Goal: Task Accomplishment & Management: Complete application form

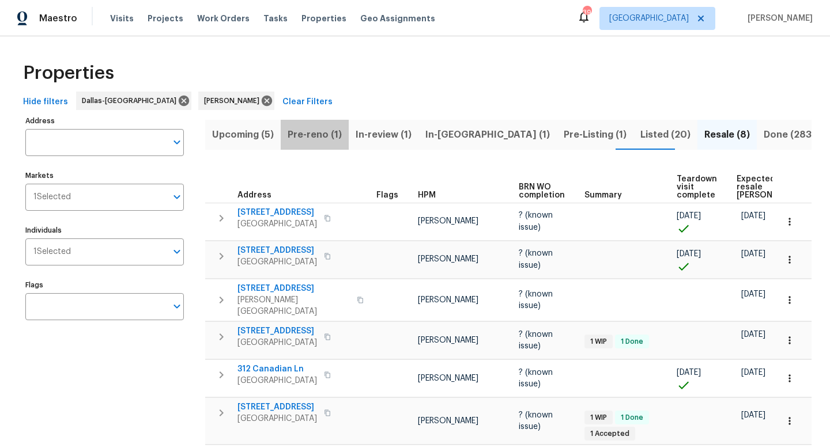
click at [324, 134] on span "Pre-reno (1)" at bounding box center [314, 135] width 54 height 16
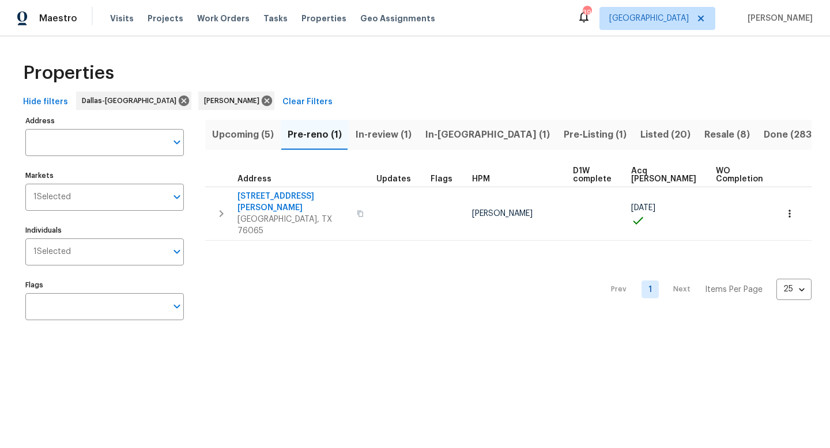
click at [453, 137] on span "In-reno (1)" at bounding box center [487, 135] width 124 height 16
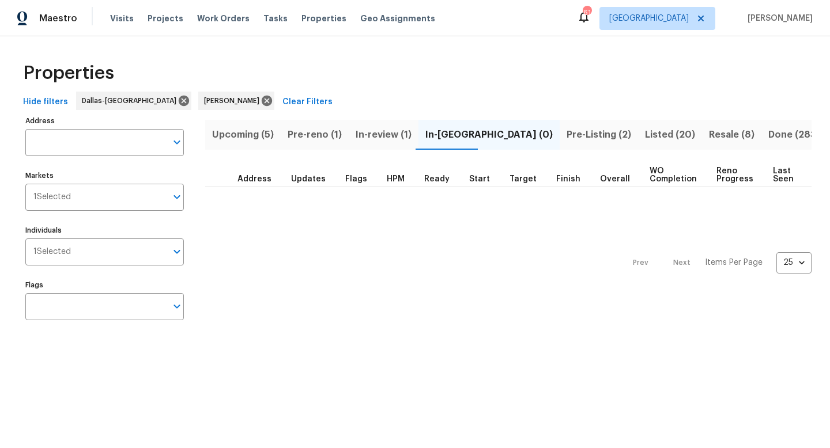
click at [306, 137] on span "Pre-reno (1)" at bounding box center [314, 135] width 54 height 16
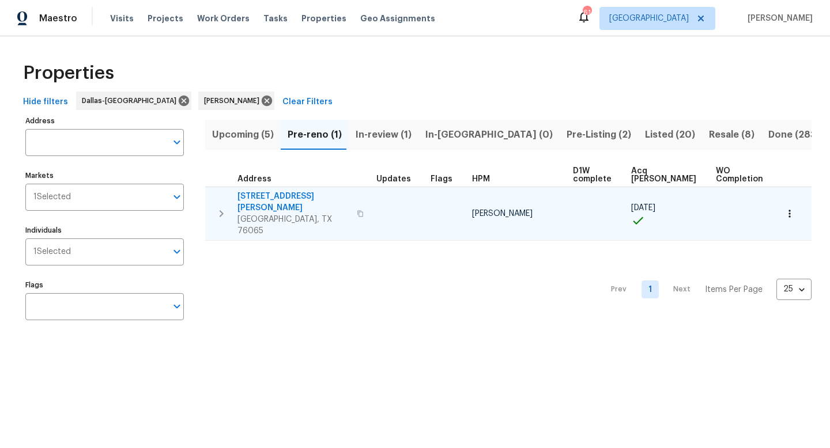
click at [288, 200] on span "3961 Joe Wilson Rd" at bounding box center [293, 202] width 112 height 23
click at [357, 210] on icon "button" at bounding box center [360, 213] width 7 height 7
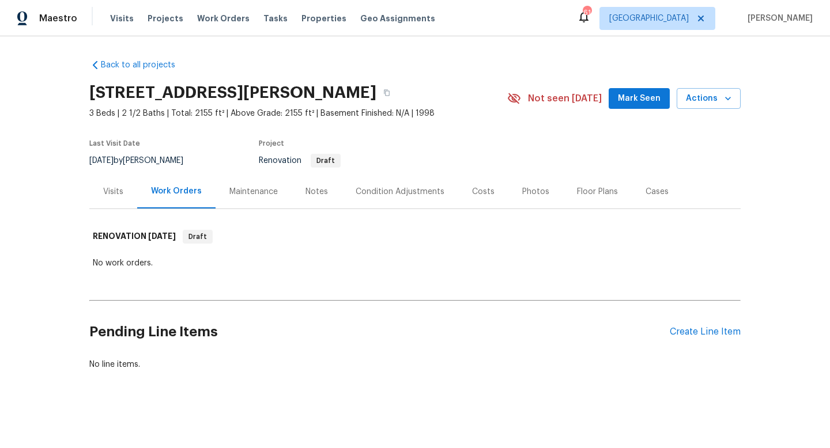
click at [635, 100] on span "Mark Seen" at bounding box center [639, 99] width 43 height 14
click at [676, 334] on div "Create Line Item" at bounding box center [704, 332] width 71 height 11
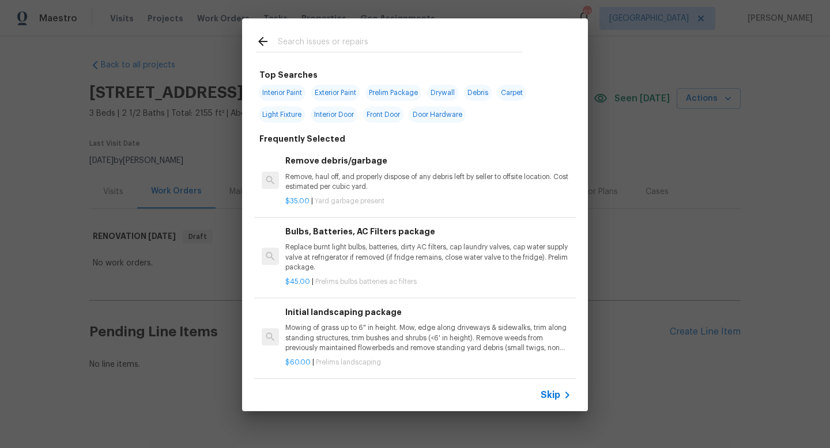
click at [546, 396] on span "Skip" at bounding box center [550, 395] width 20 height 12
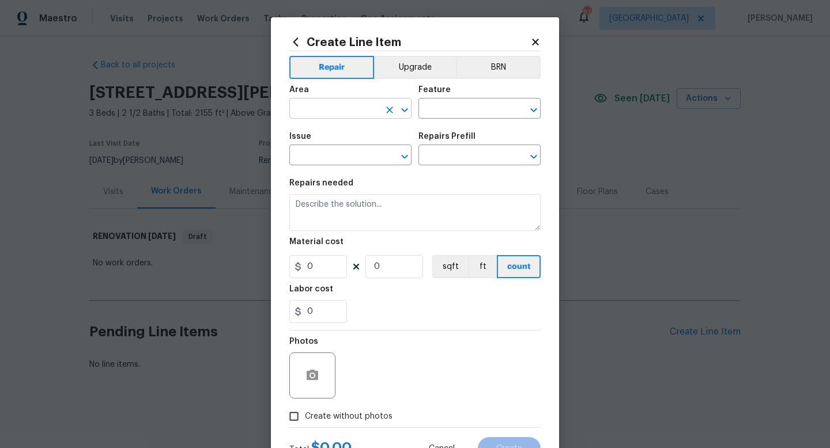
click at [334, 112] on input "text" at bounding box center [334, 110] width 90 height 18
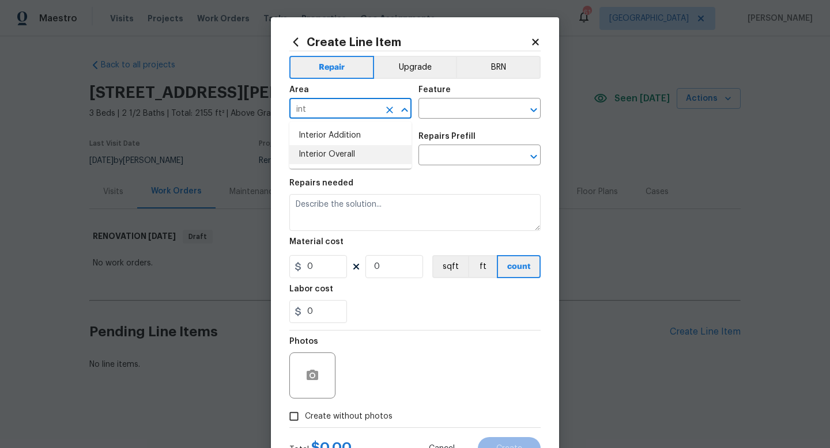
click at [336, 153] on li "Interior Overall" at bounding box center [350, 154] width 122 height 19
type input "Interior Overall"
click at [455, 105] on input "text" at bounding box center [463, 110] width 90 height 18
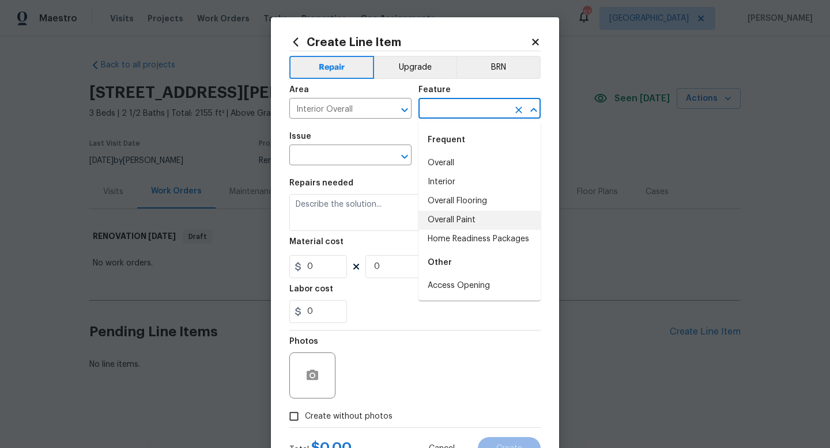
click at [447, 218] on li "Overall Paint" at bounding box center [479, 220] width 122 height 19
type input "Overall Paint"
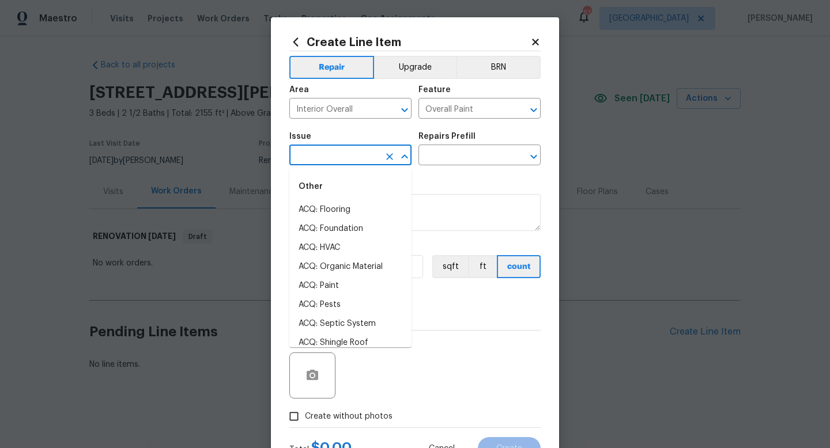
click at [358, 154] on input "text" at bounding box center [334, 156] width 90 height 18
click at [334, 339] on li "Interior Paint" at bounding box center [350, 343] width 122 height 19
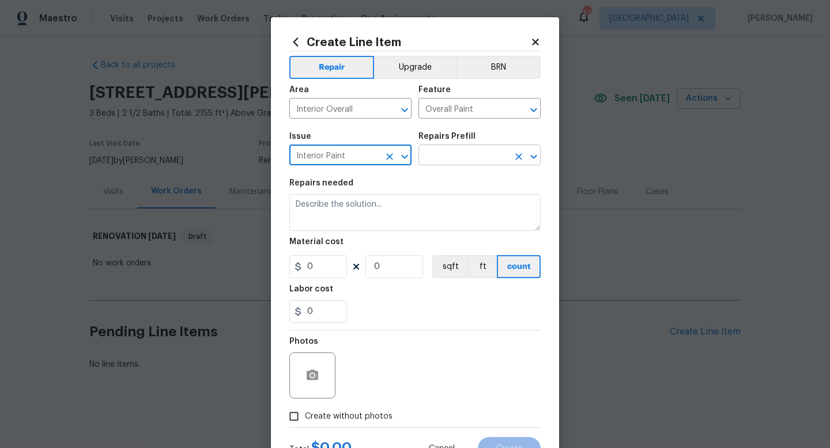
type input "Interior Paint"
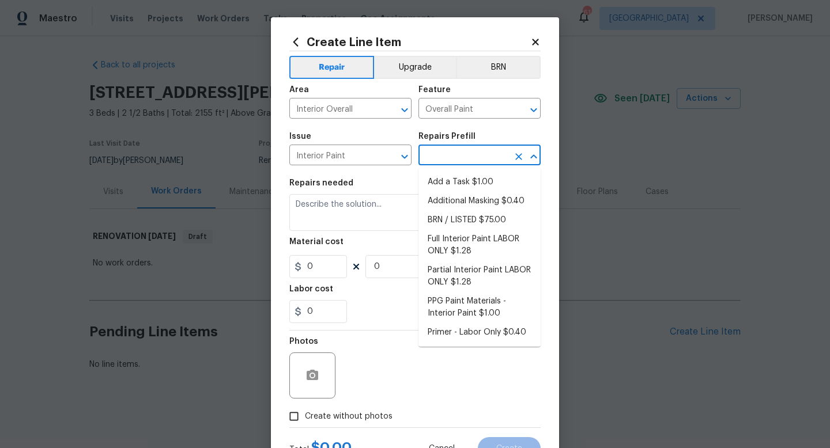
click at [455, 155] on input "text" at bounding box center [463, 156] width 90 height 18
click at [457, 240] on li "Full Interior Paint LABOR ONLY $1.28" at bounding box center [479, 245] width 122 height 31
type input "Full Interior Paint LABOR ONLY $1.28"
type textarea "Full Interior paint - (walls, ceilings, trim, and doors) - PAINT PROVIDED BY OP…"
type input "1.28"
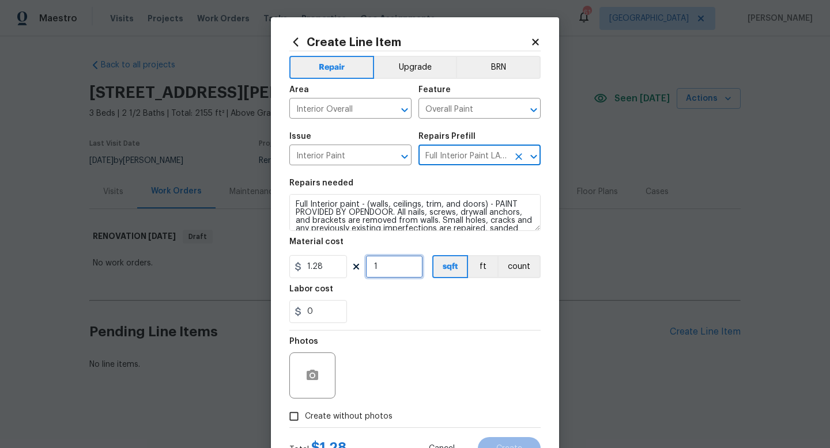
click at [407, 267] on input "1" at bounding box center [394, 266] width 58 height 23
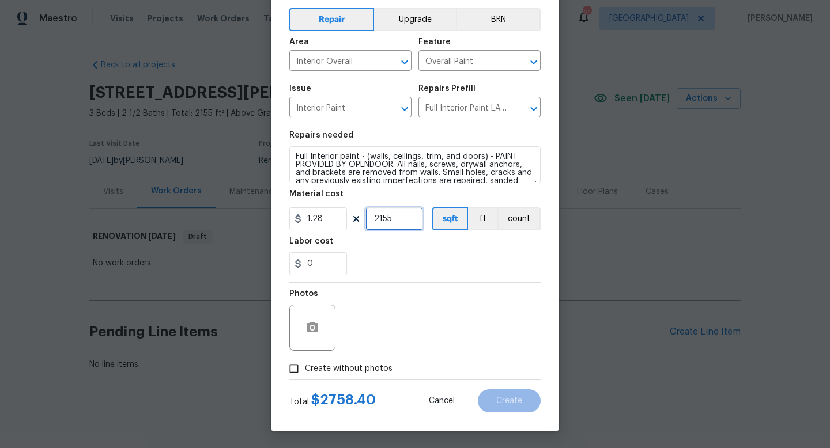
type input "2155"
click at [360, 366] on span "Create without photos" at bounding box center [349, 369] width 88 height 12
click at [305, 366] on input "Create without photos" at bounding box center [294, 369] width 22 height 22
checkbox input "true"
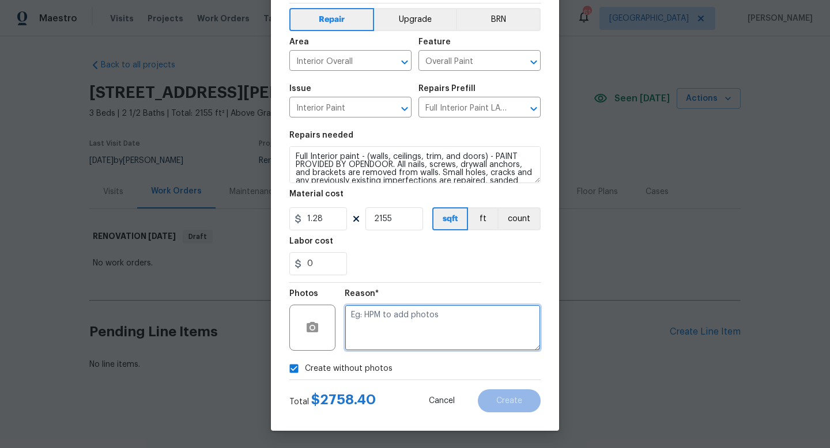
click at [391, 332] on textarea at bounding box center [443, 328] width 196 height 46
type textarea "w"
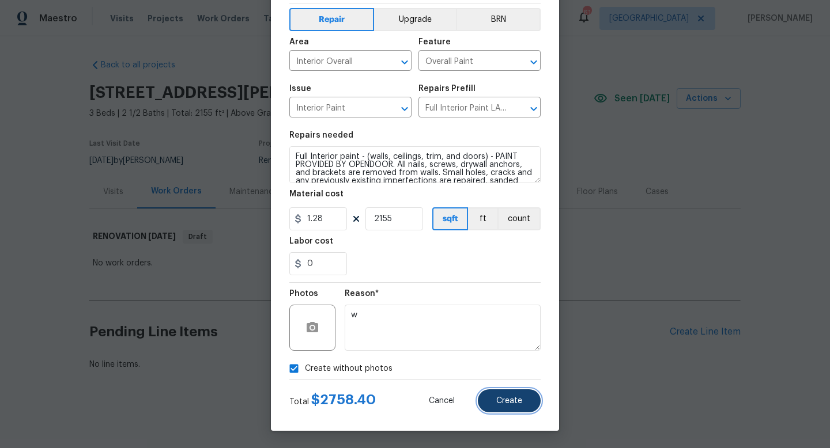
click at [506, 398] on span "Create" at bounding box center [509, 401] width 26 height 9
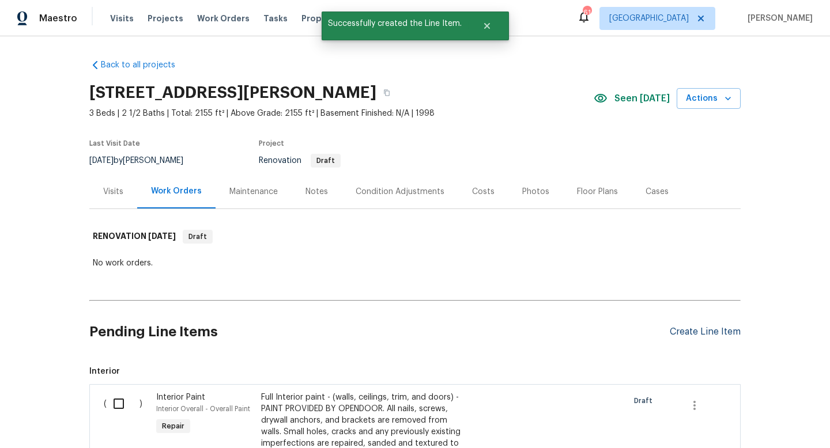
click at [695, 334] on div "Create Line Item" at bounding box center [704, 332] width 71 height 11
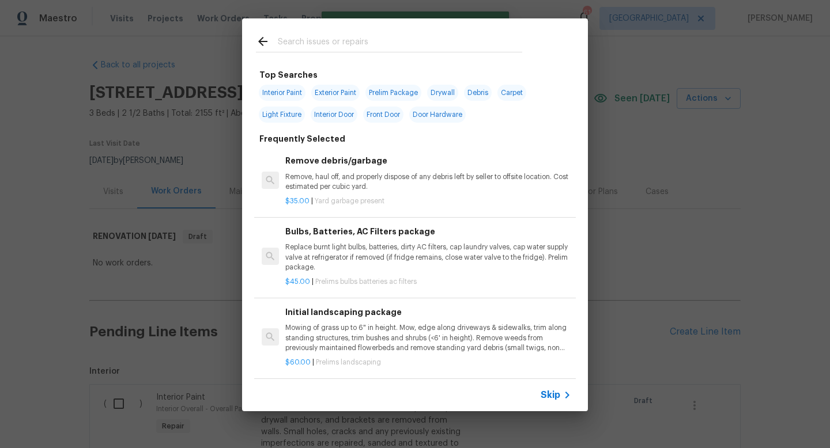
click at [562, 392] on icon at bounding box center [567, 395] width 14 height 14
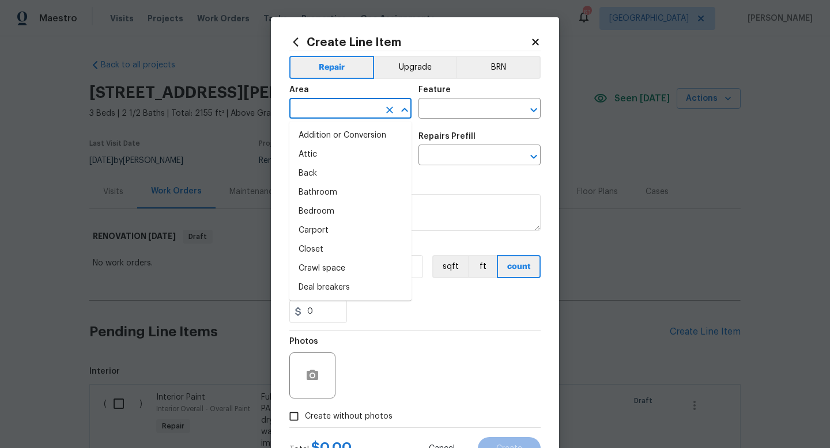
click at [340, 112] on input "text" at bounding box center [334, 110] width 90 height 18
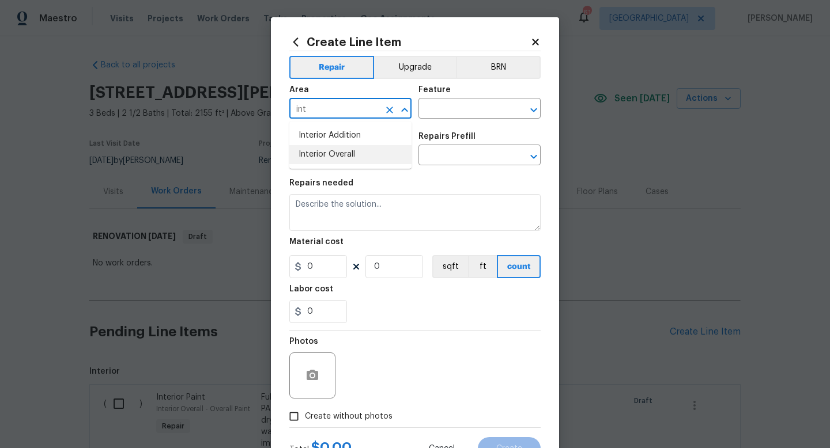
click at [345, 158] on li "Interior Overall" at bounding box center [350, 154] width 122 height 19
type input "Interior Overall"
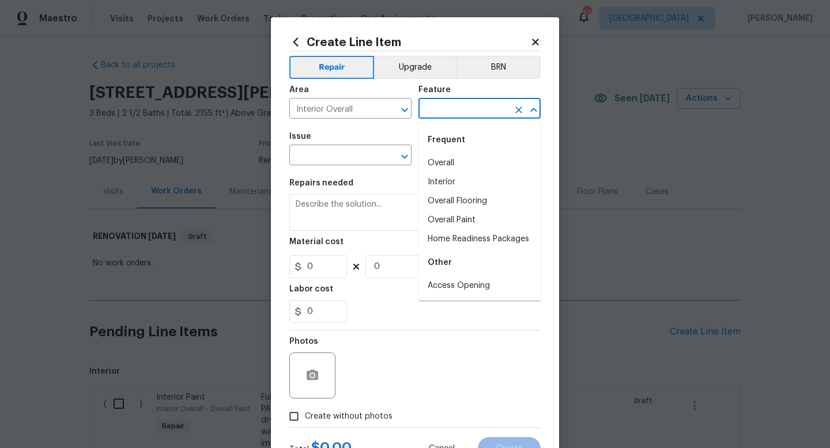
click at [443, 110] on input "text" at bounding box center [463, 110] width 90 height 18
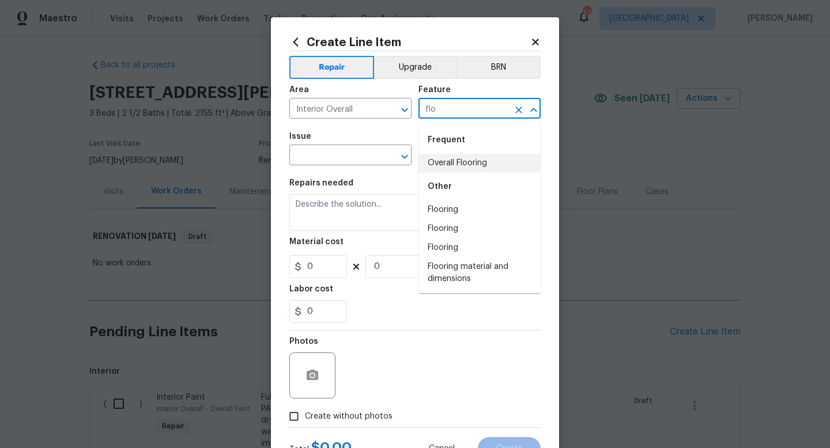
click at [431, 169] on li "Overall Flooring" at bounding box center [479, 163] width 122 height 19
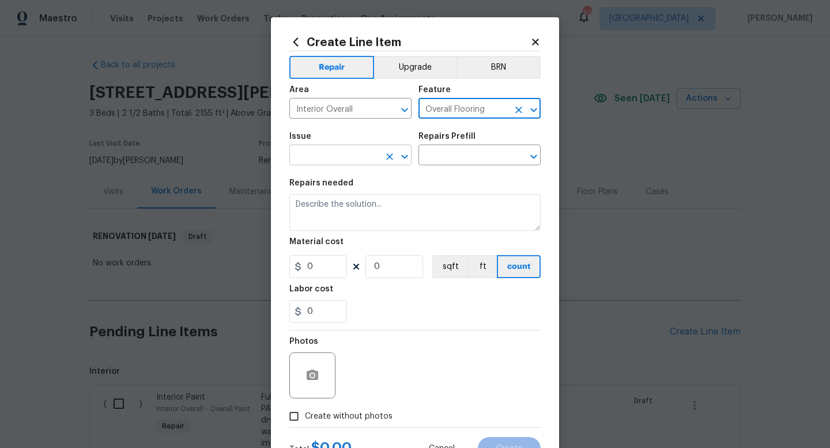
type input "Overall Flooring"
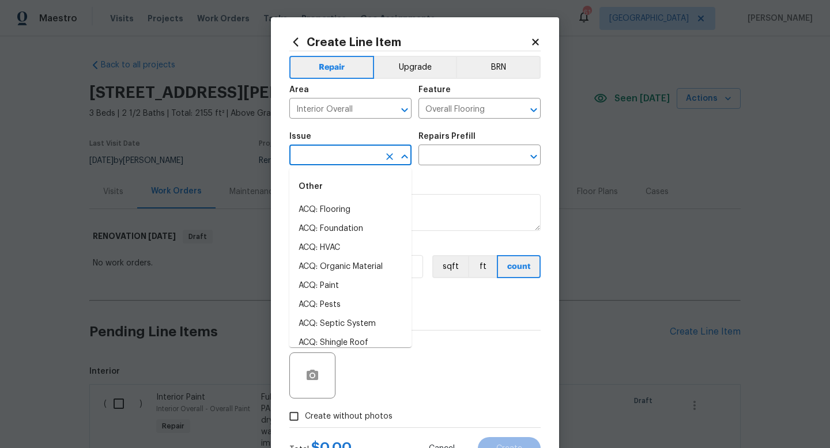
click at [361, 158] on input "text" at bounding box center [334, 156] width 90 height 18
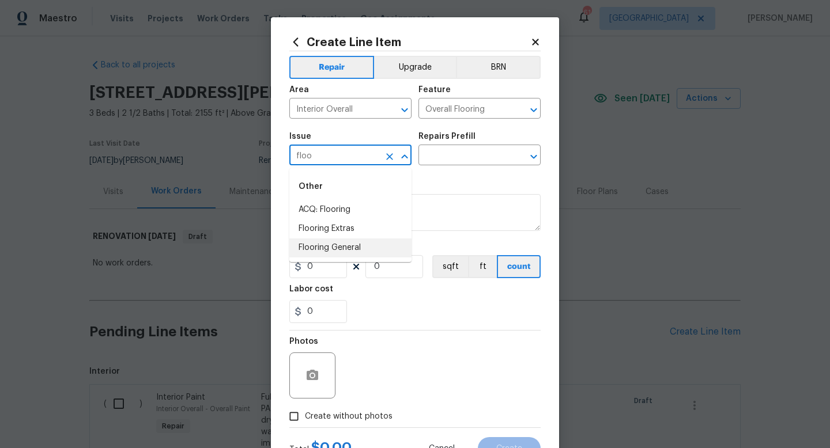
click at [353, 247] on li "Flooring General" at bounding box center [350, 248] width 122 height 19
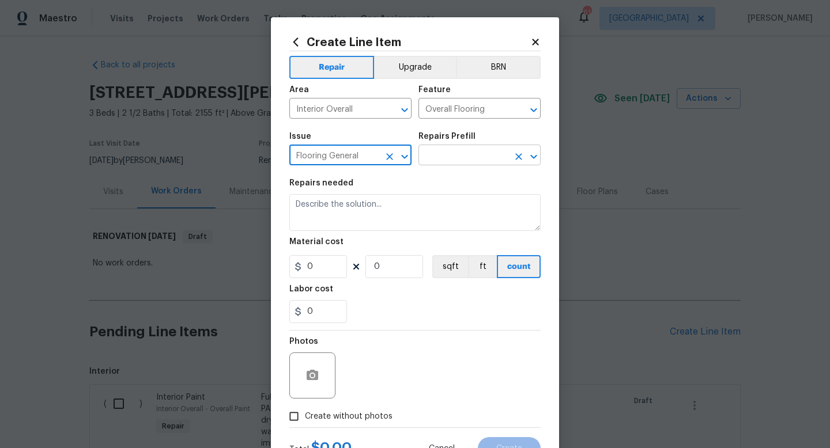
type input "Flooring General"
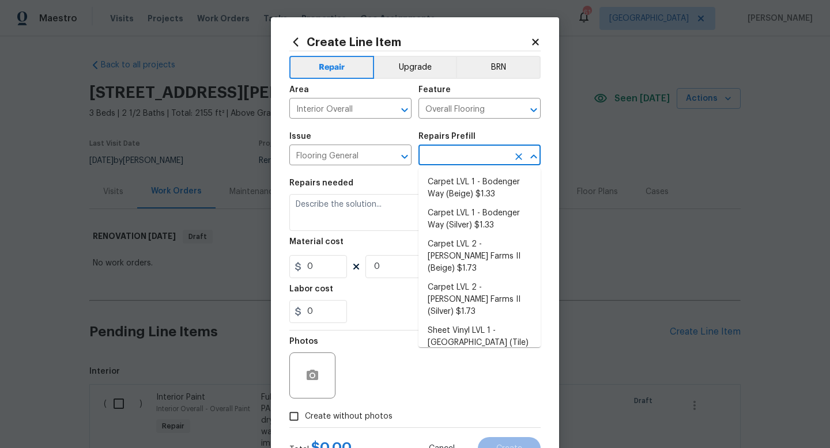
click at [442, 154] on input "text" at bounding box center [463, 156] width 90 height 18
click at [445, 214] on li "Carpet LVL 1 - Bodenger Way (Silver) $1.33" at bounding box center [479, 219] width 122 height 31
type input "Carpet LVL 1 - Bodenger Way (Silver) $1.33"
type textarea "Install new carpet. (Bodenger Way 945 Winter Ash, Silver) at all previously car…"
type input "1.33"
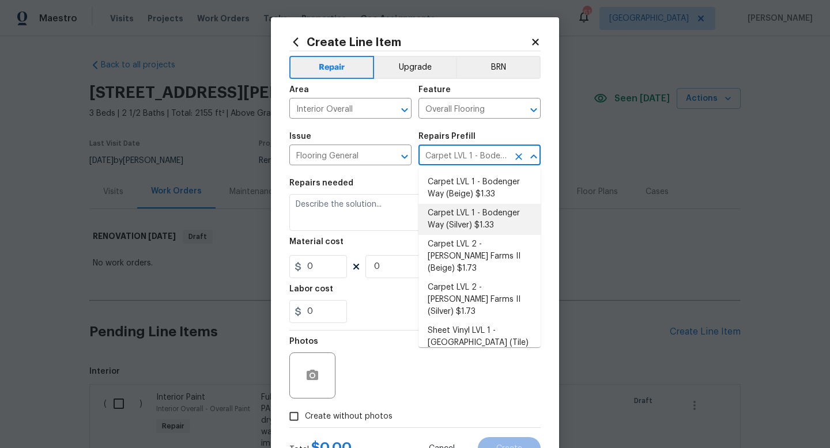
type input "1"
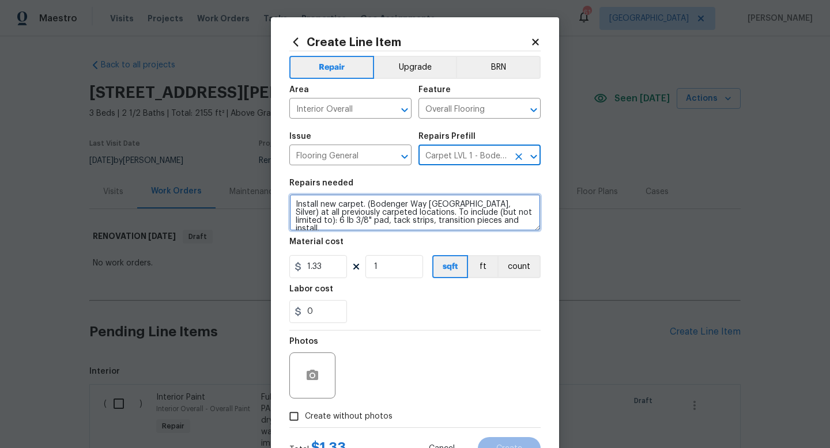
click at [293, 203] on textarea "Install new carpet. (Bodenger Way 945 Winter Ash, Silver) at all previously car…" at bounding box center [414, 212] width 251 height 37
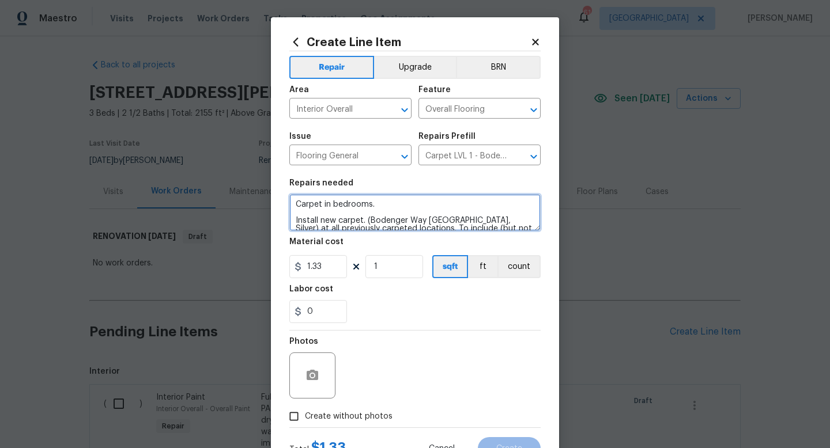
type textarea "Carpet in bedrooms. Install new carpet. (Bodenger Way [GEOGRAPHIC_DATA], Silver…"
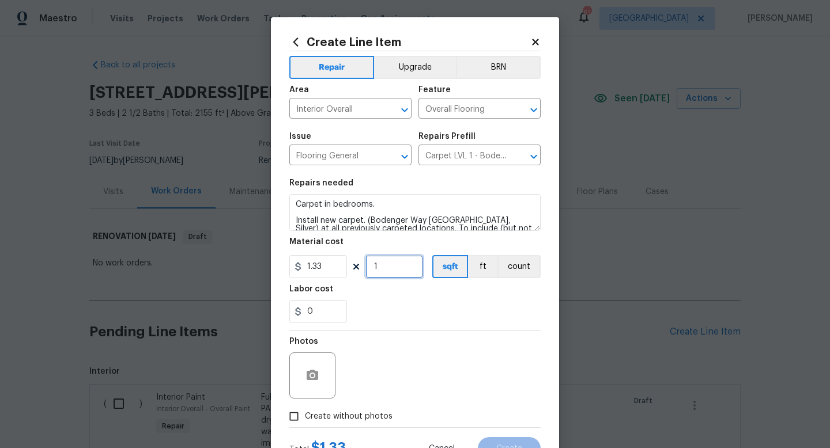
click at [383, 268] on input "1" at bounding box center [394, 266] width 58 height 23
type input "1000"
click at [345, 415] on span "Create without photos" at bounding box center [349, 417] width 88 height 12
click at [305, 415] on input "Create without photos" at bounding box center [294, 417] width 22 height 22
checkbox input "true"
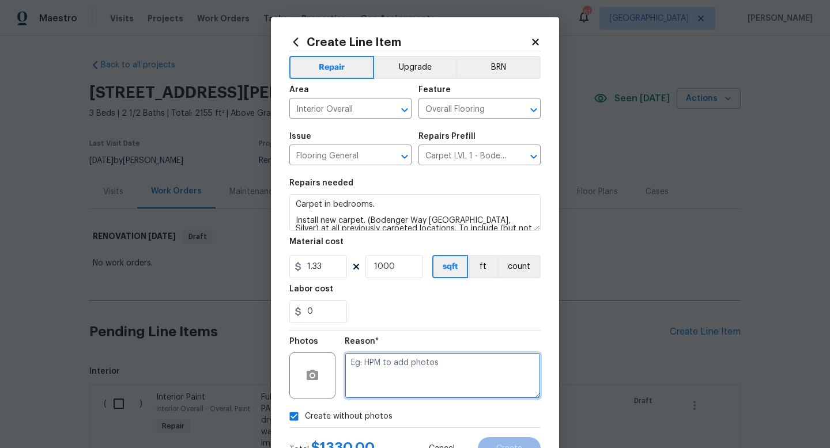
click at [370, 387] on textarea at bounding box center [443, 376] width 196 height 46
type textarea "w"
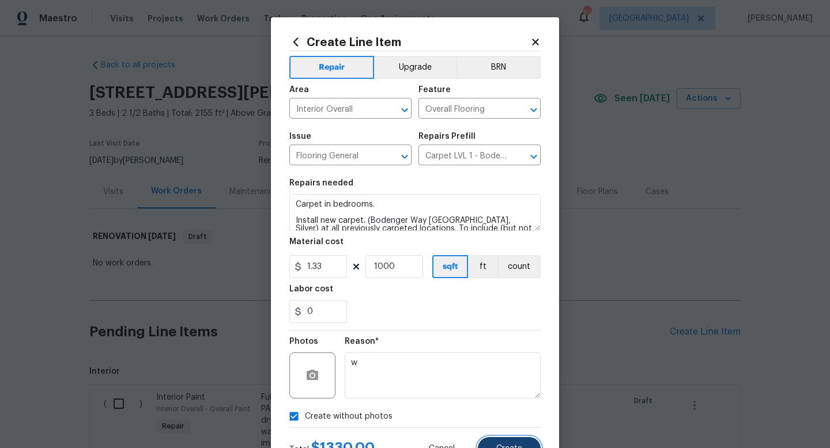
click at [493, 443] on button "Create" at bounding box center [509, 448] width 63 height 23
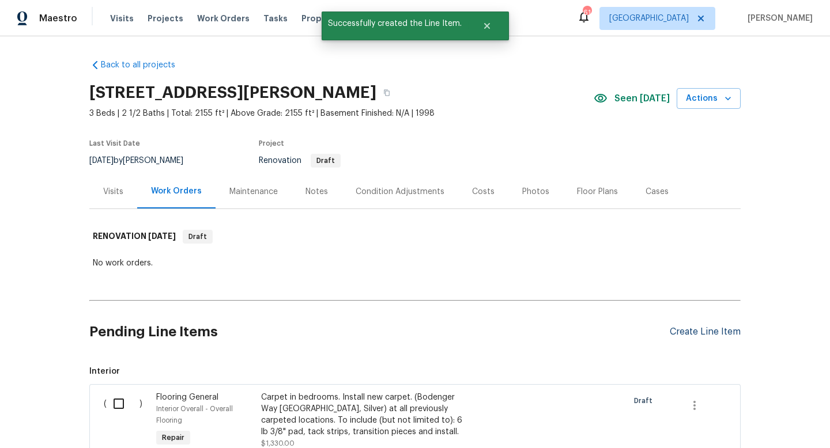
click at [685, 334] on div "Create Line Item" at bounding box center [704, 332] width 71 height 11
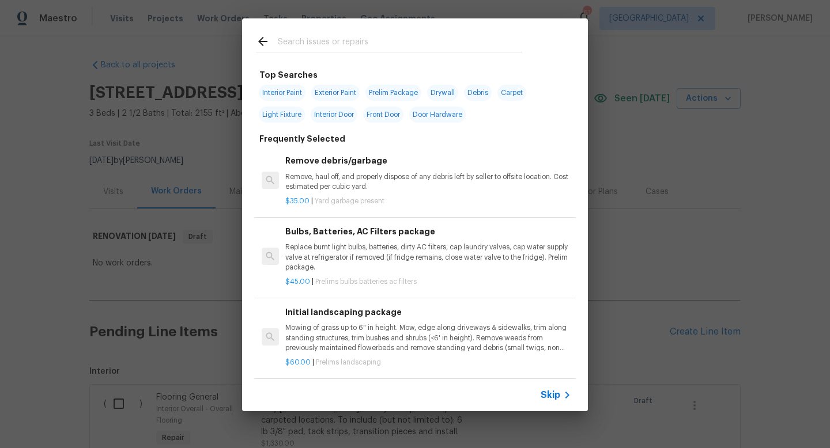
click at [547, 399] on span "Skip" at bounding box center [550, 395] width 20 height 12
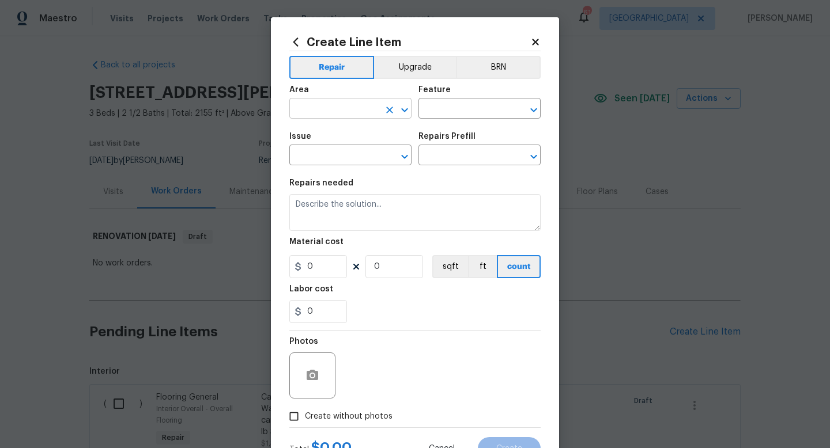
click at [331, 112] on input "text" at bounding box center [334, 110] width 90 height 18
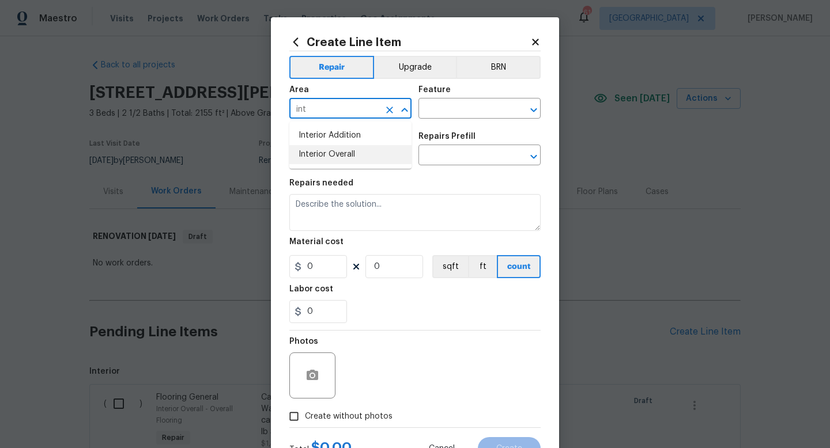
click at [333, 157] on li "Interior Overall" at bounding box center [350, 154] width 122 height 19
type input "Interior Overall"
click at [444, 110] on input "text" at bounding box center [463, 110] width 90 height 18
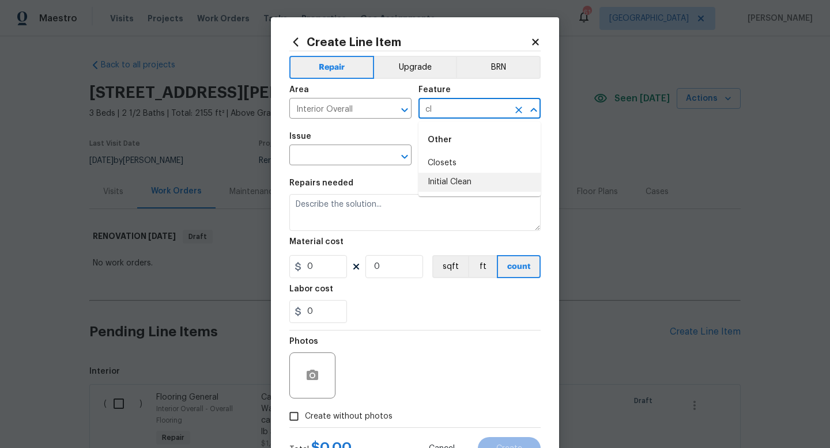
click at [447, 180] on li "Initial Clean" at bounding box center [479, 182] width 122 height 19
type input "Initial Clean"
click at [349, 158] on input "text" at bounding box center [334, 156] width 90 height 18
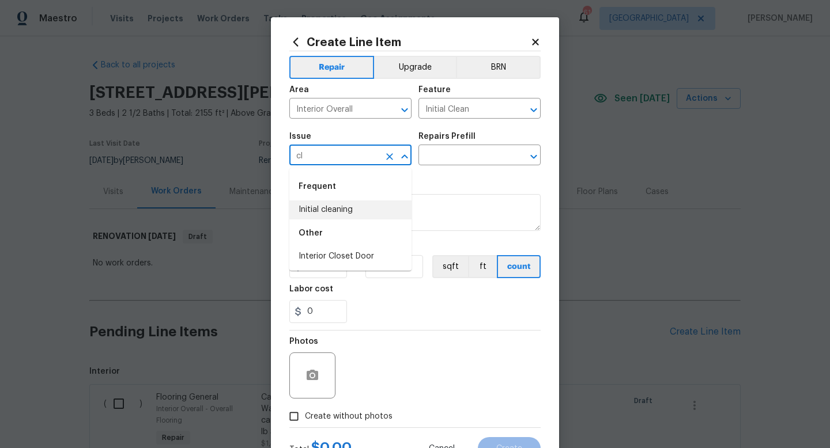
click at [342, 210] on li "Initial cleaning" at bounding box center [350, 209] width 122 height 19
type input "Initial cleaning"
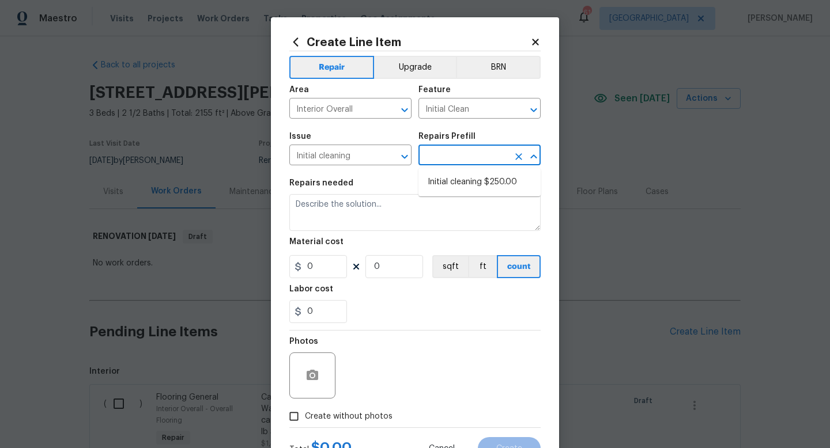
click at [448, 155] on input "text" at bounding box center [463, 156] width 90 height 18
click at [449, 177] on li "Initial cleaning $250.00" at bounding box center [479, 182] width 122 height 19
type input "Home Readiness Packages"
type input "Initial cleaning $250.00"
type textarea "1. Wipe down exterior doors and trim. 2. Clean out all exterior light fixtures …"
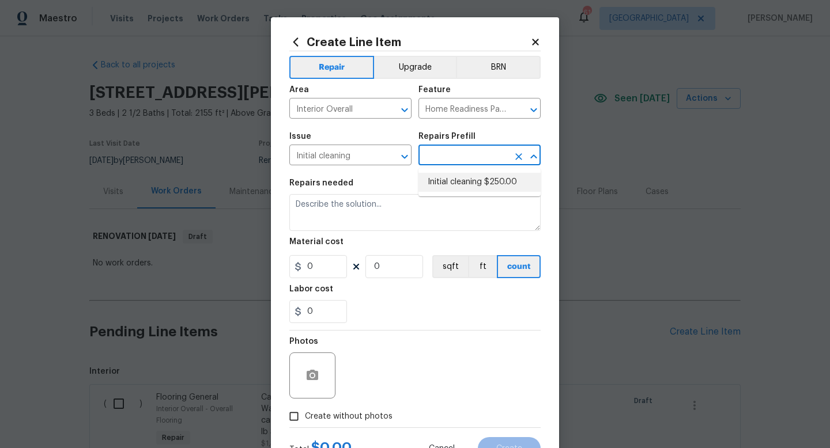
type input "250"
type input "1"
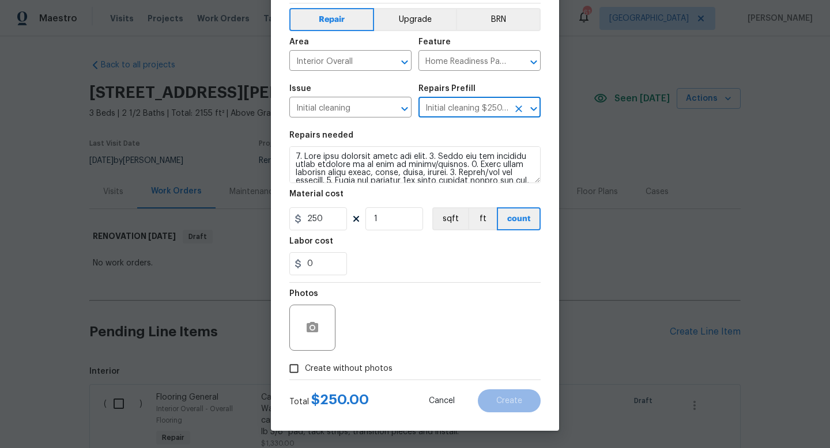
click at [346, 369] on span "Create without photos" at bounding box center [349, 369] width 88 height 12
click at [305, 369] on input "Create without photos" at bounding box center [294, 369] width 22 height 22
checkbox input "true"
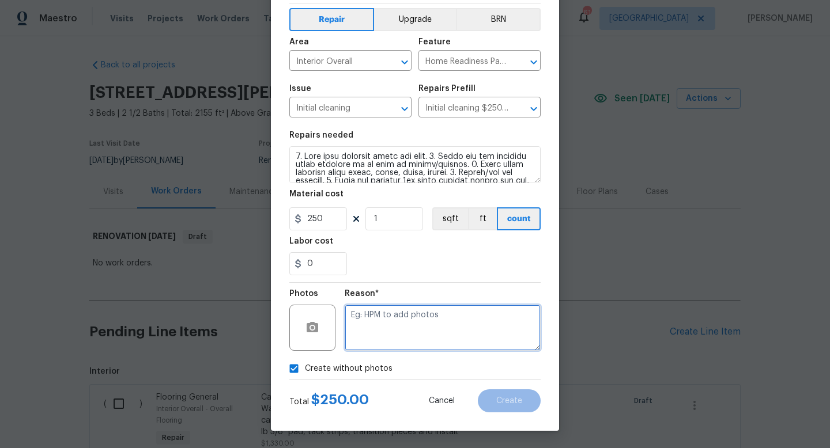
click at [395, 321] on textarea at bounding box center [443, 328] width 196 height 46
type textarea "w"
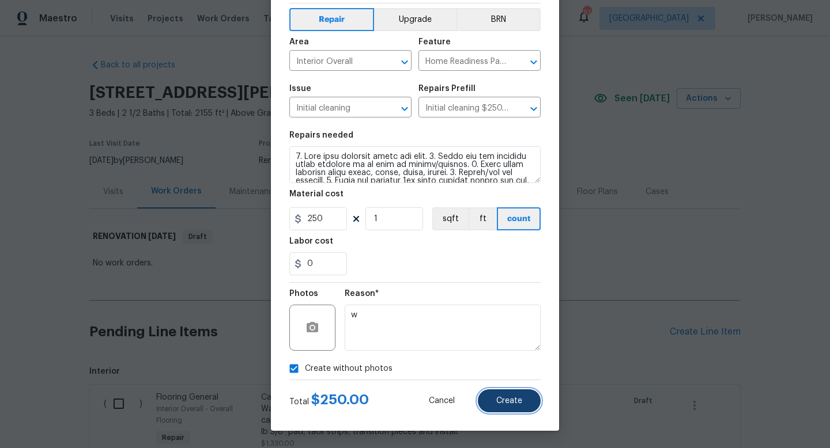
click at [495, 400] on button "Create" at bounding box center [509, 400] width 63 height 23
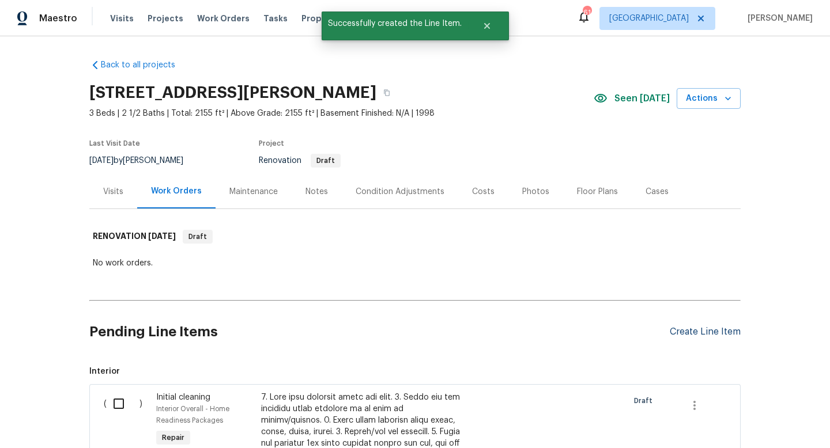
click at [684, 330] on div "Create Line Item" at bounding box center [704, 332] width 71 height 11
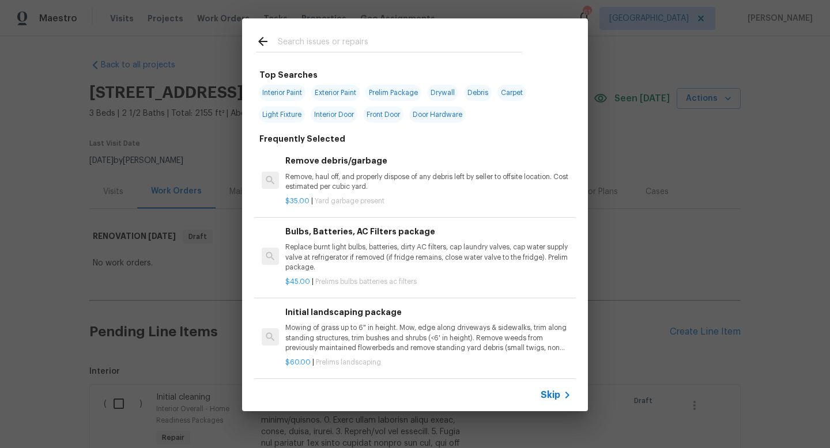
click at [548, 395] on span "Skip" at bounding box center [550, 395] width 20 height 12
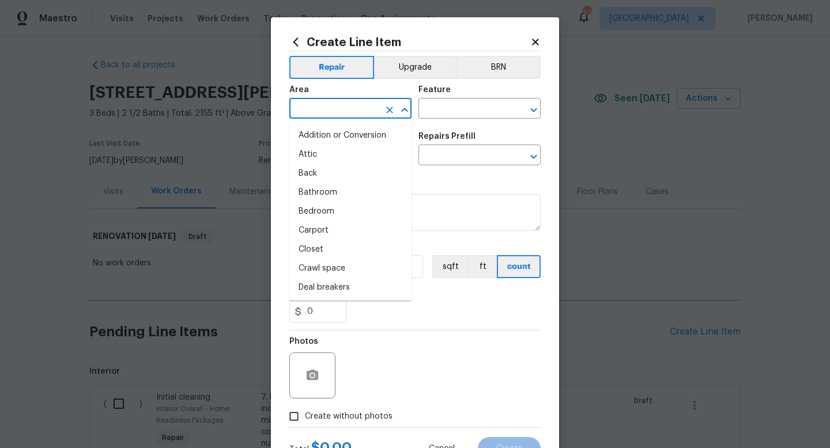
click at [340, 107] on input "text" at bounding box center [334, 110] width 90 height 18
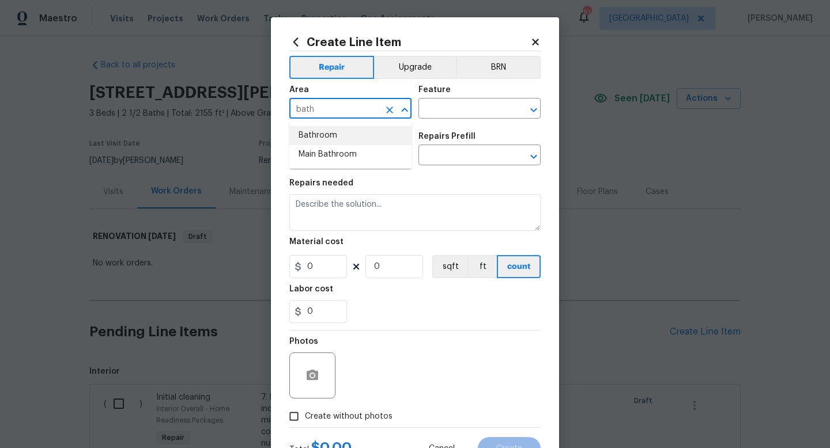
click at [336, 133] on li "Bathroom" at bounding box center [350, 135] width 122 height 19
type input "Bathroom"
click at [452, 107] on input "text" at bounding box center [463, 110] width 90 height 18
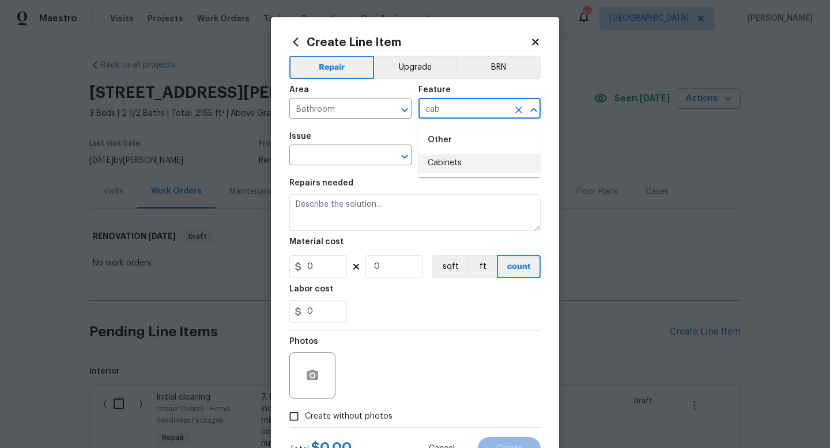
click at [452, 159] on li "Cabinets" at bounding box center [479, 163] width 122 height 19
type input "Cabinets"
click at [334, 156] on input "text" at bounding box center [334, 156] width 90 height 18
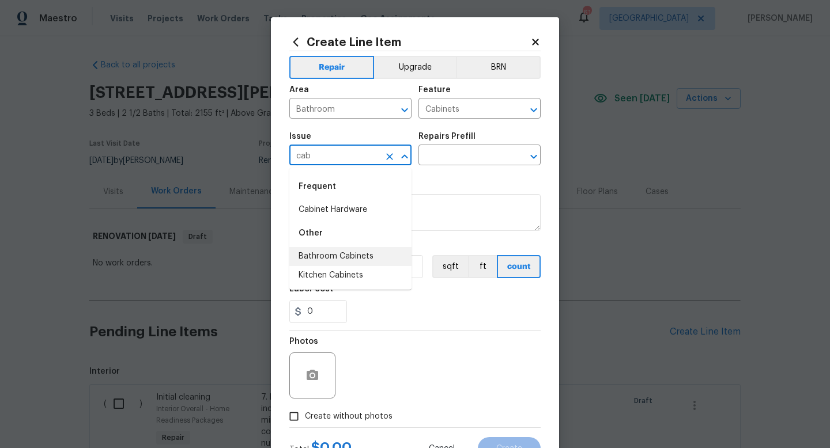
click at [338, 260] on li "Bathroom Cabinets" at bounding box center [350, 256] width 122 height 19
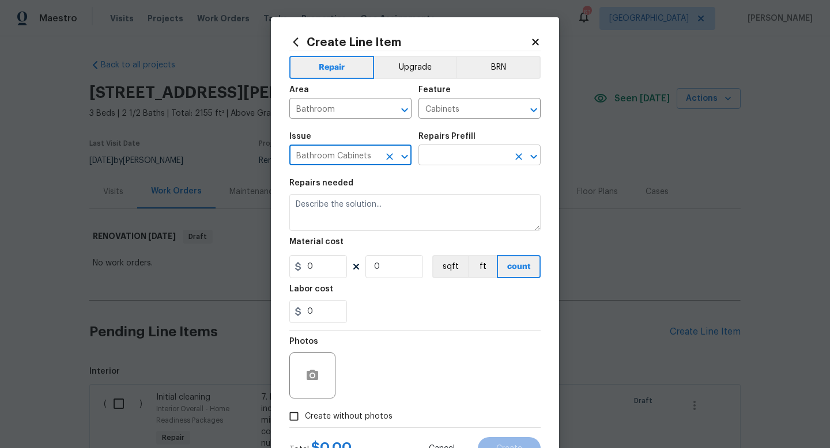
type input "Bathroom Cabinets"
click at [445, 153] on input "text" at bounding box center [463, 156] width 90 height 18
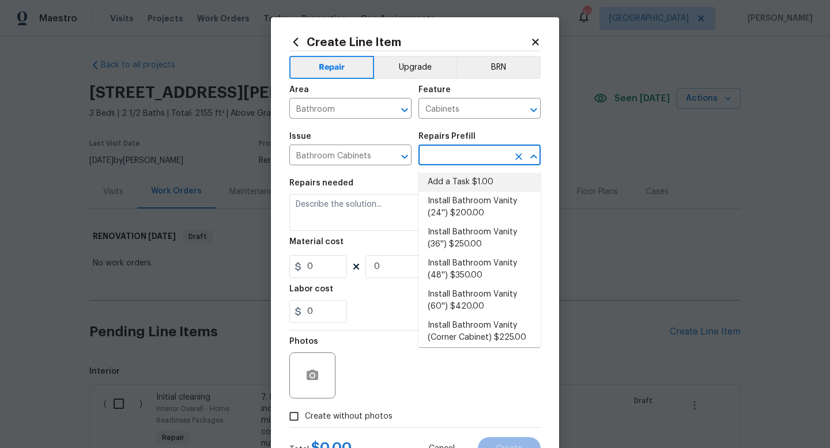
click at [452, 187] on li "Add a Task $1.00" at bounding box center [479, 182] width 122 height 19
type input "Add a Task $1.00"
type textarea "HPM to detail"
type input "1"
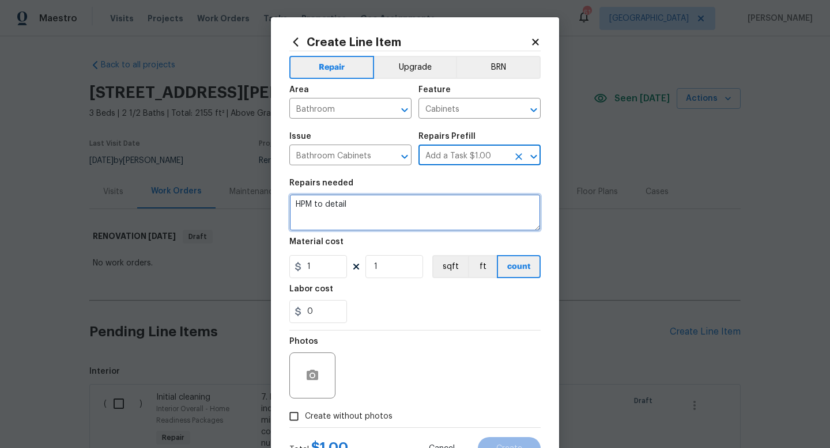
click at [396, 208] on textarea "HPM to detail" at bounding box center [414, 212] width 251 height 37
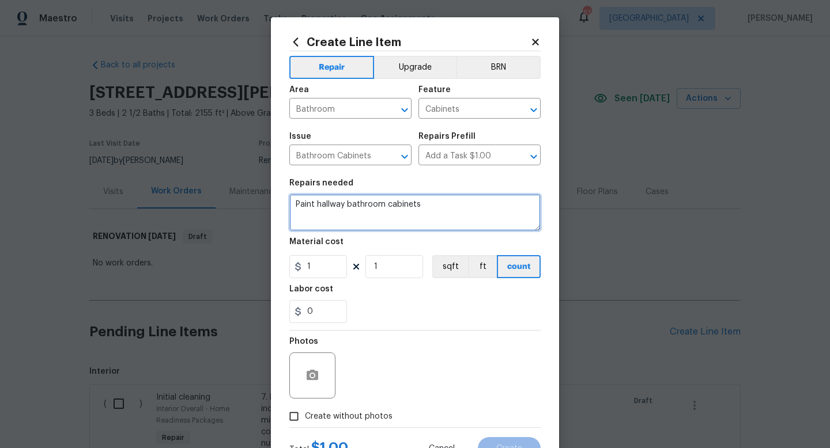
type textarea "Paint hallway bathroom cabinets"
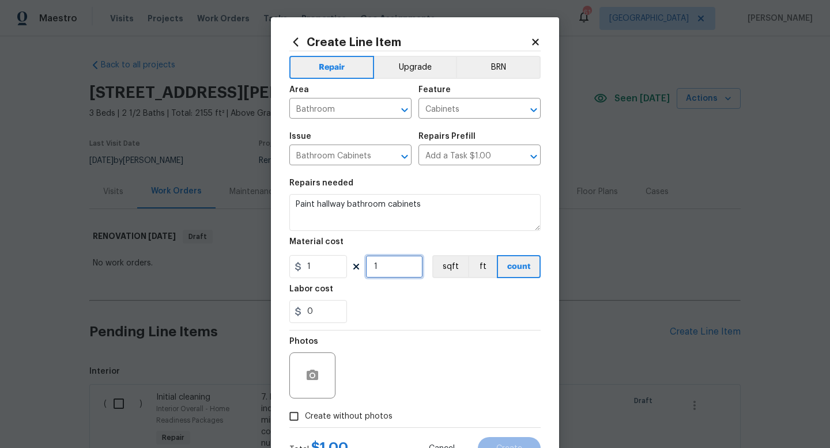
click at [391, 266] on input "1" at bounding box center [394, 266] width 58 height 23
type input "250"
click at [348, 419] on span "Create without photos" at bounding box center [349, 417] width 88 height 12
click at [305, 419] on input "Create without photos" at bounding box center [294, 417] width 22 height 22
checkbox input "true"
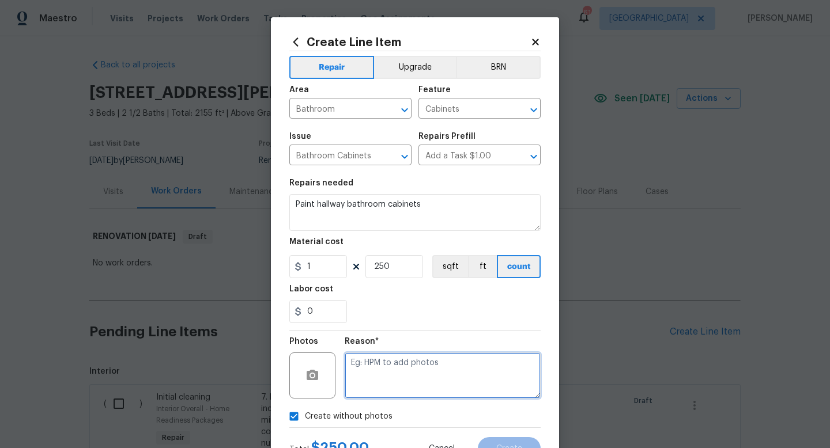
click at [377, 383] on textarea at bounding box center [443, 376] width 196 height 46
type textarea "w"
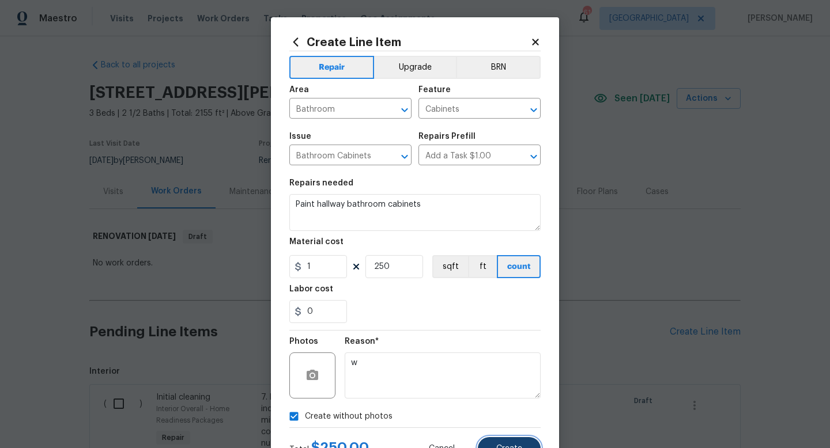
click at [498, 442] on button "Create" at bounding box center [509, 448] width 63 height 23
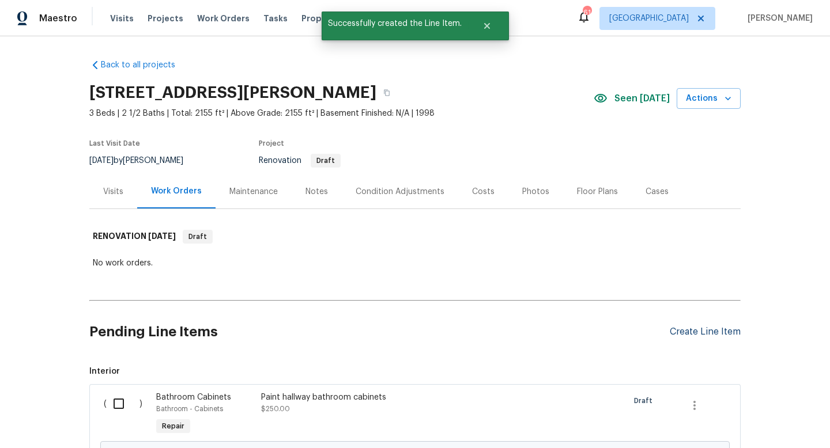
click at [683, 332] on div "Create Line Item" at bounding box center [704, 332] width 71 height 11
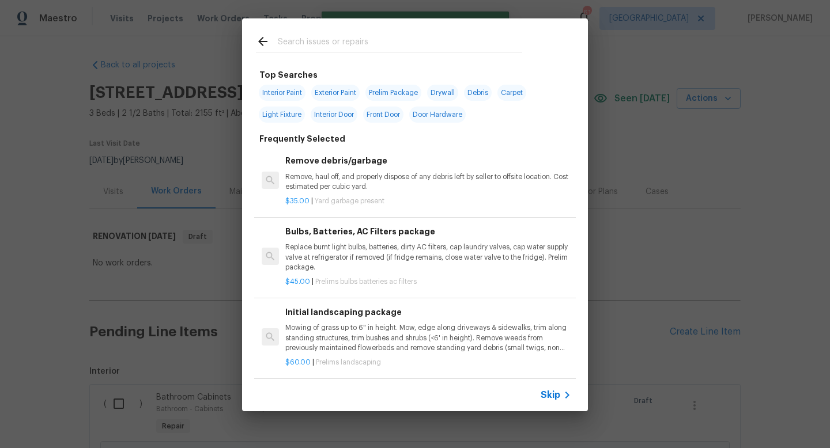
click at [555, 392] on span "Skip" at bounding box center [550, 395] width 20 height 12
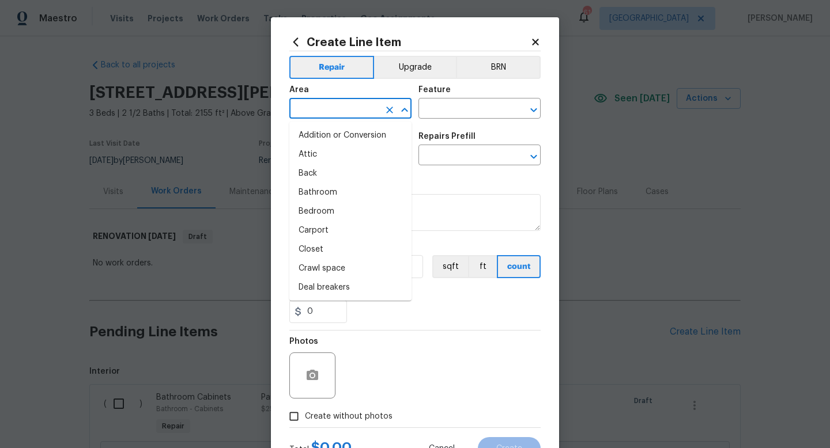
click at [335, 111] on input "text" at bounding box center [334, 110] width 90 height 18
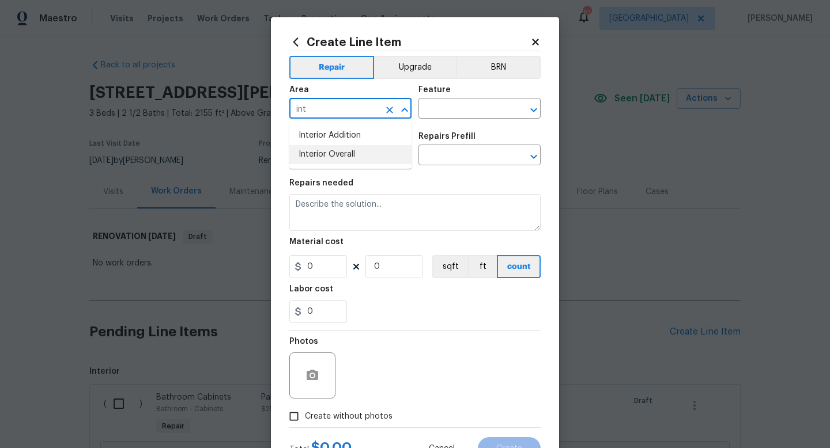
click at [338, 157] on li "Interior Overall" at bounding box center [350, 154] width 122 height 19
type input "Interior Overall"
click at [442, 108] on input "text" at bounding box center [463, 110] width 90 height 18
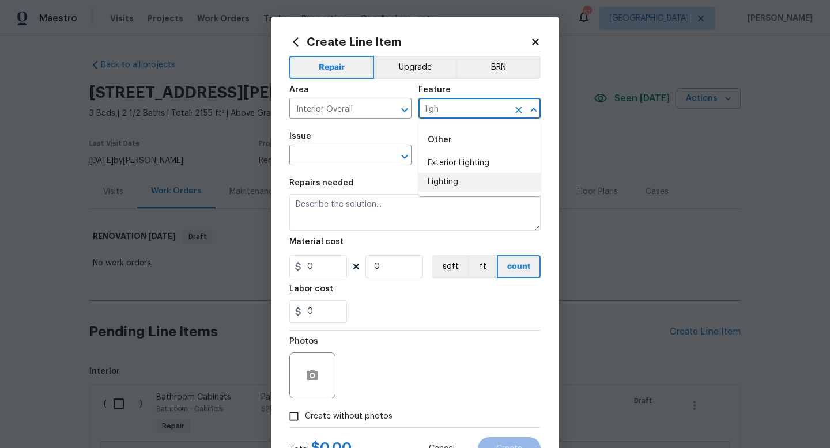
click at [448, 180] on li "Lighting" at bounding box center [479, 182] width 122 height 19
type input "Lighting"
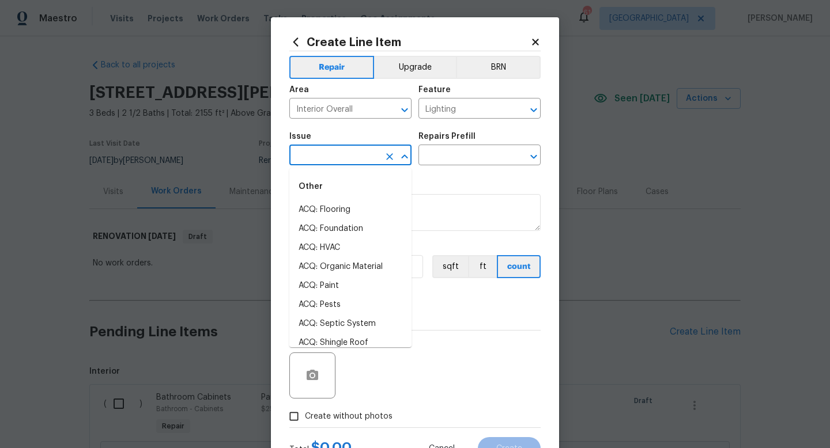
click at [358, 153] on input "text" at bounding box center [334, 156] width 90 height 18
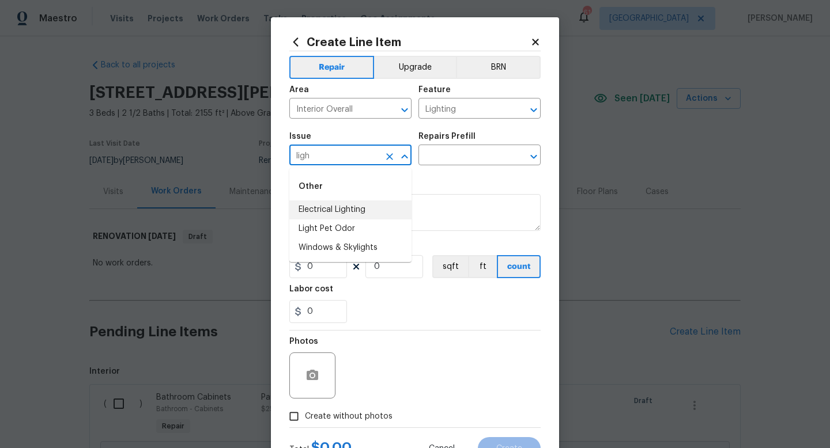
click at [359, 205] on li "Electrical Lighting" at bounding box center [350, 209] width 122 height 19
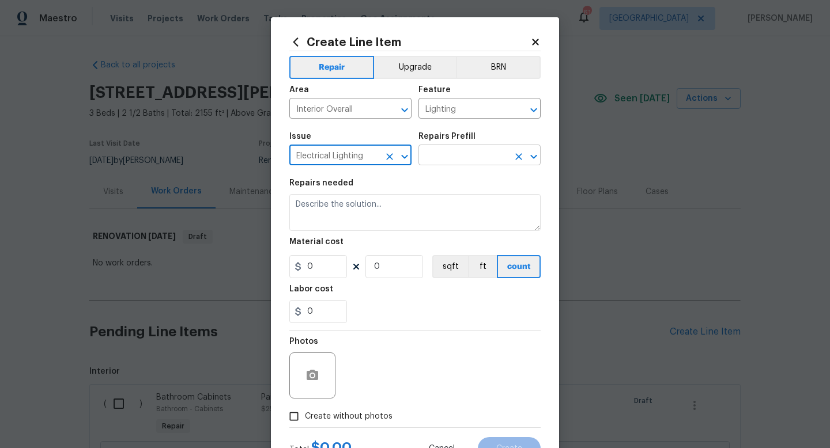
type input "Electrical Lighting"
click at [445, 162] on input "text" at bounding box center [463, 156] width 90 height 18
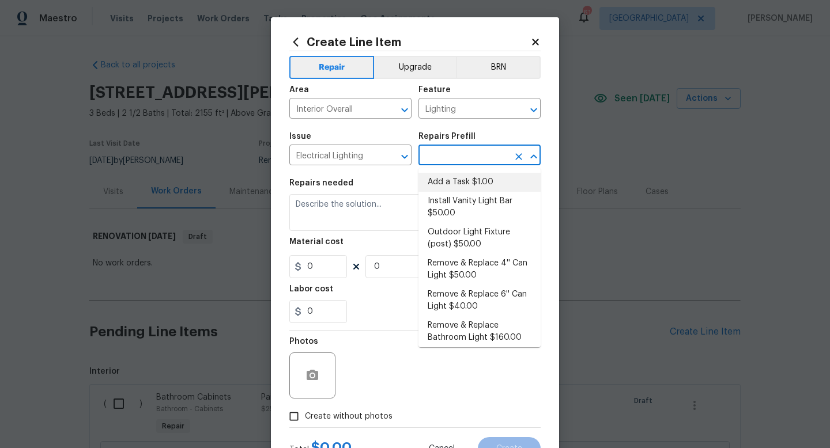
click at [445, 181] on li "Add a Task $1.00" at bounding box center [479, 182] width 122 height 19
type input "Add a Task $1.00"
type textarea "HPM to detail"
type input "1"
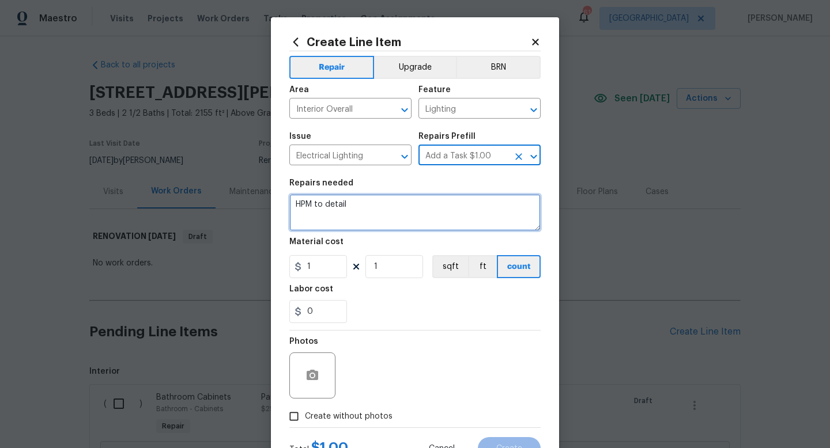
click at [388, 200] on textarea "HPM to detail" at bounding box center [414, 212] width 251 height 37
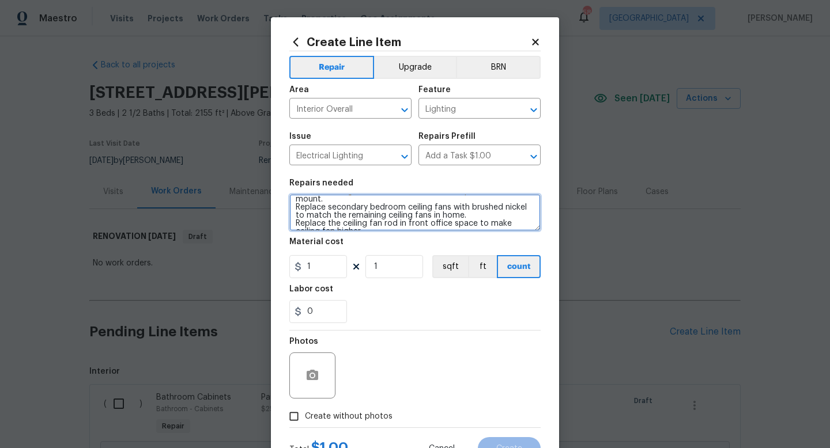
scroll to position [12, 0]
click at [407, 211] on textarea "Remove ceiling fan in main bathroom and replace with flush mount. Replace secon…" at bounding box center [414, 212] width 251 height 37
type textarea "Remove ceiling fan in main bathroom and replace with flush mount. Replace secon…"
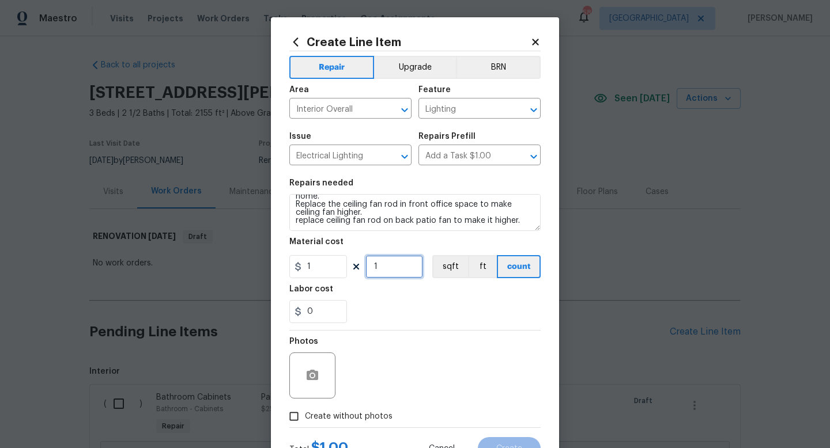
click at [385, 271] on input "1" at bounding box center [394, 266] width 58 height 23
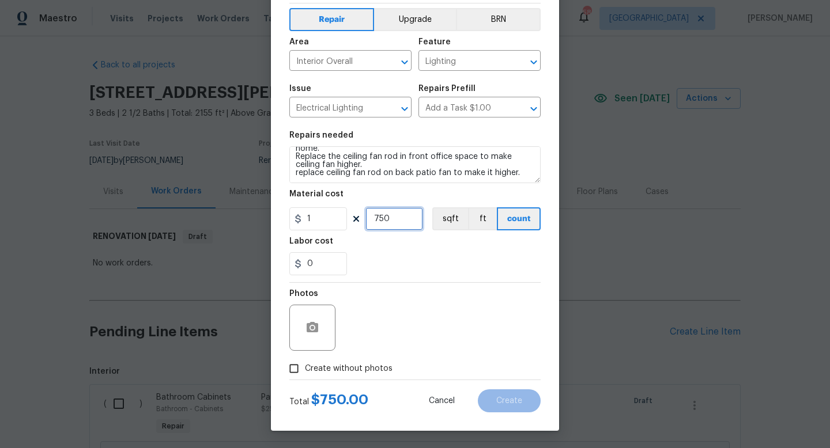
type input "750"
click at [352, 365] on span "Create without photos" at bounding box center [349, 369] width 88 height 12
click at [305, 365] on input "Create without photos" at bounding box center [294, 369] width 22 height 22
checkbox input "true"
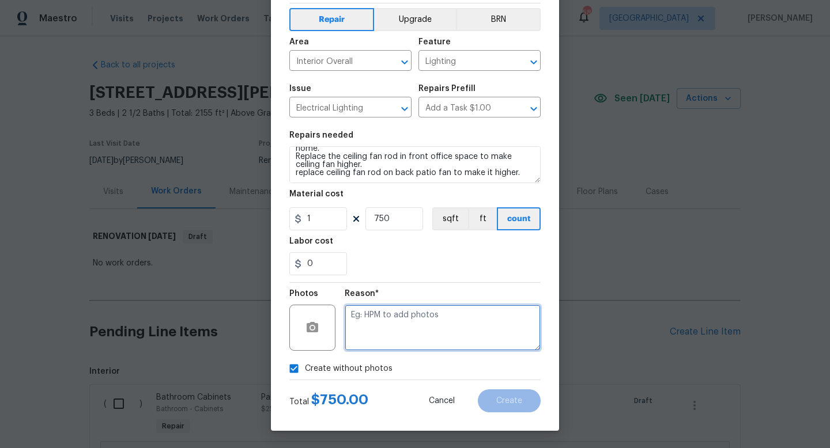
click at [372, 330] on textarea at bounding box center [443, 328] width 196 height 46
type textarea "w"
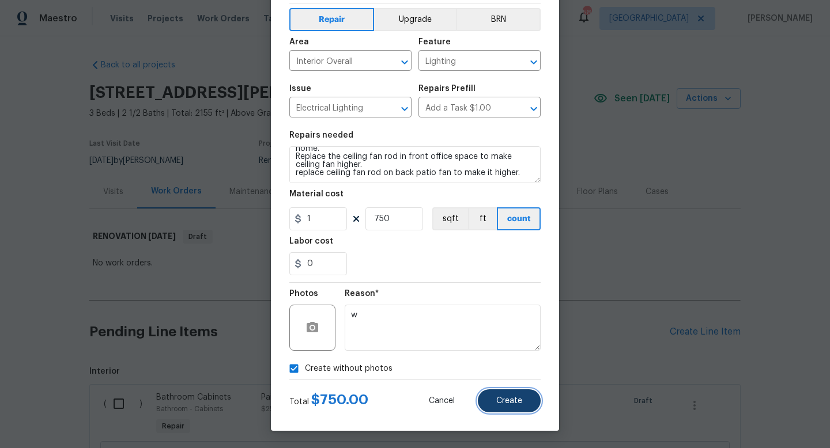
click at [498, 402] on span "Create" at bounding box center [509, 401] width 26 height 9
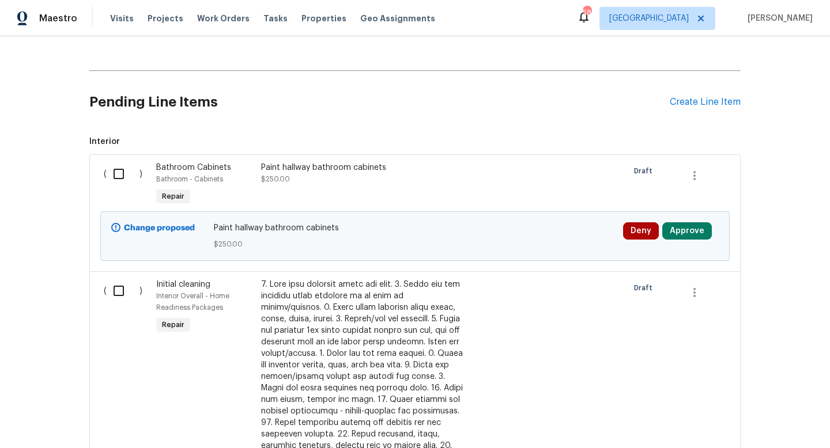
scroll to position [234, 0]
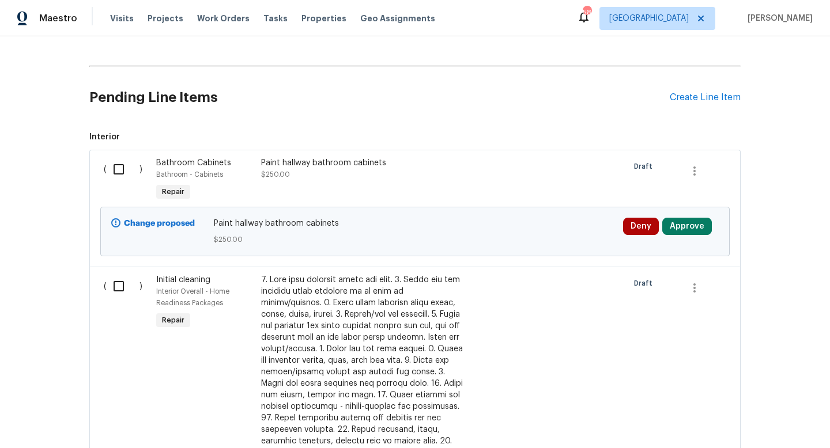
click at [119, 172] on input "checkbox" at bounding box center [123, 169] width 33 height 24
checkbox input "true"
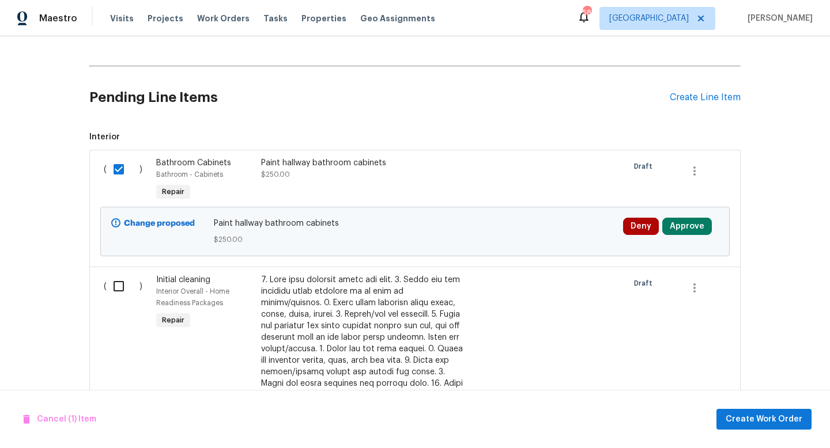
click at [121, 286] on input "checkbox" at bounding box center [123, 286] width 33 height 24
checkbox input "true"
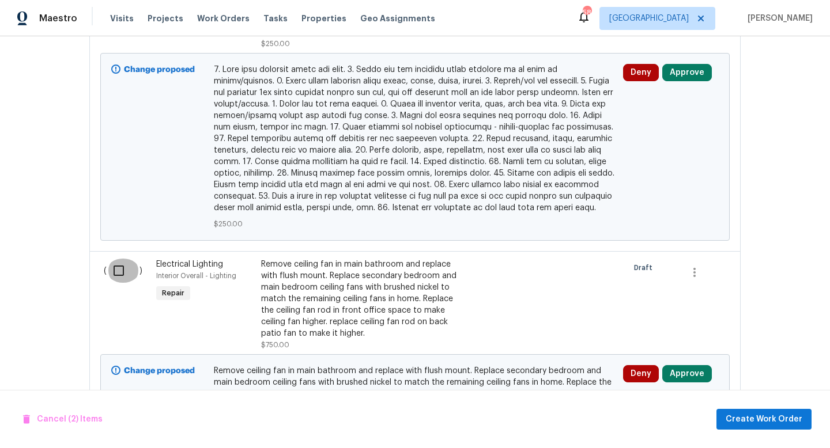
click at [119, 262] on input "checkbox" at bounding box center [123, 271] width 33 height 24
checkbox input "true"
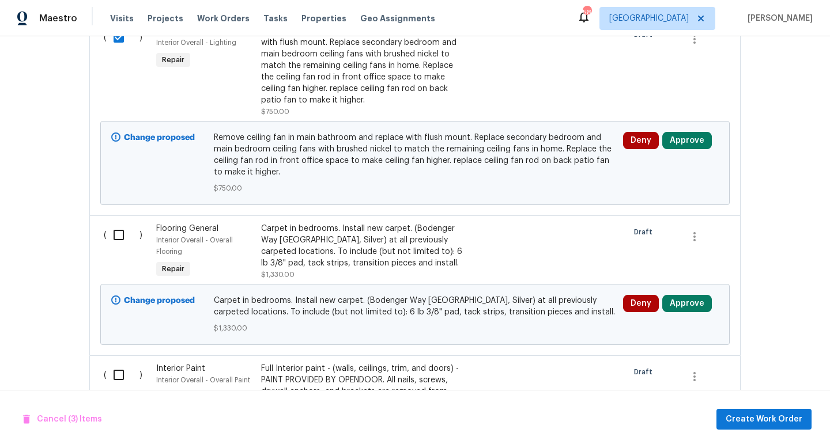
scroll to position [1033, 0]
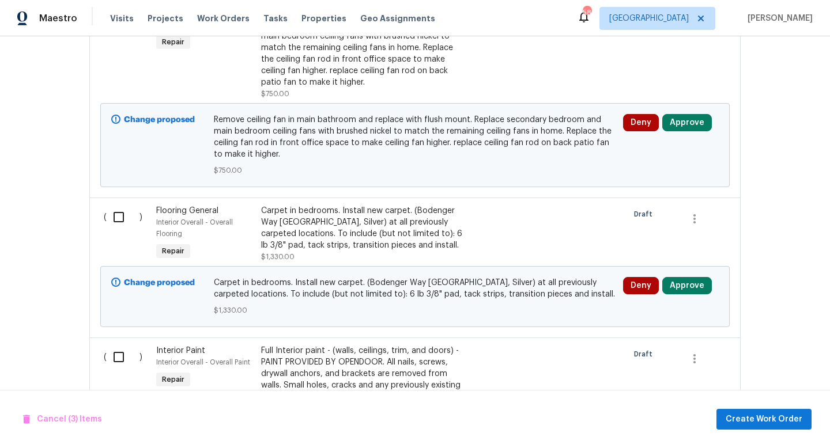
click at [119, 209] on input "checkbox" at bounding box center [123, 217] width 33 height 24
checkbox input "true"
click at [118, 346] on input "checkbox" at bounding box center [123, 357] width 33 height 24
checkbox input "true"
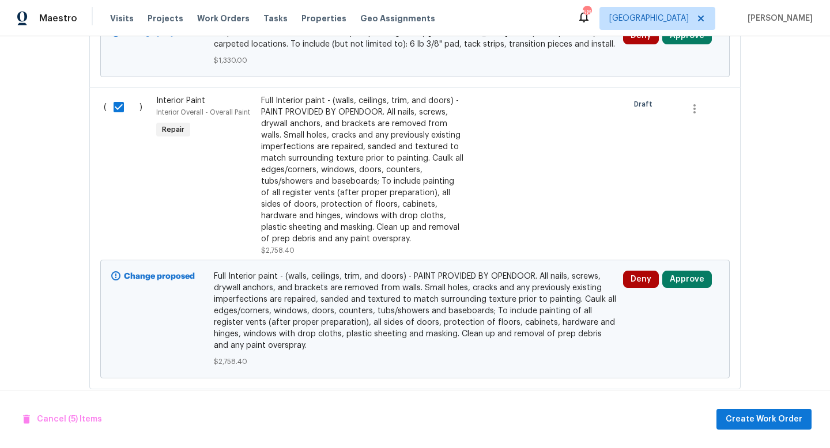
scroll to position [1293, 0]
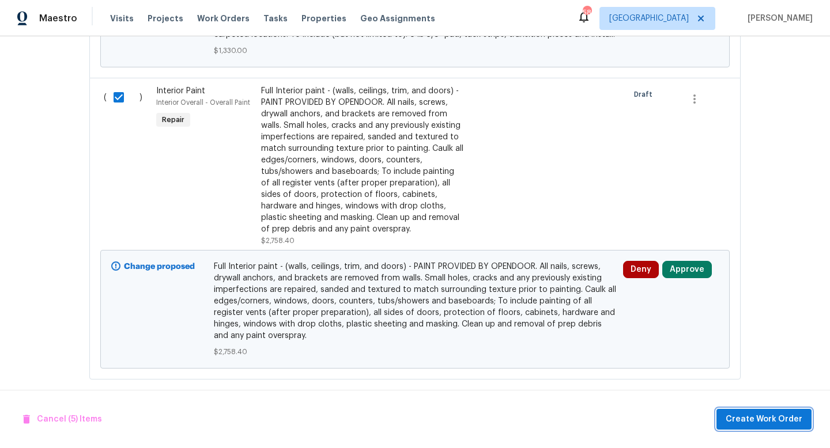
click at [785, 418] on span "Create Work Order" at bounding box center [763, 419] width 77 height 14
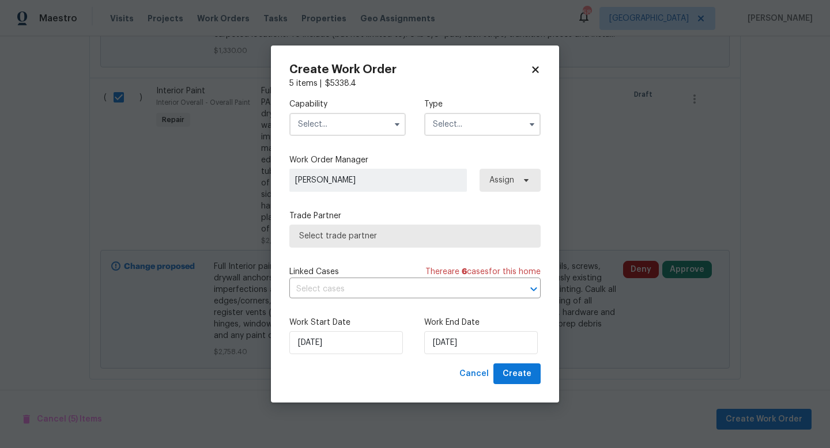
click at [337, 124] on input "text" at bounding box center [347, 124] width 116 height 23
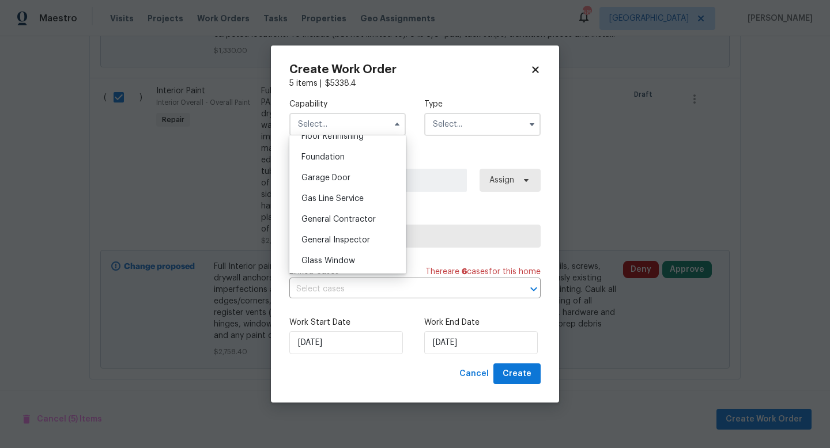
scroll to position [480, 0]
click at [353, 217] on span "General Contractor" at bounding box center [338, 219] width 74 height 8
type input "General Contractor"
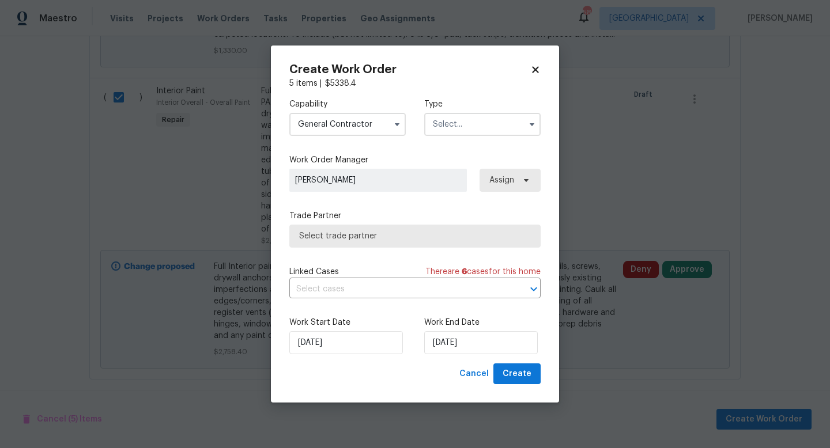
click at [455, 122] on input "text" at bounding box center [482, 124] width 116 height 23
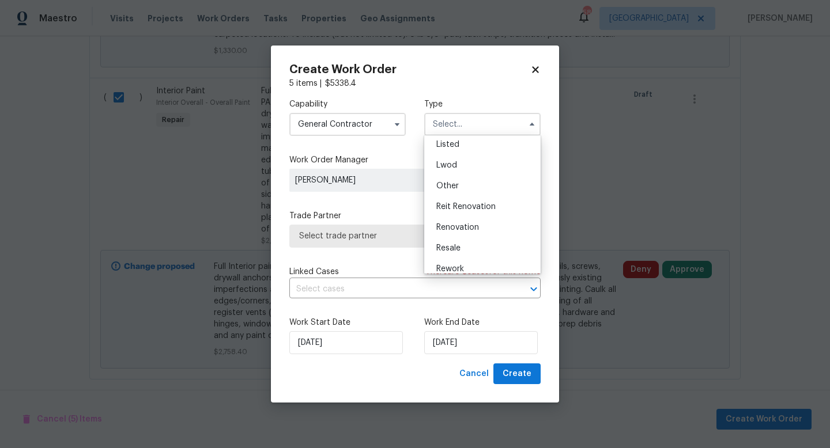
scroll to position [137, 0]
click at [460, 196] on span "Renovation" at bounding box center [457, 198] width 43 height 8
type input "Renovation"
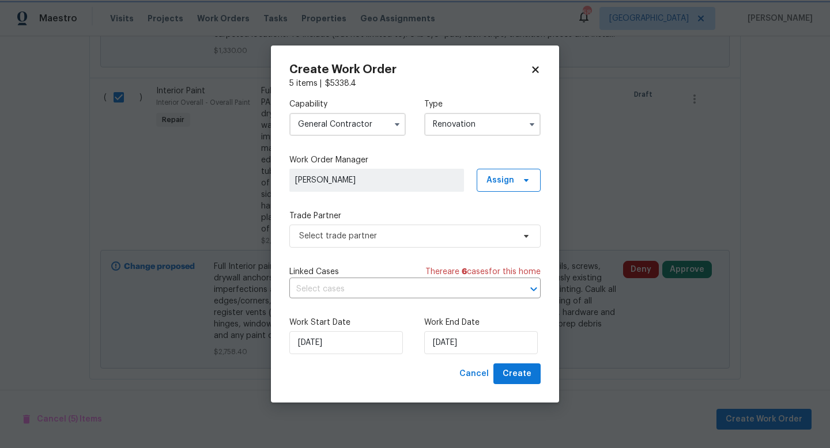
scroll to position [0, 0]
click at [394, 230] on span "Select trade partner" at bounding box center [406, 236] width 215 height 12
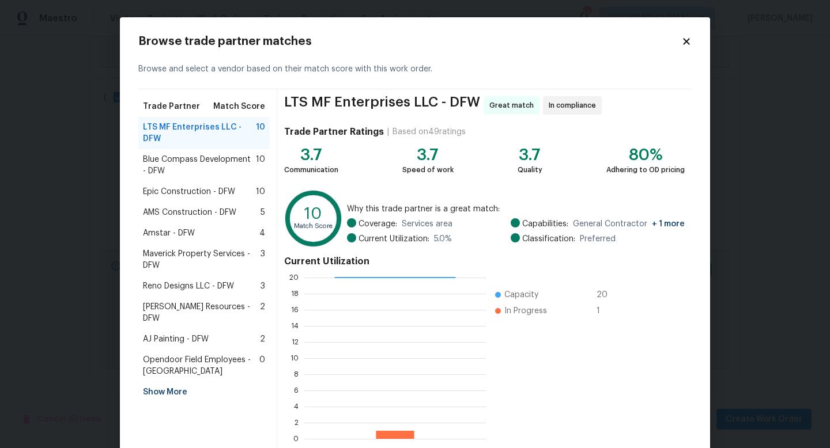
scroll to position [60, 0]
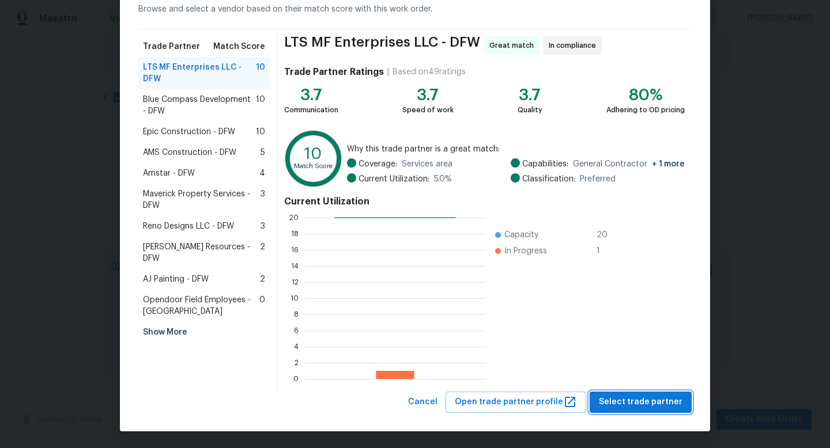
click at [617, 400] on span "Select trade partner" at bounding box center [641, 402] width 84 height 14
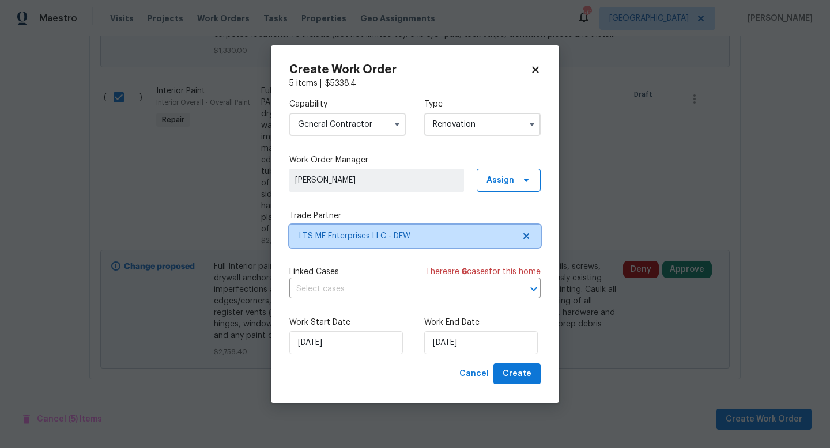
scroll to position [0, 0]
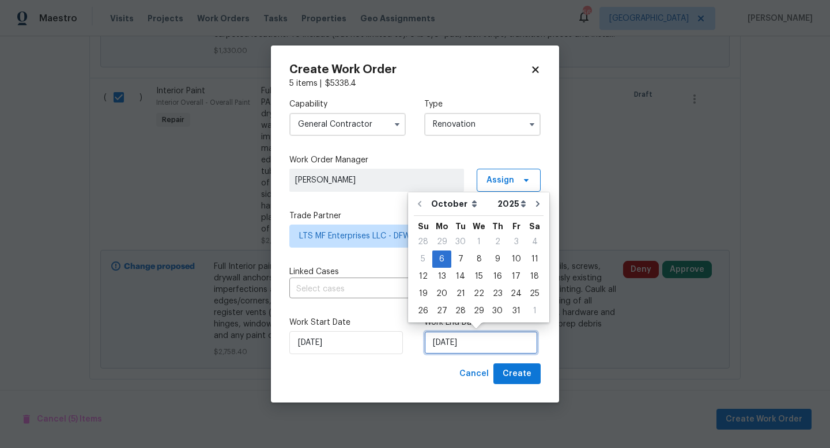
click at [466, 349] on input "[DATE]" at bounding box center [480, 342] width 113 height 23
click at [444, 277] on div "13" at bounding box center [441, 276] width 19 height 16
type input "[DATE]"
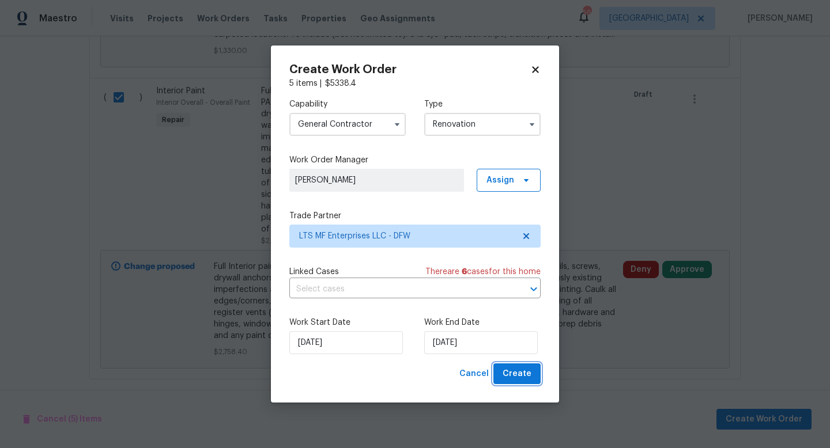
click at [511, 375] on span "Create" at bounding box center [516, 374] width 29 height 14
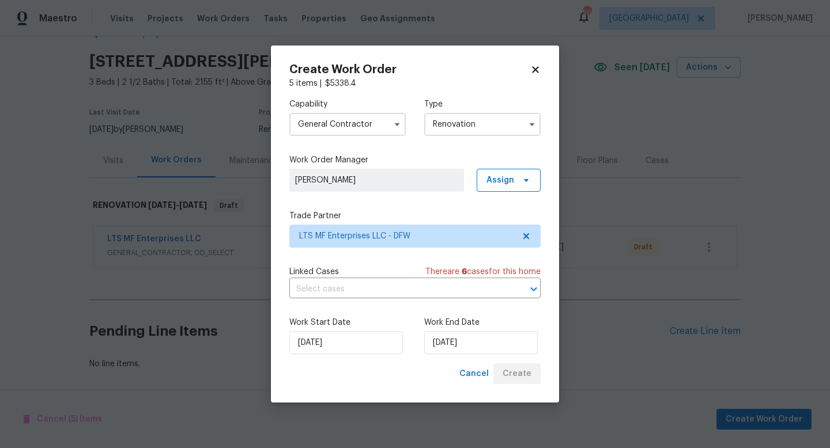
scroll to position [31, 0]
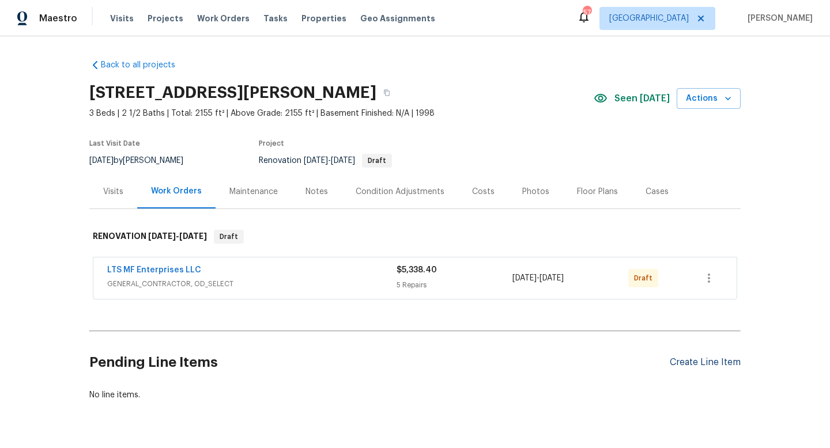
click at [690, 364] on div "Create Line Item" at bounding box center [704, 362] width 71 height 11
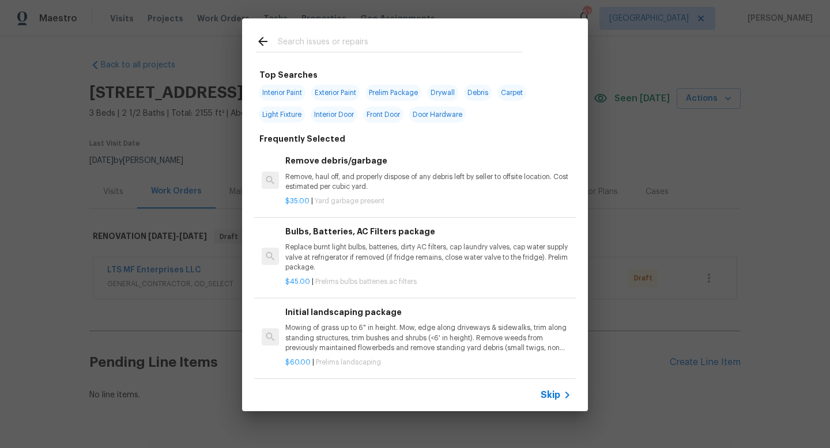
click at [555, 397] on span "Skip" at bounding box center [550, 395] width 20 height 12
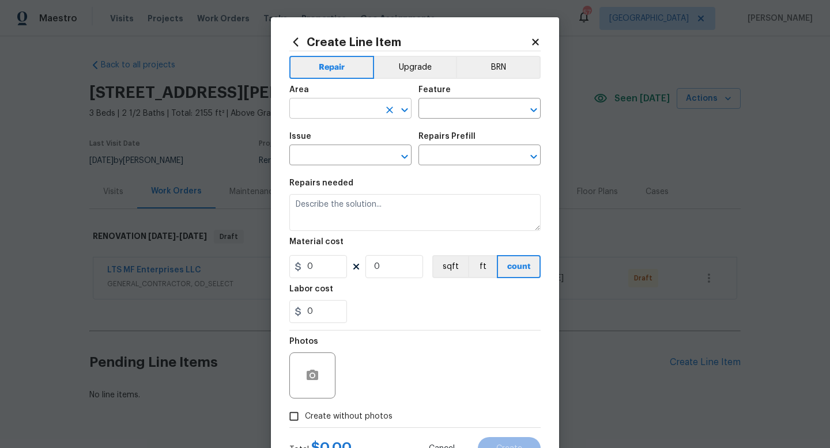
click at [330, 109] on input "text" at bounding box center [334, 110] width 90 height 18
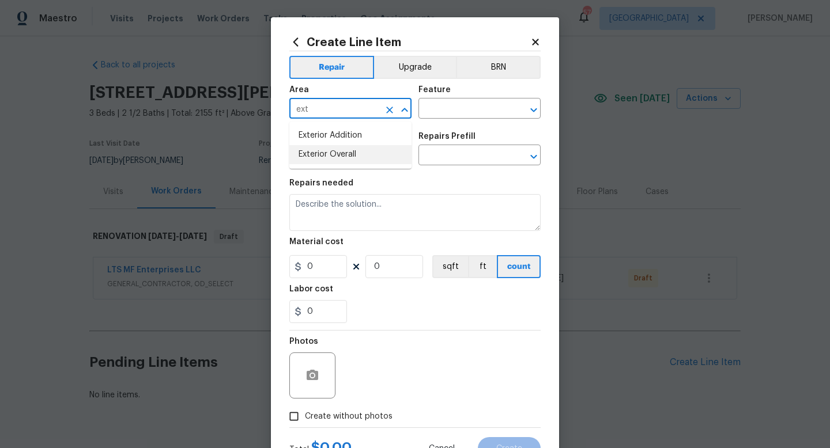
click at [339, 155] on li "Exterior Overall" at bounding box center [350, 154] width 122 height 19
type input "Exterior Overall"
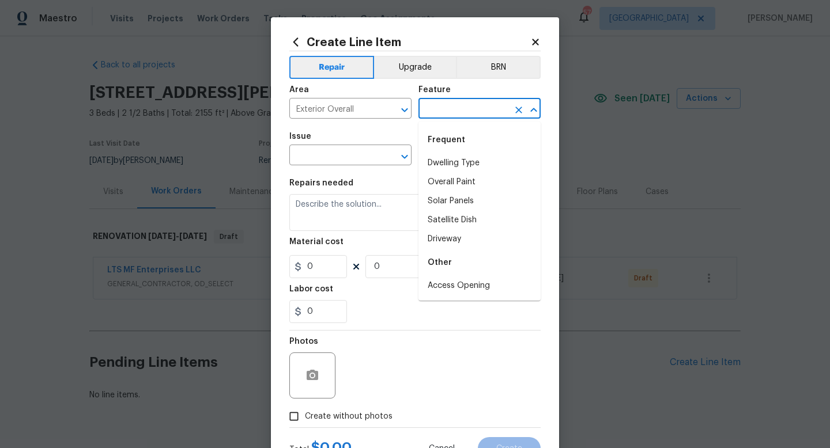
click at [437, 107] on input "text" at bounding box center [463, 110] width 90 height 18
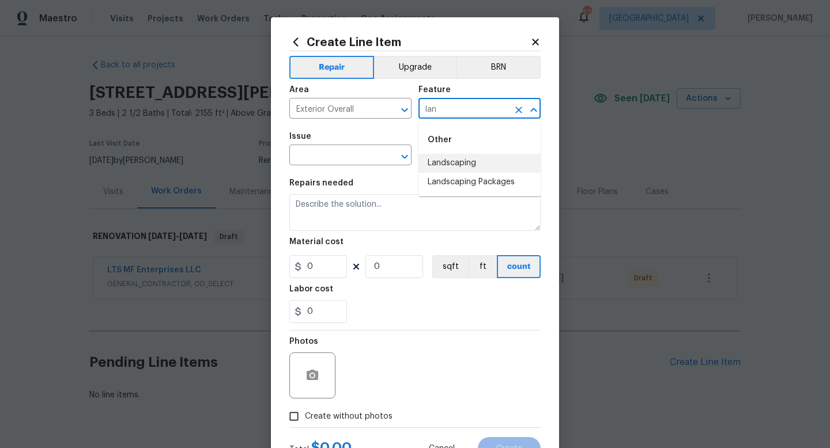
click at [446, 166] on li "Landscaping" at bounding box center [479, 163] width 122 height 19
type input "Landscaping"
click at [368, 157] on input "text" at bounding box center [334, 156] width 90 height 18
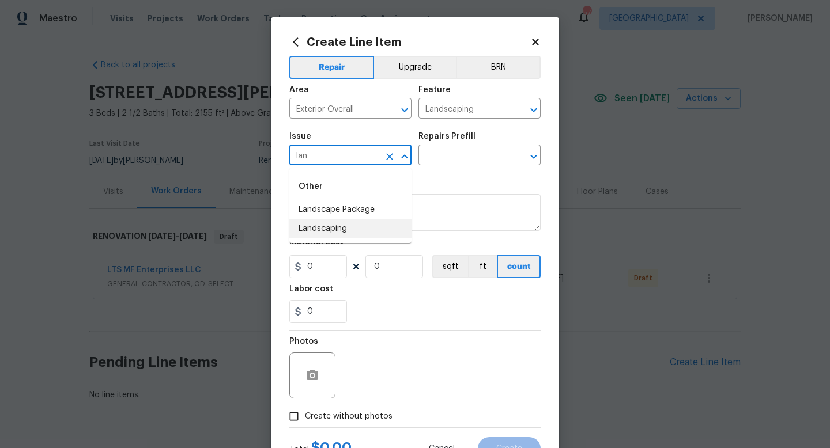
click at [362, 226] on li "Landscaping" at bounding box center [350, 228] width 122 height 19
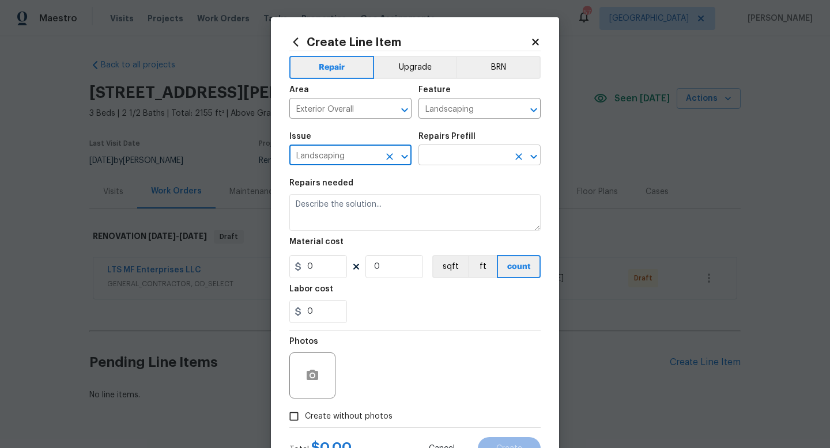
type input "Landscaping"
click at [437, 158] on input "text" at bounding box center [463, 156] width 90 height 18
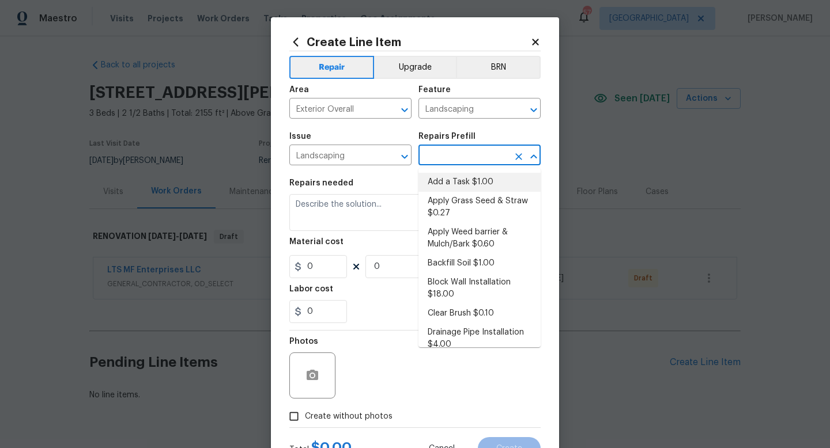
click at [442, 181] on li "Add a Task $1.00" at bounding box center [479, 182] width 122 height 19
type input "Add a Task $1.00"
type textarea "HPM to detail"
type input "1"
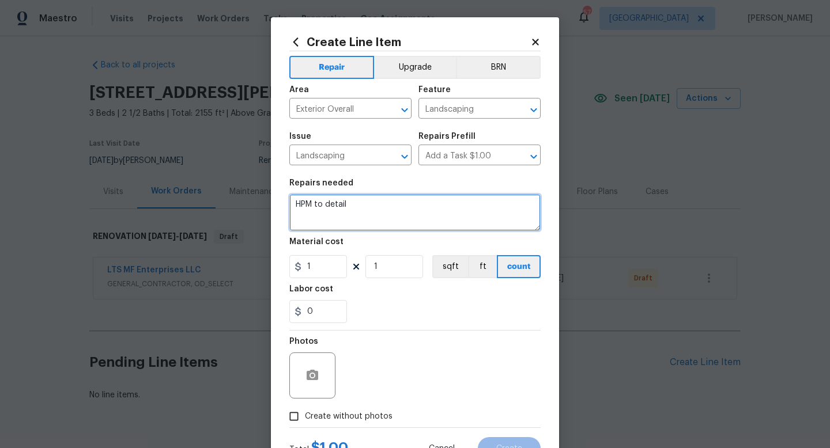
click at [378, 214] on textarea "HPM to detail" at bounding box center [414, 212] width 251 height 37
type textarea "Clean out grass and weeds from flower bed, mow and weed eat, this is a large lo…"
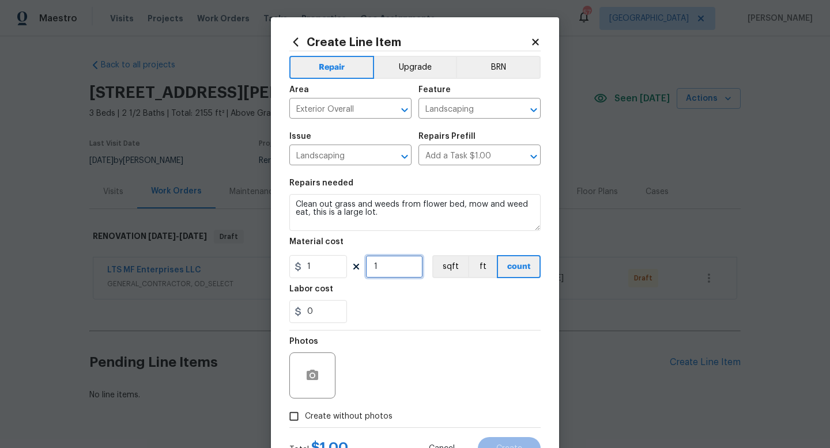
click at [389, 268] on input "1" at bounding box center [394, 266] width 58 height 23
type input "250"
click at [354, 417] on span "Create without photos" at bounding box center [349, 417] width 88 height 12
click at [305, 417] on input "Create without photos" at bounding box center [294, 417] width 22 height 22
checkbox input "true"
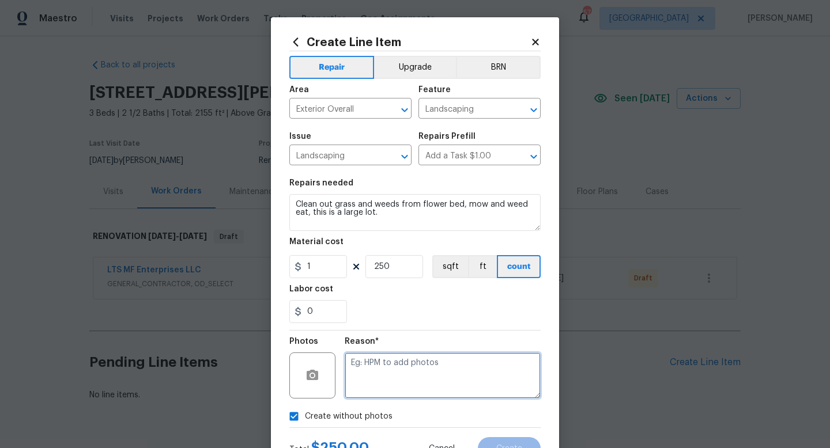
click at [381, 376] on textarea at bounding box center [443, 376] width 196 height 46
type textarea "w"
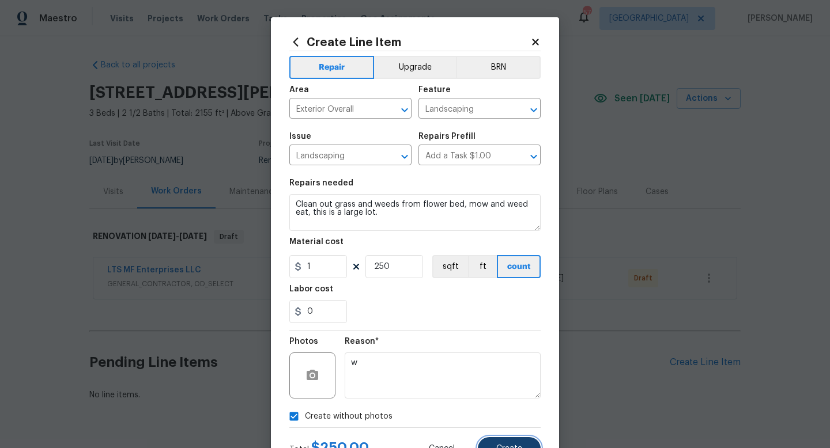
click at [502, 442] on button "Create" at bounding box center [509, 448] width 63 height 23
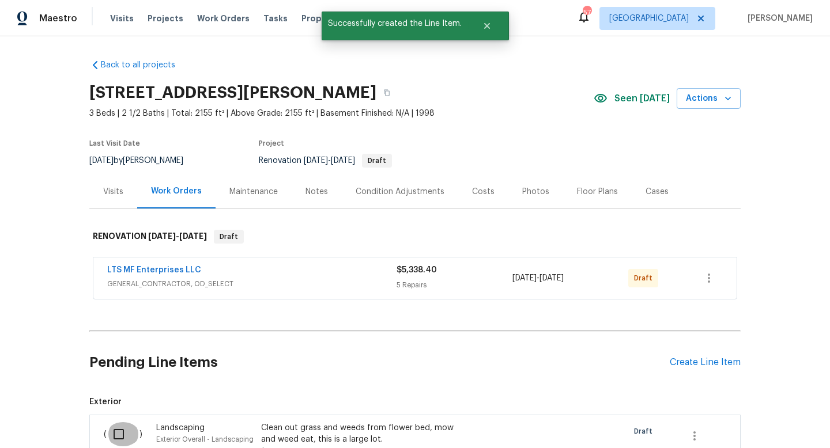
click at [121, 431] on input "checkbox" at bounding box center [123, 434] width 33 height 24
checkbox input "true"
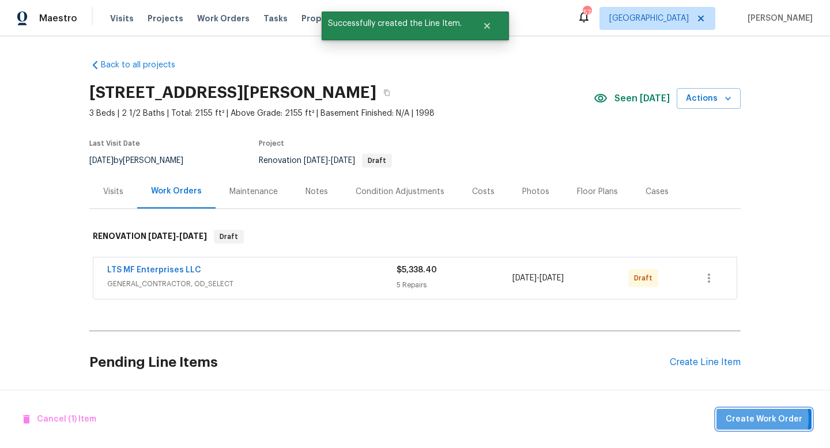
click at [753, 419] on span "Create Work Order" at bounding box center [763, 419] width 77 height 14
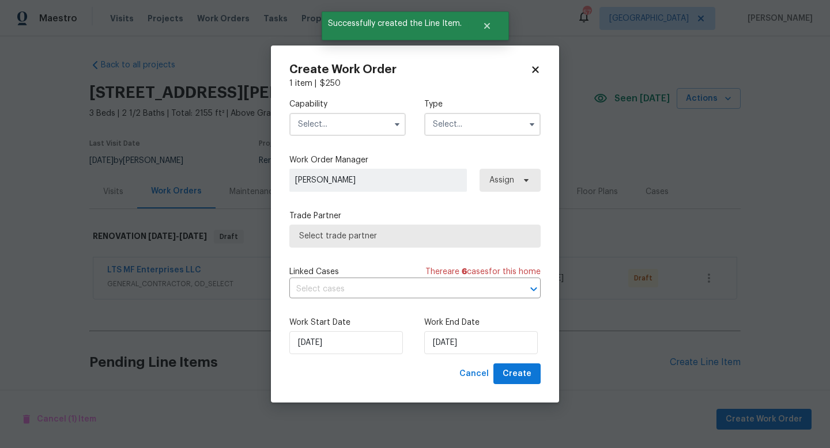
click at [345, 129] on input "text" at bounding box center [347, 124] width 116 height 23
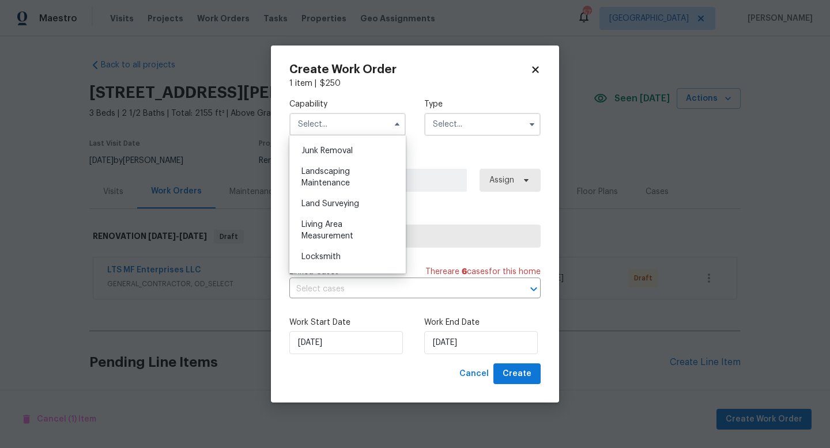
scroll to position [740, 0]
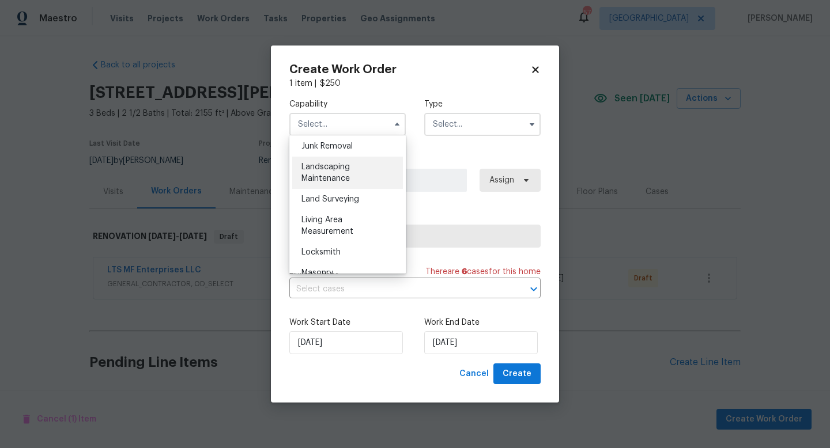
click at [341, 180] on span "Landscaping Maintenance" at bounding box center [325, 173] width 48 height 20
type input "Landscaping Maintenance"
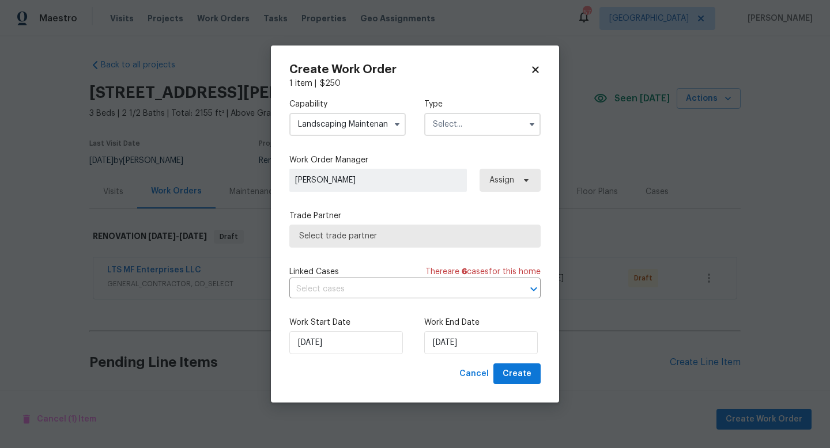
click at [478, 127] on input "text" at bounding box center [482, 124] width 116 height 23
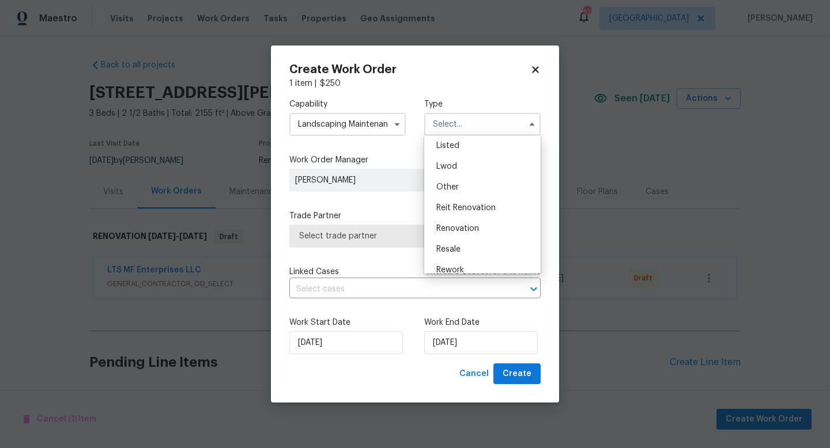
scroll to position [126, 0]
click at [478, 211] on span "Renovation" at bounding box center [457, 210] width 43 height 8
type input "Renovation"
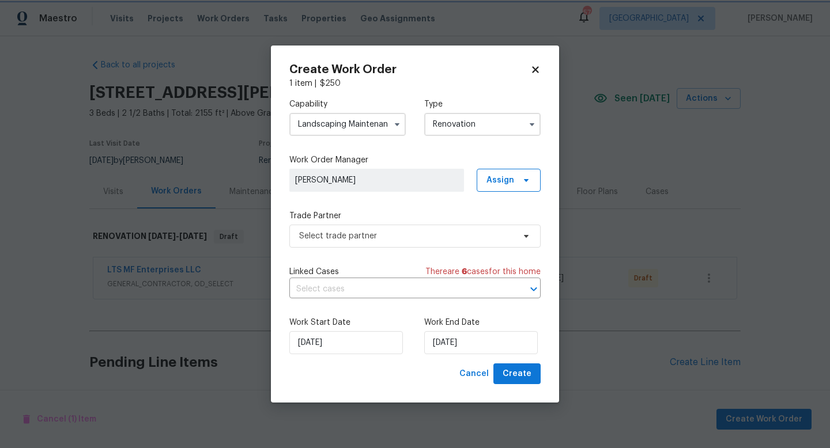
scroll to position [0, 0]
click at [421, 232] on span "Select trade partner" at bounding box center [406, 236] width 215 height 12
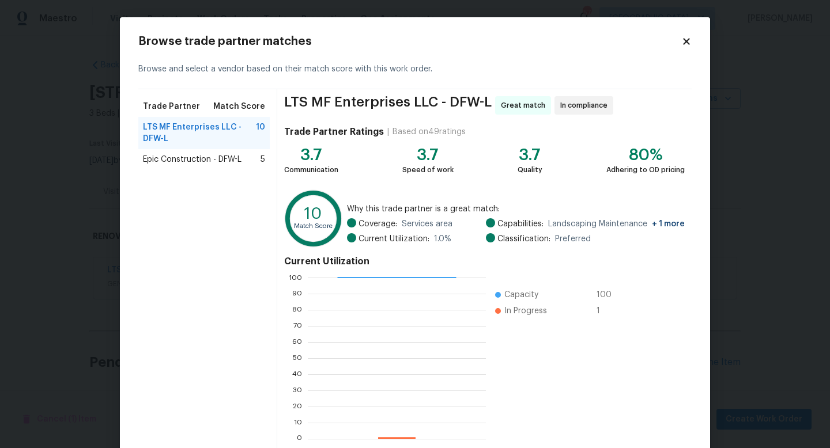
scroll to position [60, 0]
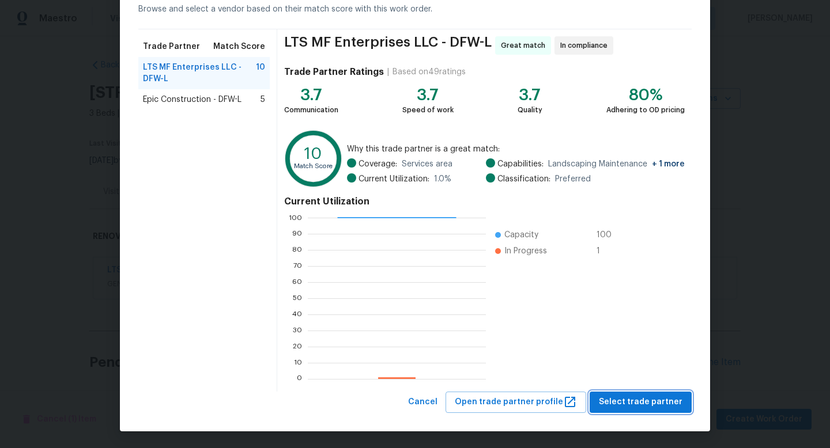
click at [627, 399] on span "Select trade partner" at bounding box center [641, 402] width 84 height 14
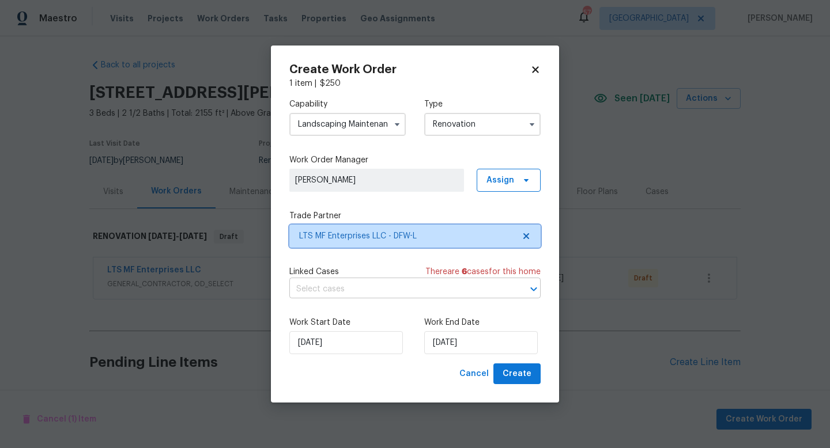
scroll to position [0, 0]
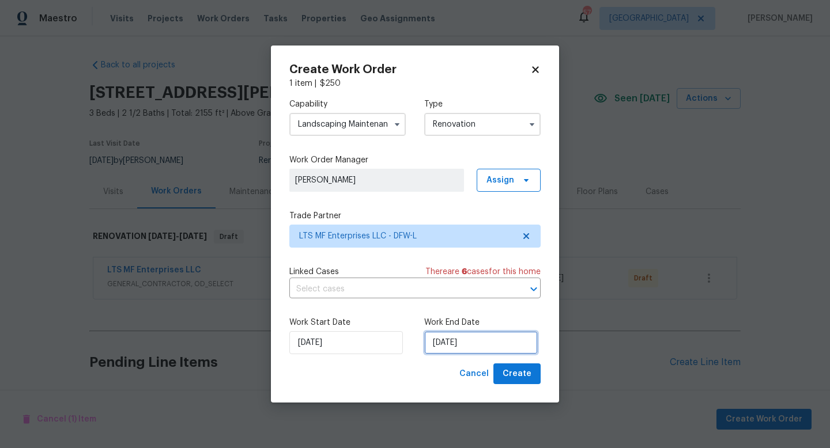
click at [461, 350] on input "[DATE]" at bounding box center [480, 342] width 113 height 23
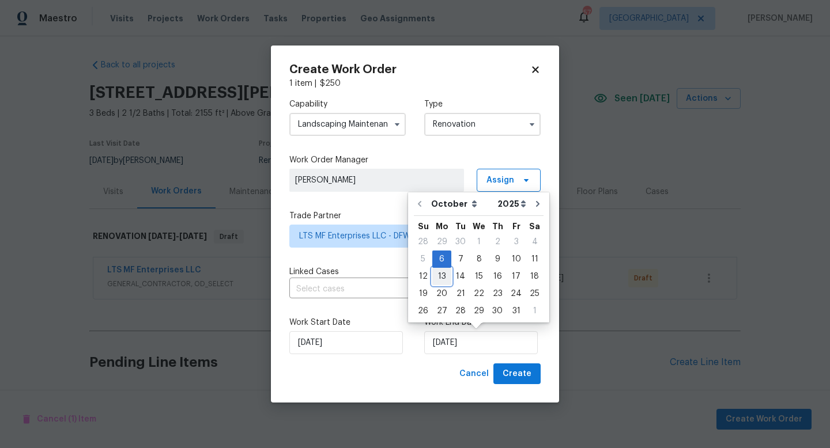
click at [436, 278] on div "13" at bounding box center [441, 276] width 19 height 16
type input "[DATE]"
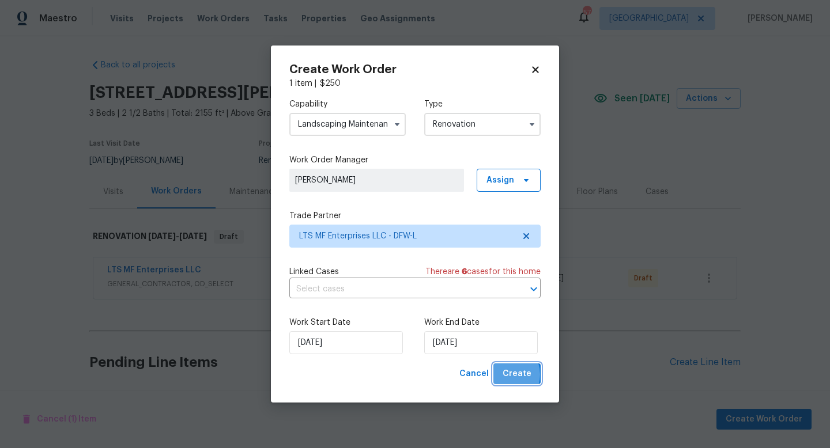
click at [506, 374] on span "Create" at bounding box center [516, 374] width 29 height 14
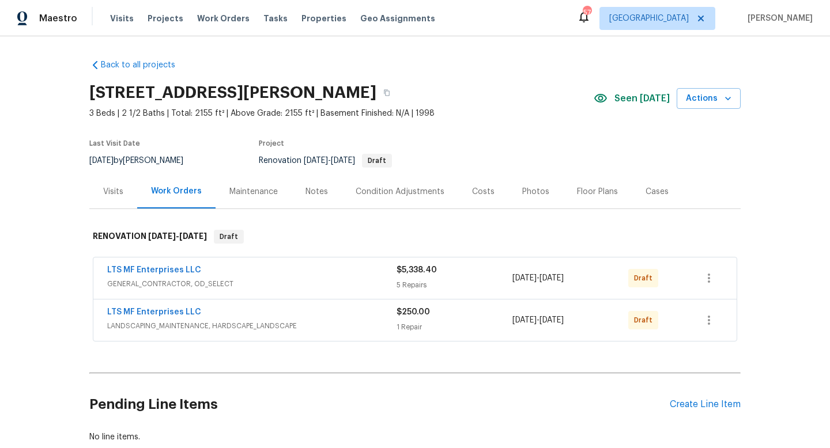
click at [474, 191] on div "Costs" at bounding box center [483, 192] width 22 height 12
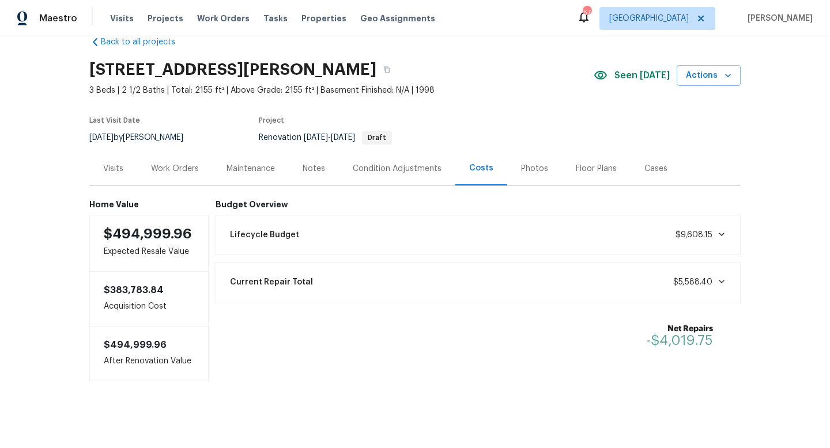
scroll to position [26, 0]
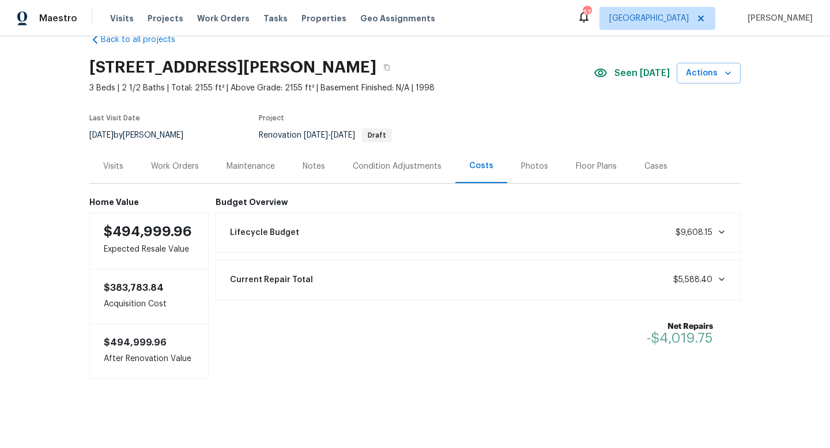
click at [721, 230] on icon at bounding box center [721, 232] width 9 height 9
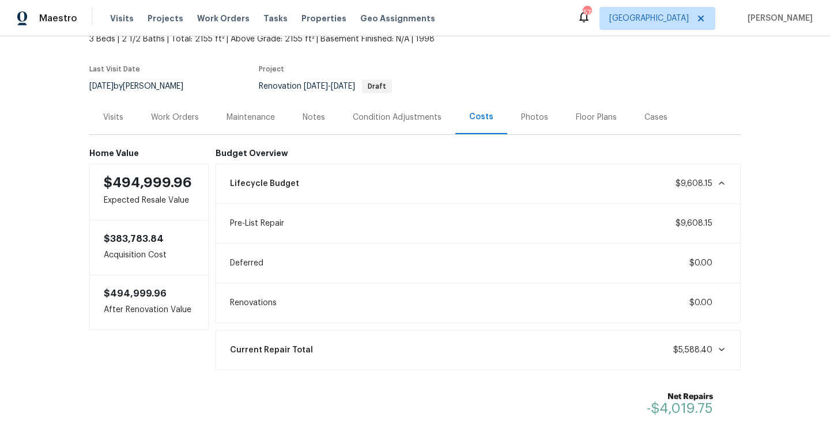
scroll to position [103, 0]
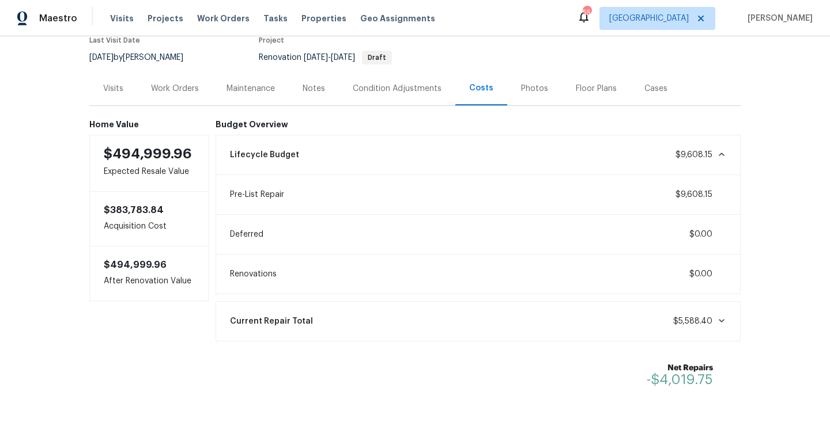
click at [186, 89] on div "Work Orders" at bounding box center [175, 89] width 48 height 12
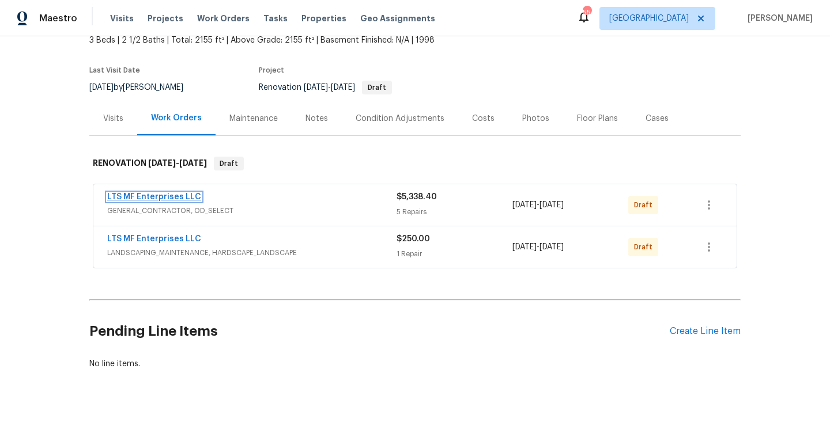
click at [164, 195] on link "LTS MF Enterprises LLC" at bounding box center [154, 197] width 94 height 8
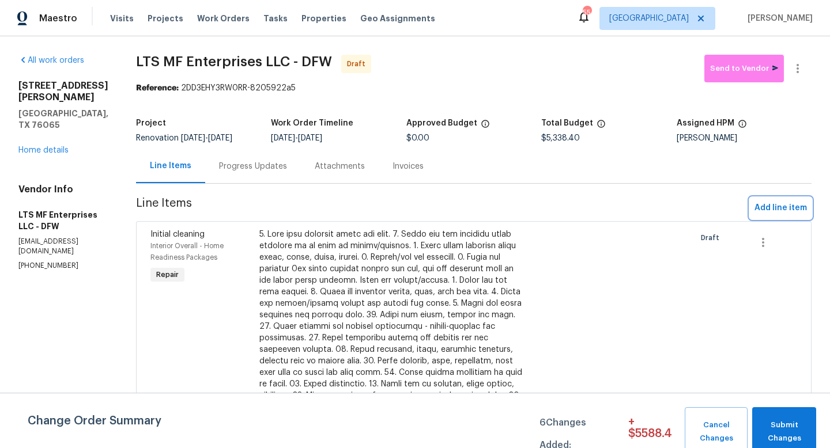
click at [764, 209] on span "Add line item" at bounding box center [780, 208] width 52 height 14
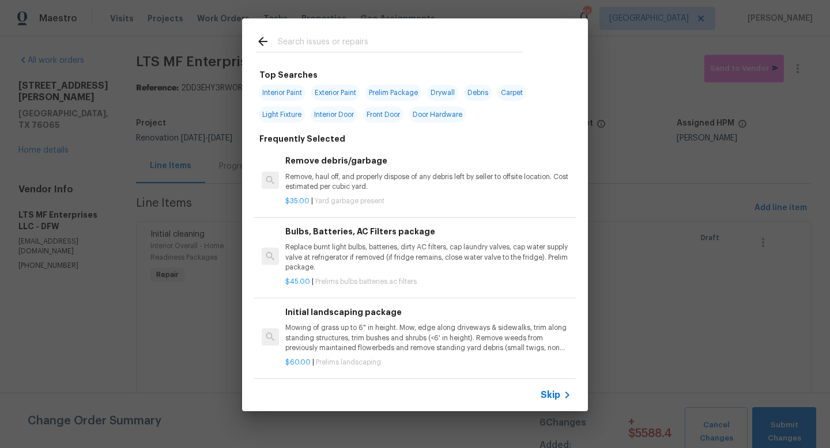
click at [315, 44] on input "text" at bounding box center [400, 43] width 244 height 17
click at [555, 396] on span "Skip" at bounding box center [550, 395] width 20 height 12
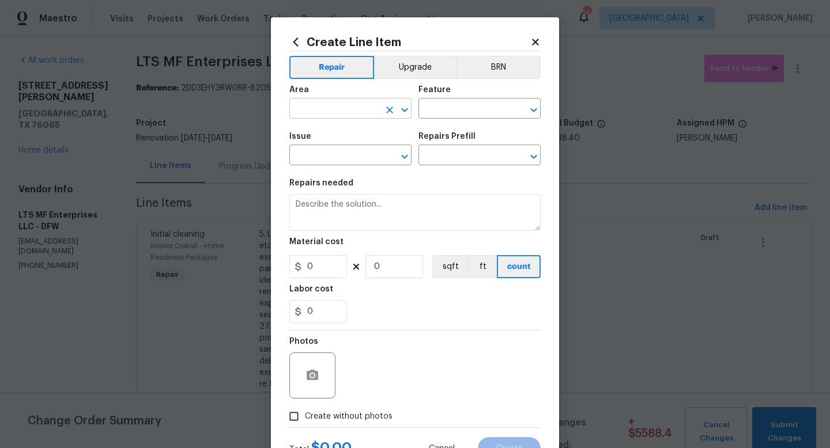
click at [330, 108] on input "text" at bounding box center [334, 110] width 90 height 18
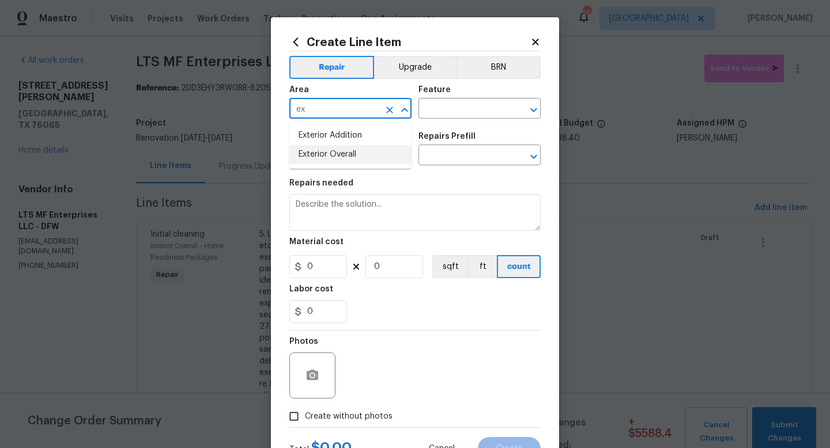
click at [346, 152] on li "Exterior Overall" at bounding box center [350, 154] width 122 height 19
type input "Exterior Overall"
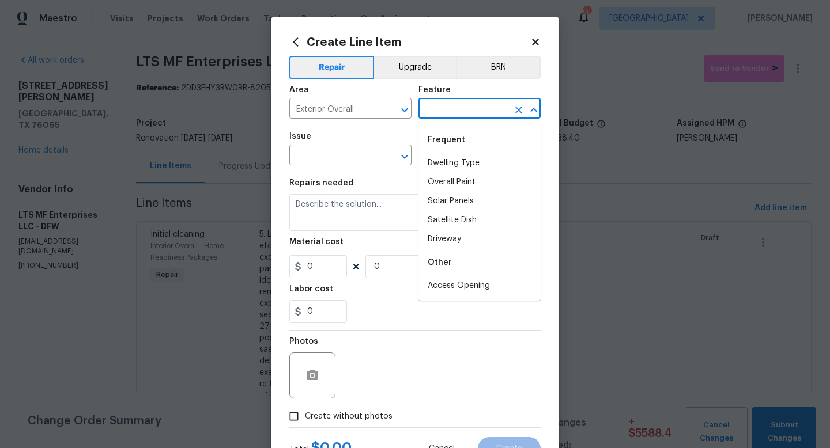
click at [446, 108] on input "text" at bounding box center [463, 110] width 90 height 18
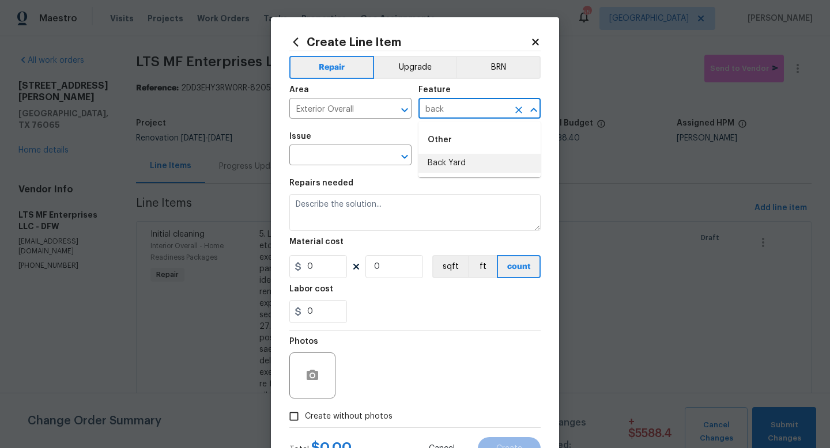
click at [453, 165] on li "Back Yard" at bounding box center [479, 163] width 122 height 19
type input "Back Yard"
click at [355, 159] on input "text" at bounding box center [334, 156] width 90 height 18
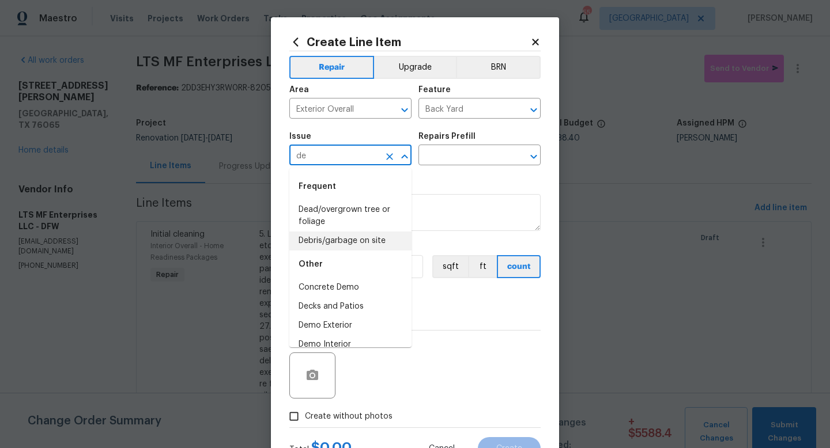
click at [354, 235] on li "Debris/garbage on site" at bounding box center [350, 241] width 122 height 19
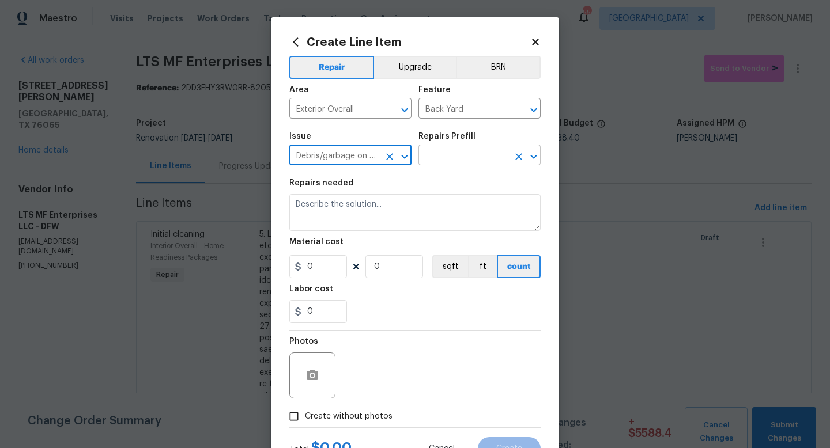
type input "Debris/garbage on site"
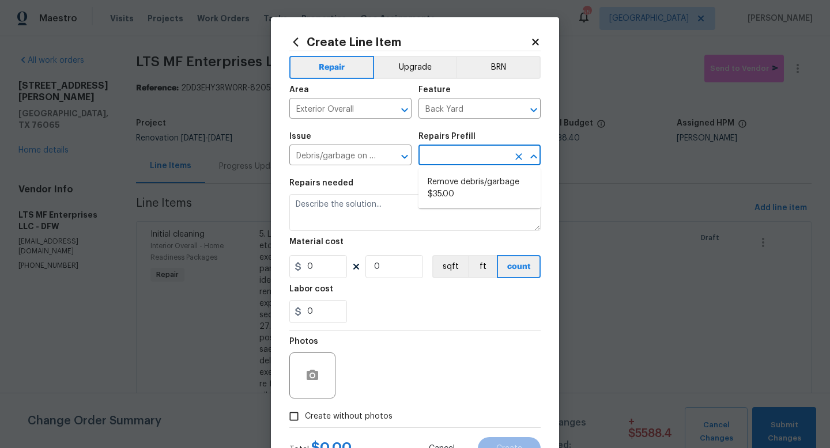
click at [437, 156] on input "text" at bounding box center [463, 156] width 90 height 18
click at [441, 186] on li "Remove debris/garbage $35.00" at bounding box center [479, 188] width 122 height 31
type input "Remove debris/garbage $35.00"
type textarea "Remove, haul off, and properly dispose of any debris left by seller to offsite …"
type input "35"
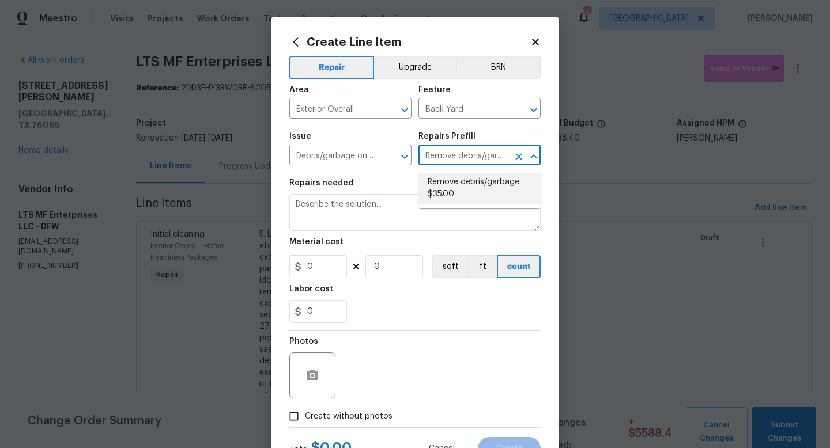
type input "1"
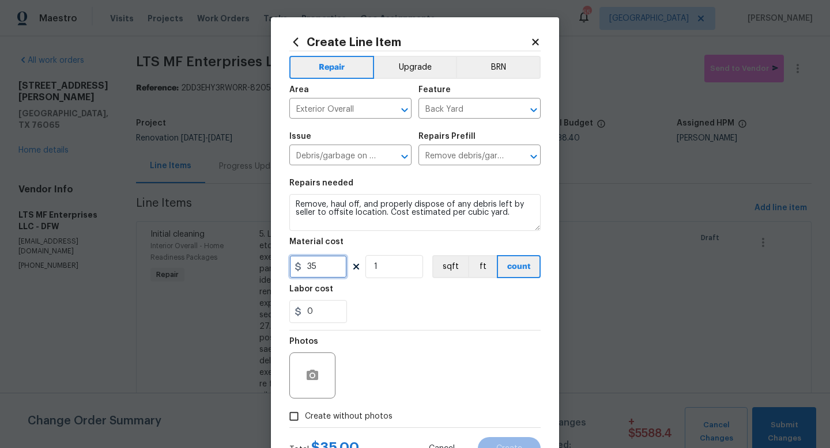
click at [341, 268] on input "35" at bounding box center [318, 266] width 58 height 23
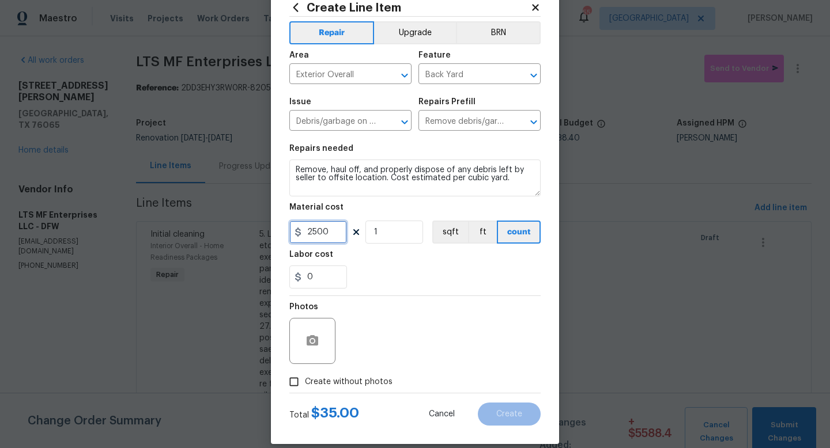
scroll to position [48, 0]
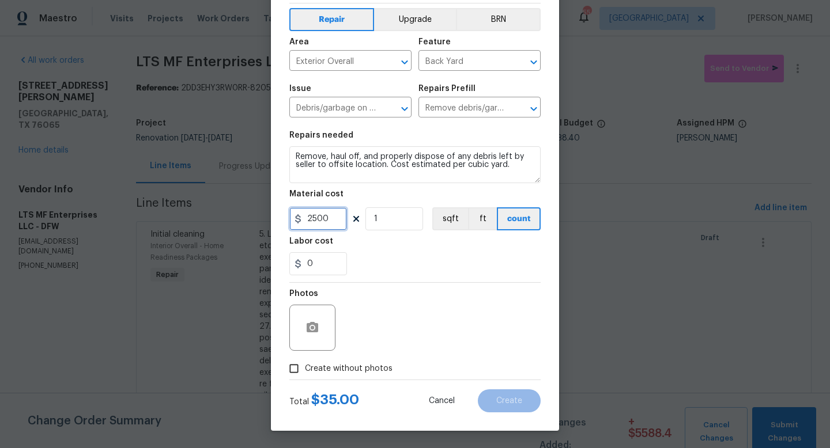
type input "2500"
click at [347, 368] on span "Create without photos" at bounding box center [349, 369] width 88 height 12
click at [305, 368] on input "Create without photos" at bounding box center [294, 369] width 22 height 22
checkbox input "true"
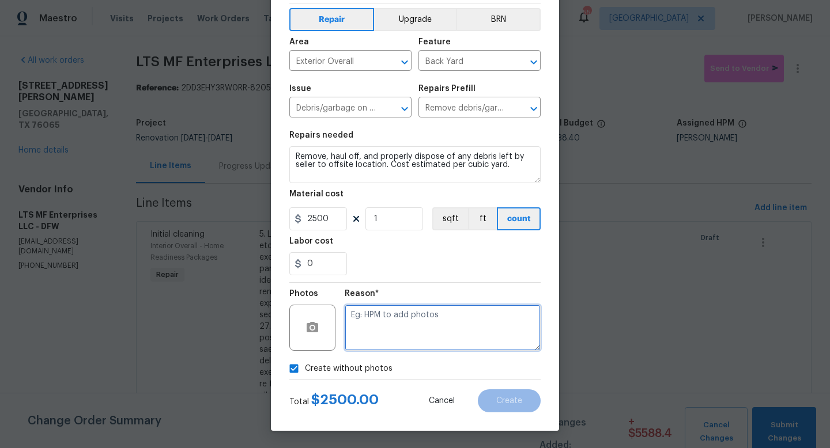
click at [392, 313] on textarea at bounding box center [443, 328] width 196 height 46
type textarea "w"
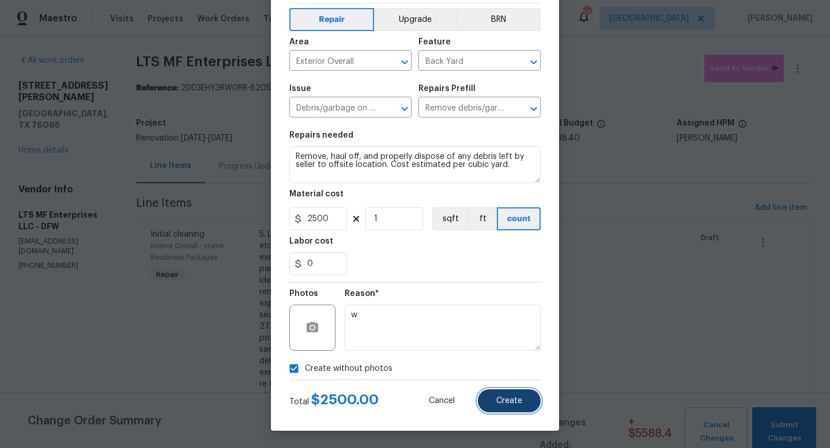
click at [507, 398] on span "Create" at bounding box center [509, 401] width 26 height 9
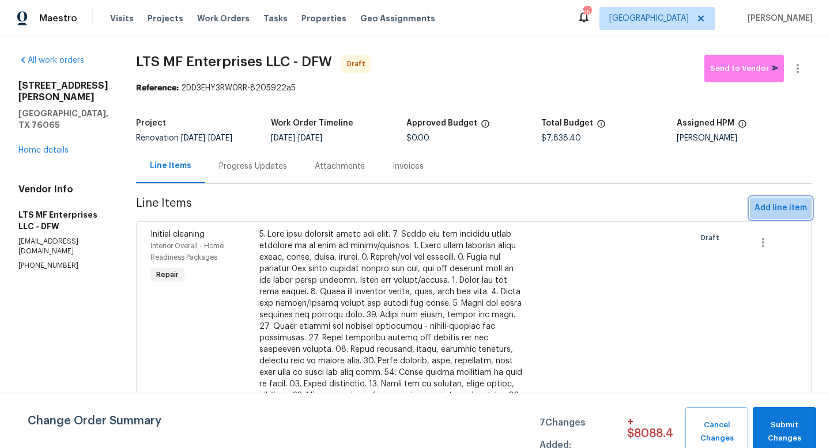
click at [775, 203] on span "Add line item" at bounding box center [780, 208] width 52 height 14
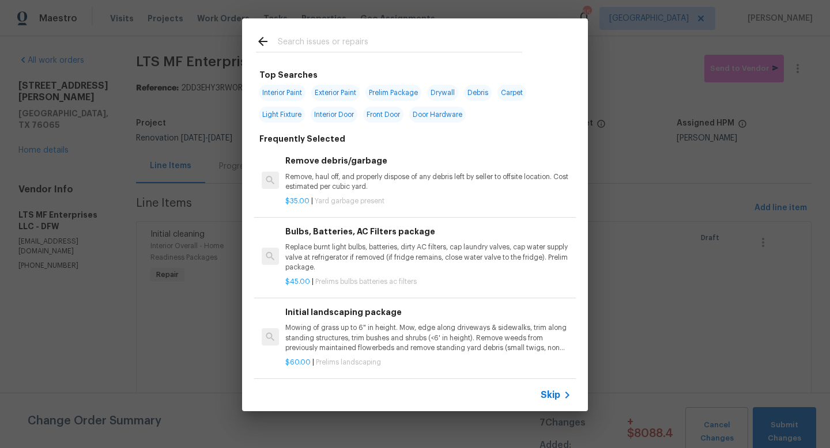
click at [557, 392] on span "Skip" at bounding box center [550, 395] width 20 height 12
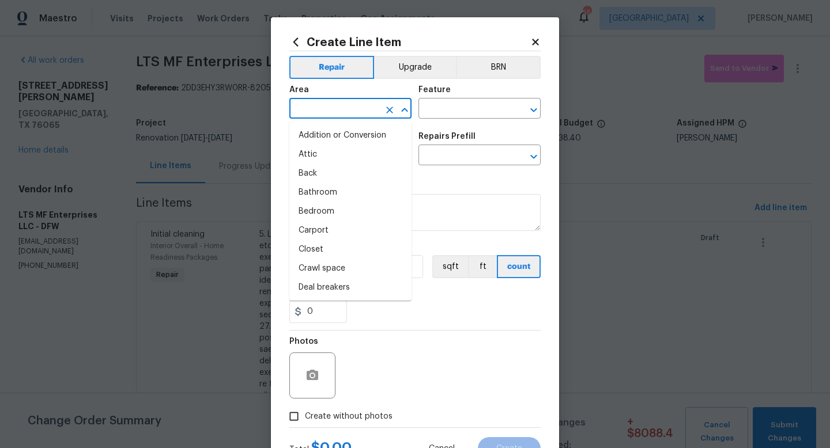
click at [322, 112] on input "text" at bounding box center [334, 110] width 90 height 18
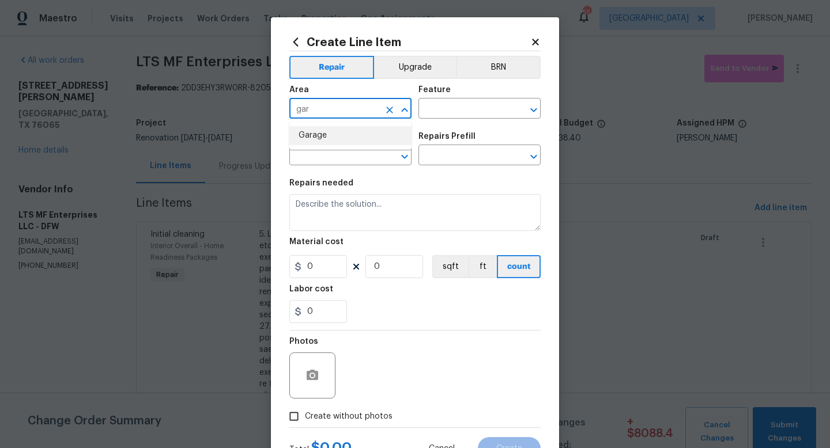
click at [319, 141] on li "Garage" at bounding box center [350, 135] width 122 height 19
type input "Garage"
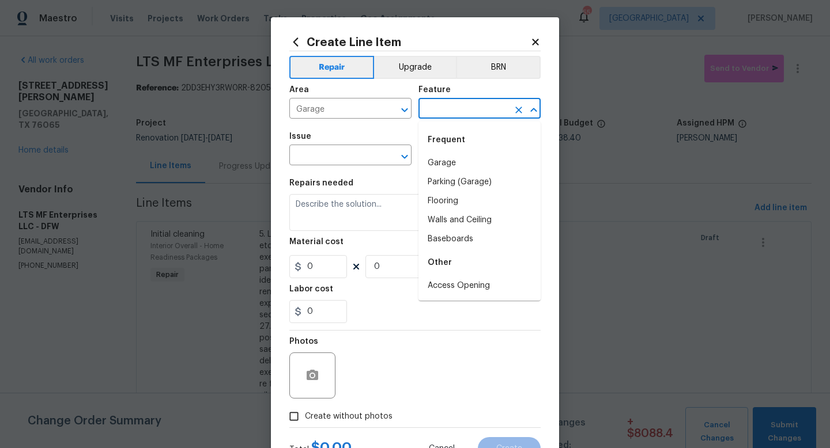
click at [433, 113] on input "text" at bounding box center [463, 110] width 90 height 18
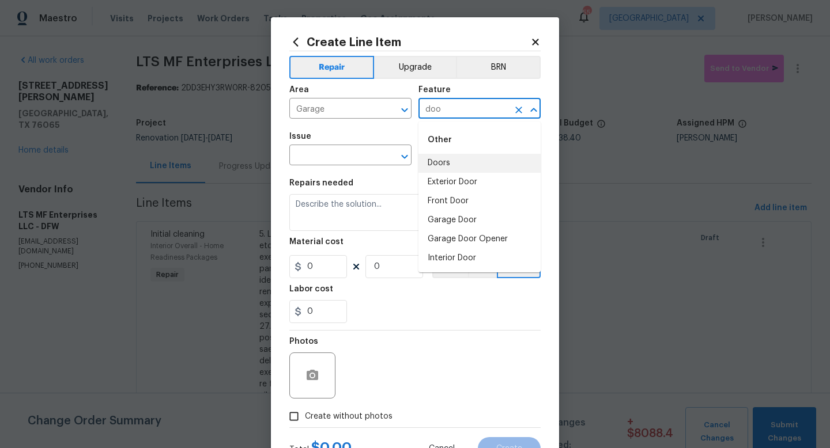
click at [433, 168] on li "Doors" at bounding box center [479, 163] width 122 height 19
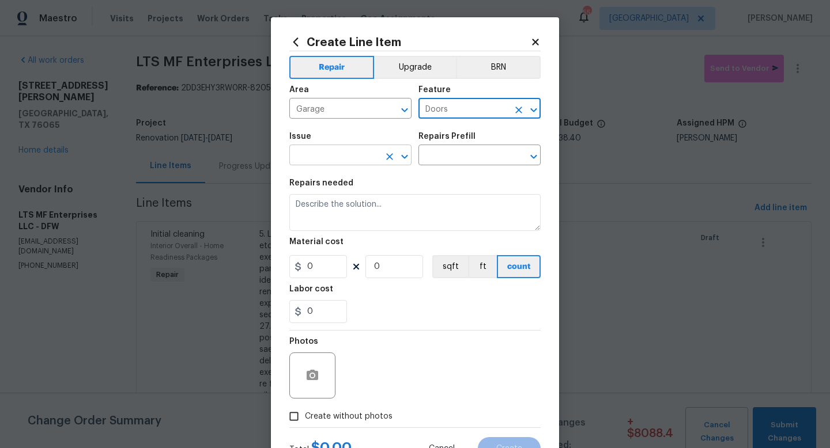
type input "Doors"
click at [354, 161] on input "text" at bounding box center [334, 156] width 90 height 18
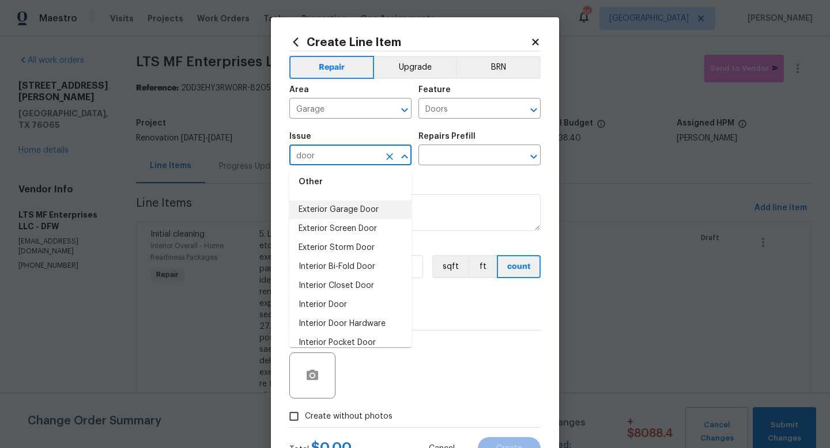
scroll to position [62, 0]
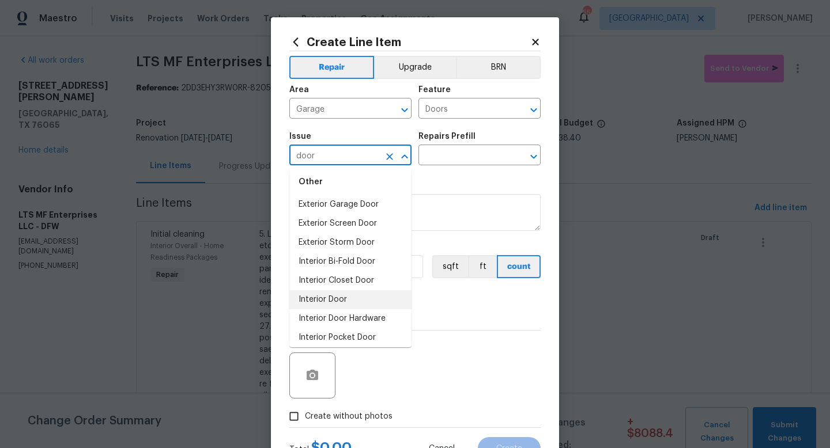
click at [338, 293] on li "Interior Door" at bounding box center [350, 299] width 122 height 19
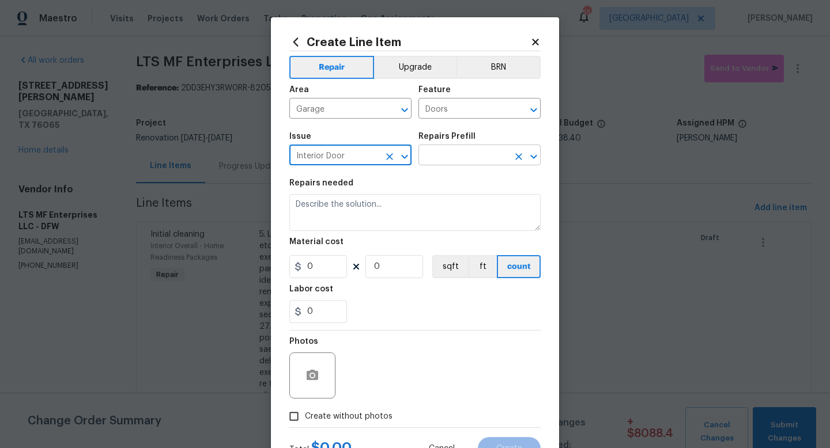
type input "Interior Door"
click at [451, 157] on input "text" at bounding box center [463, 156] width 90 height 18
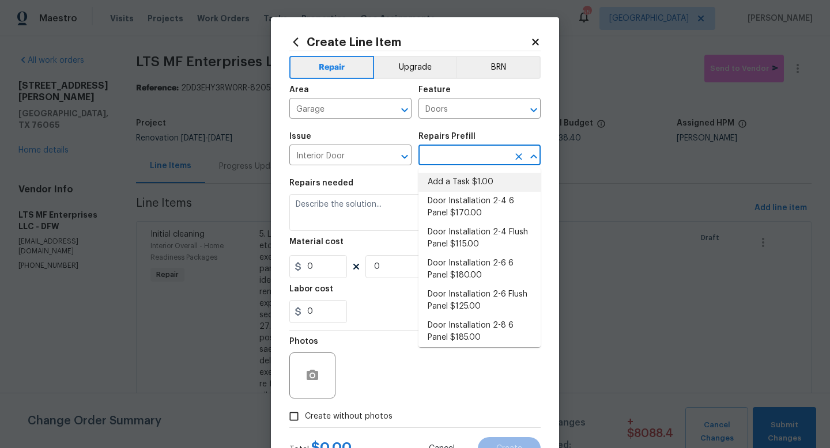
click at [452, 178] on li "Add a Task $1.00" at bounding box center [479, 182] width 122 height 19
type input "Interior Door"
type input "Add a Task $1.00"
type textarea "HPM to detail"
type input "1"
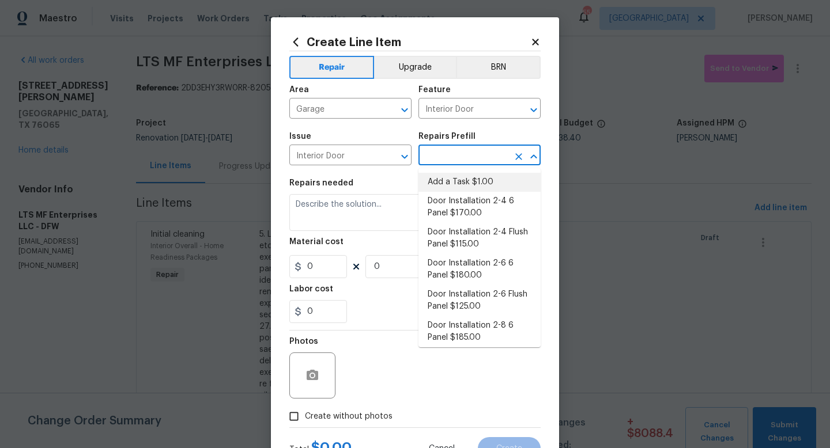
type input "1"
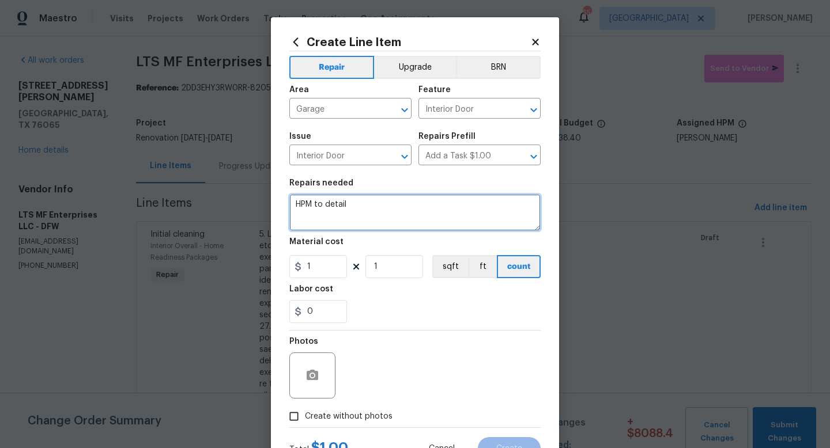
click at [377, 207] on textarea "HPM to detail" at bounding box center [414, 212] width 251 height 37
type textarea "Replace pass thru door from big garage to smaller garage. Paint white."
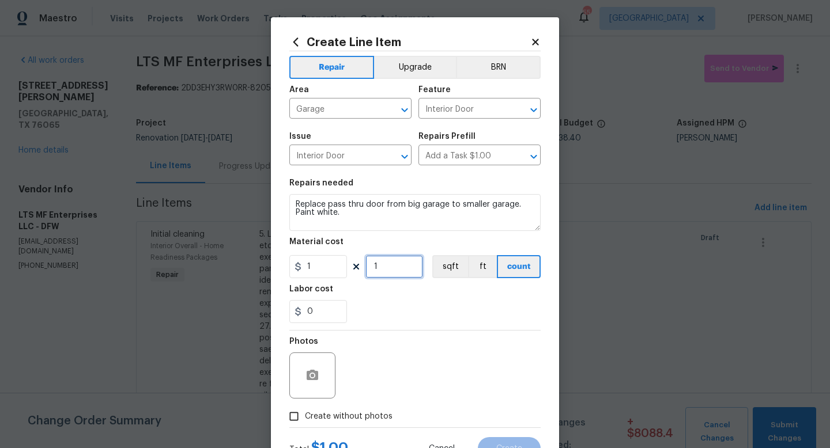
click at [389, 271] on input "1" at bounding box center [394, 266] width 58 height 23
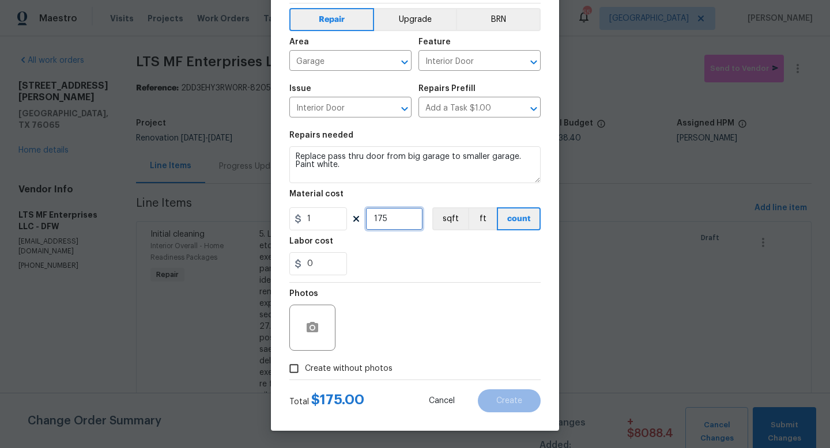
type input "175"
click at [355, 364] on span "Create without photos" at bounding box center [349, 369] width 88 height 12
click at [305, 364] on input "Create without photos" at bounding box center [294, 369] width 22 height 22
checkbox input "true"
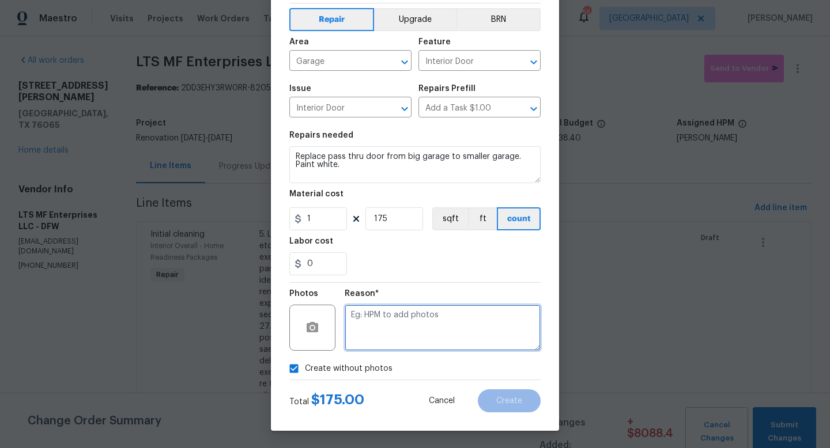
click at [386, 329] on textarea at bounding box center [443, 328] width 196 height 46
type textarea "w"
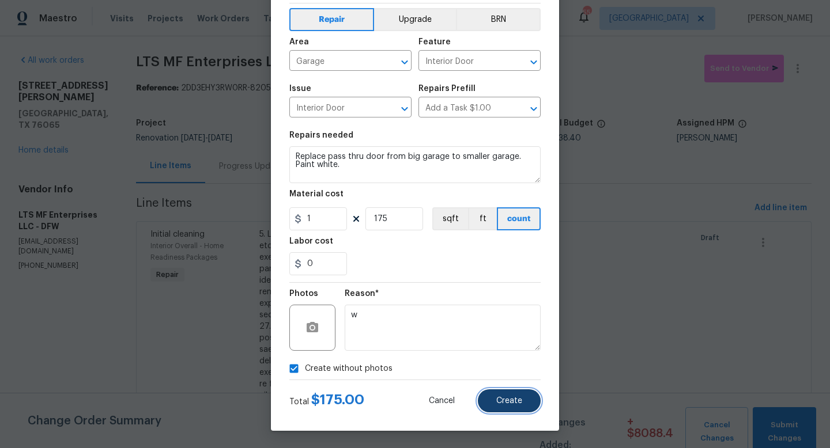
click at [494, 402] on button "Create" at bounding box center [509, 400] width 63 height 23
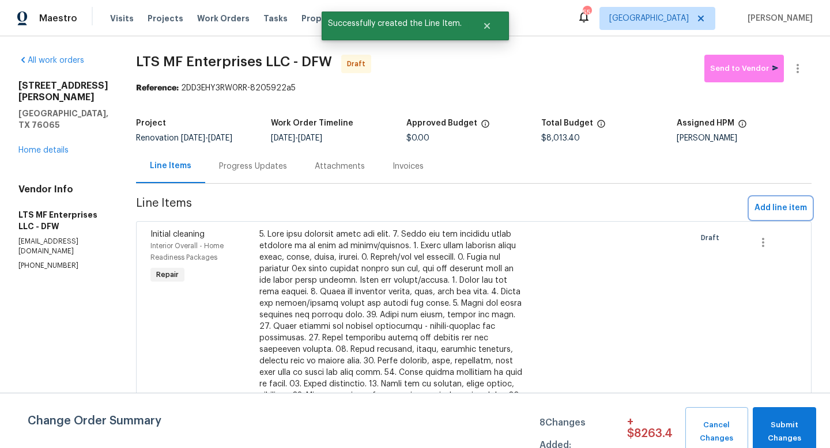
click at [757, 210] on span "Add line item" at bounding box center [780, 208] width 52 height 14
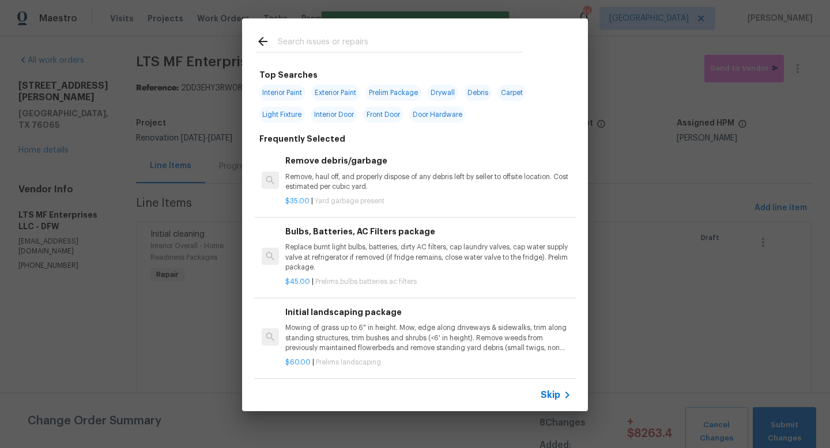
click at [556, 396] on span "Skip" at bounding box center [550, 395] width 20 height 12
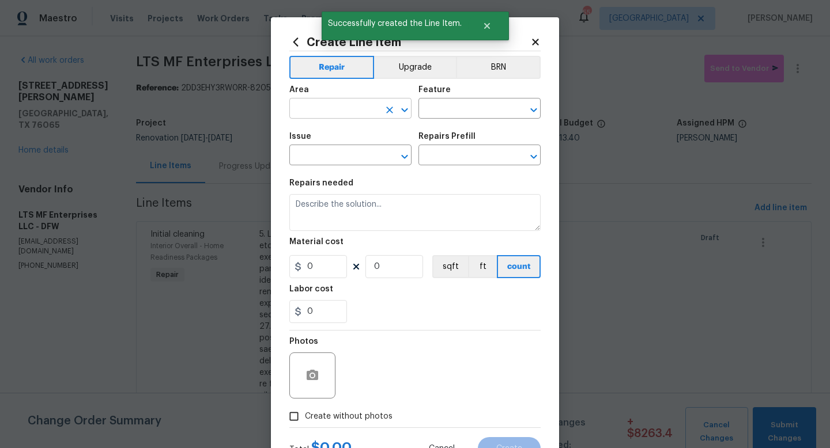
click at [327, 109] on input "text" at bounding box center [334, 110] width 90 height 18
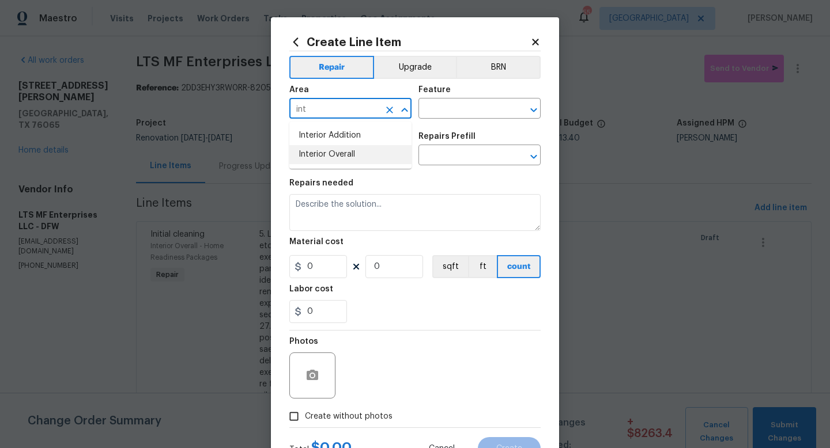
click at [339, 150] on li "Interior Overall" at bounding box center [350, 154] width 122 height 19
type input "Interior Overall"
click at [453, 107] on input "text" at bounding box center [463, 110] width 90 height 18
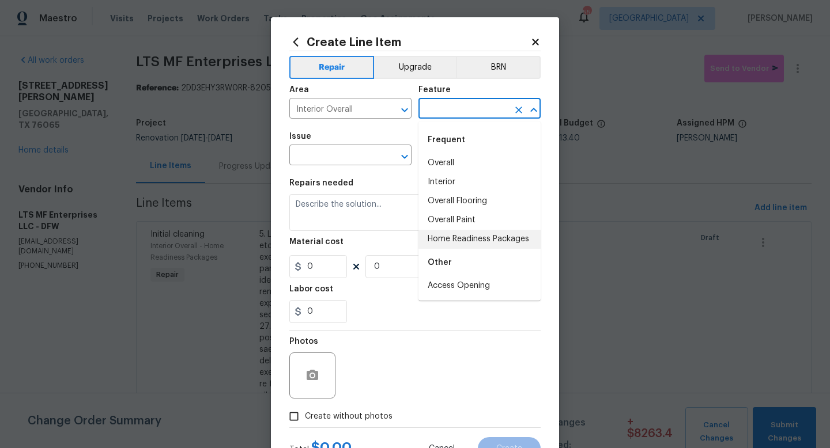
click at [451, 237] on li "Home Readiness Packages" at bounding box center [479, 239] width 122 height 19
type input "Home Readiness Packages"
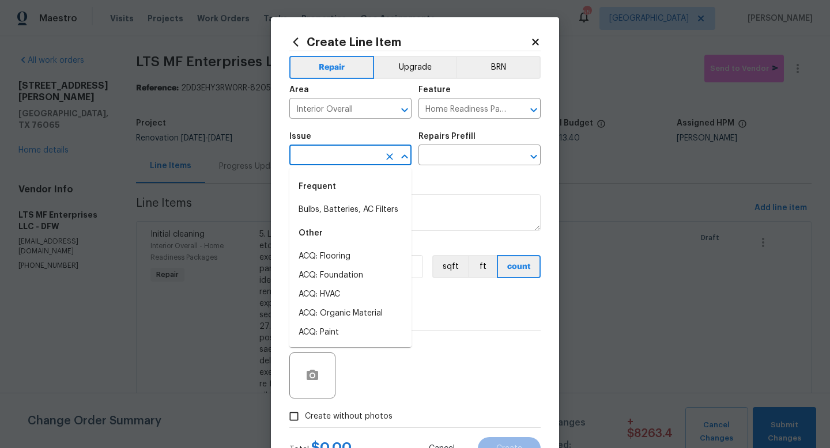
click at [357, 150] on input "text" at bounding box center [334, 156] width 90 height 18
click at [347, 209] on li "Bulbs, Batteries, AC Filters" at bounding box center [350, 209] width 122 height 19
type input "Bulbs, Batteries, AC Filters"
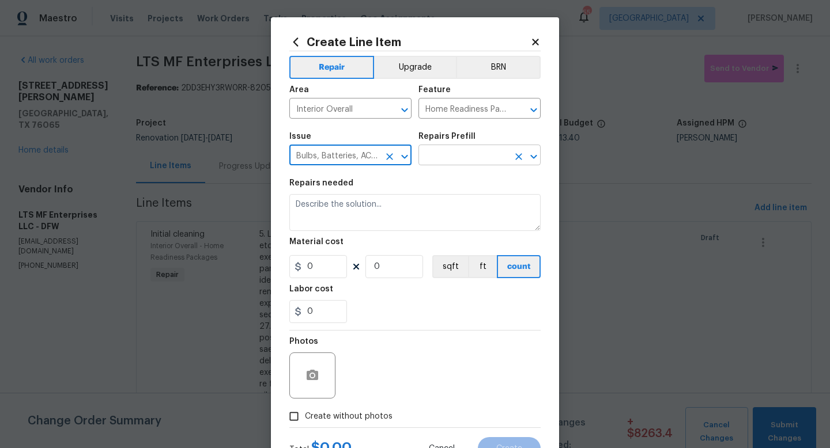
click at [446, 162] on input "text" at bounding box center [463, 156] width 90 height 18
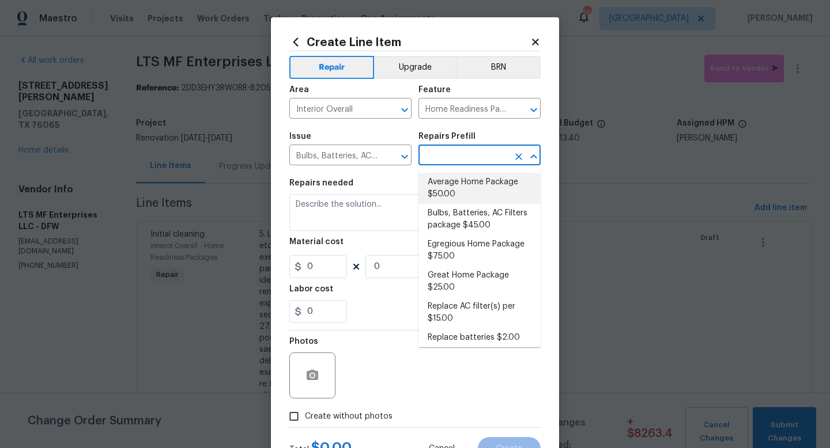
click at [449, 183] on li "Average Home Package $50.00" at bounding box center [479, 188] width 122 height 31
type input "Average Home Package $50.00"
type textarea "1. Replace all missing and/or damaged door stops and strike plates. 2. Remove a…"
type input "50"
type input "1"
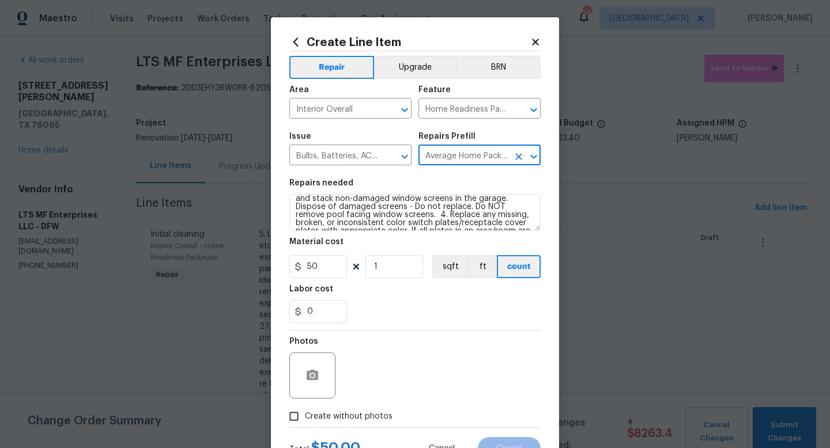
scroll to position [0, 0]
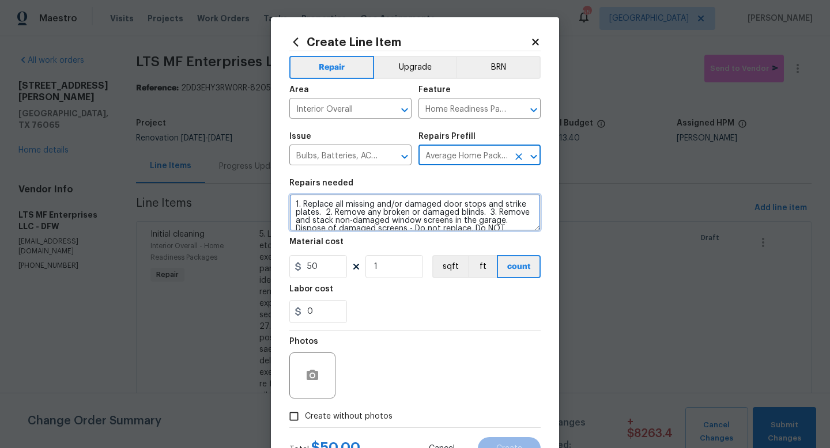
click at [295, 204] on textarea "1. Replace all missing and/or damaged door stops and strike plates. 2. Remove a…" at bounding box center [414, 212] width 251 height 37
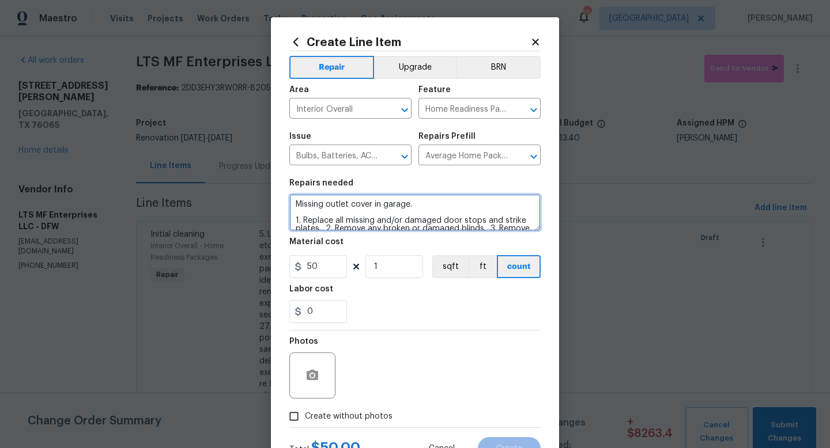
type textarea "Missing outlet cover in garage. 1. Replace all missing and/or damaged door stop…"
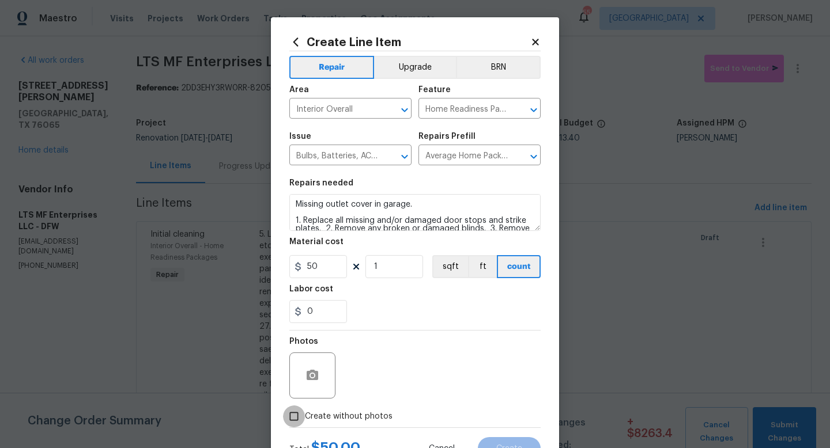
click at [294, 417] on input "Create without photos" at bounding box center [294, 417] width 22 height 22
checkbox input "true"
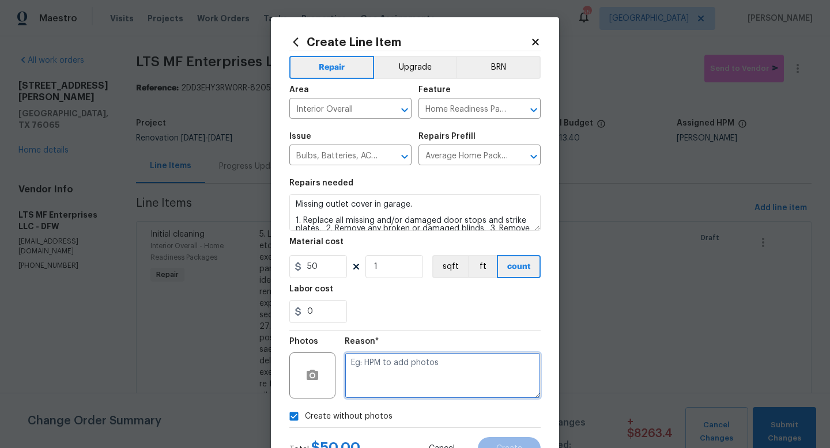
click at [389, 380] on textarea at bounding box center [443, 376] width 196 height 46
type textarea "w"
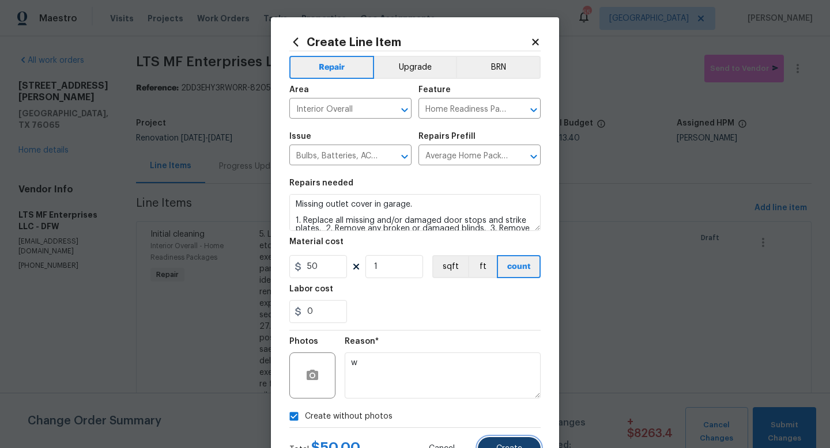
click at [490, 441] on button "Create" at bounding box center [509, 448] width 63 height 23
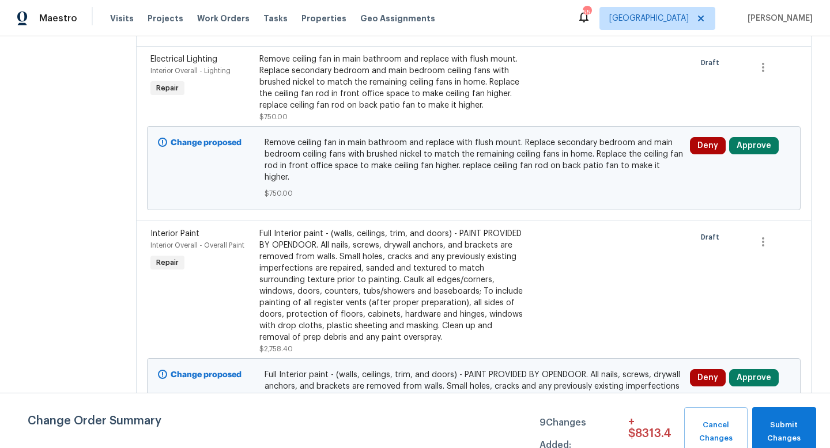
scroll to position [1458, 0]
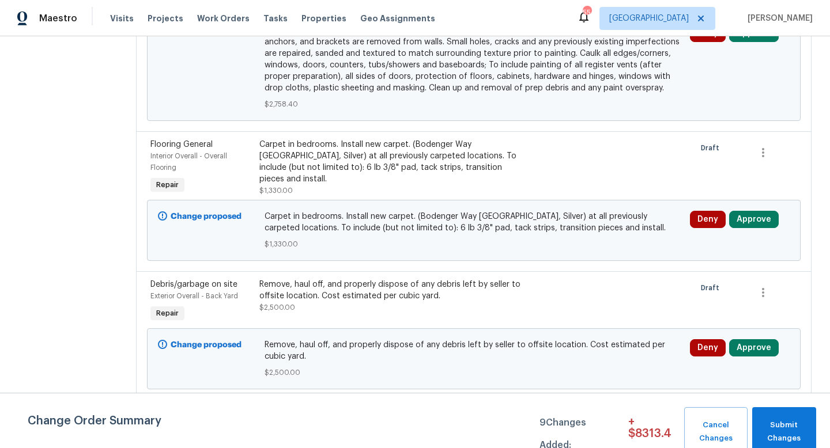
click at [321, 279] on div "Remove, haul off, and properly dispose of any debris left by seller to offsite …" at bounding box center [392, 296] width 266 height 35
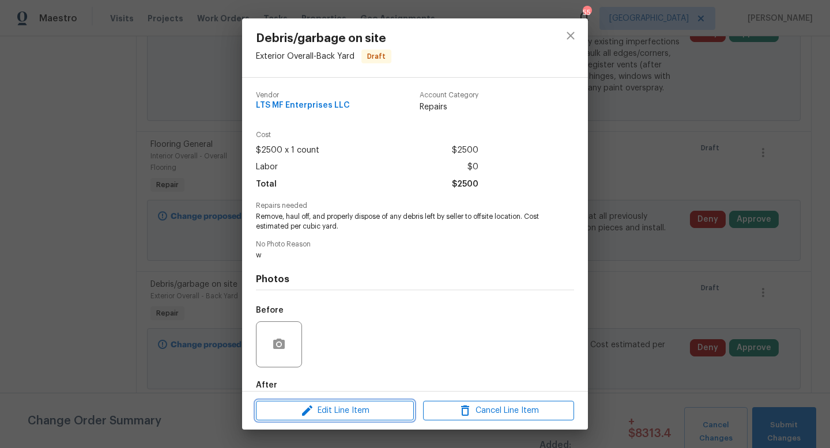
click at [348, 407] on span "Edit Line Item" at bounding box center [334, 411] width 151 height 14
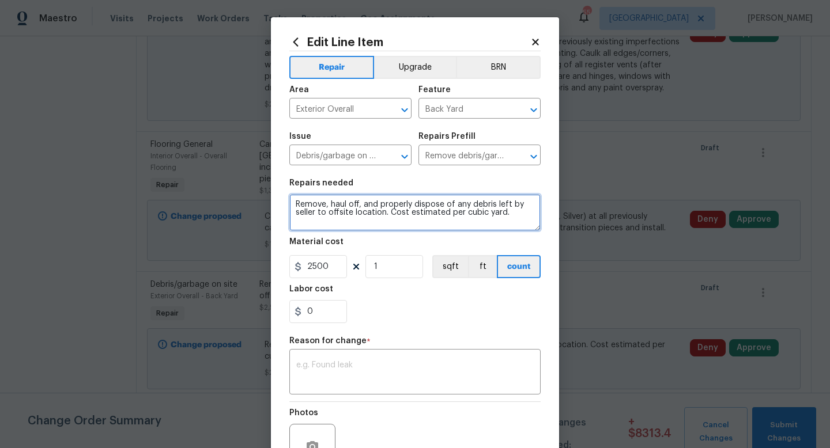
click at [294, 204] on textarea "Remove, haul off, and properly dispose of any debris left by seller to offsite …" at bounding box center [414, 212] width 251 height 37
type textarea "Remove all debris inside house, garage, and around exterior of home, including …"
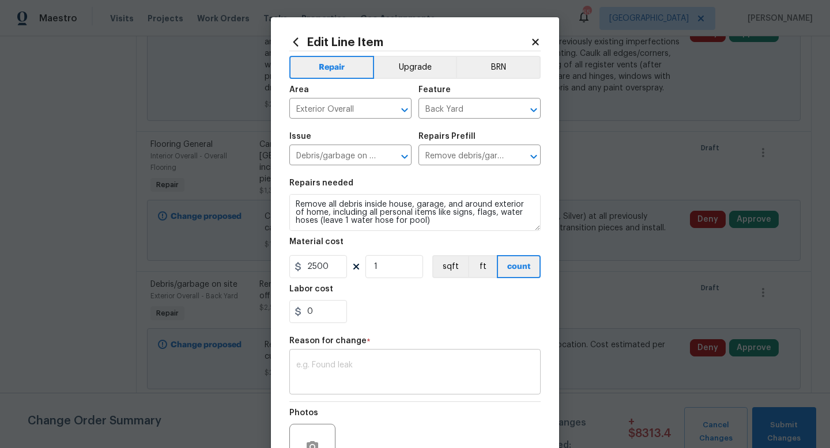
click at [336, 361] on div "x ​" at bounding box center [414, 373] width 251 height 43
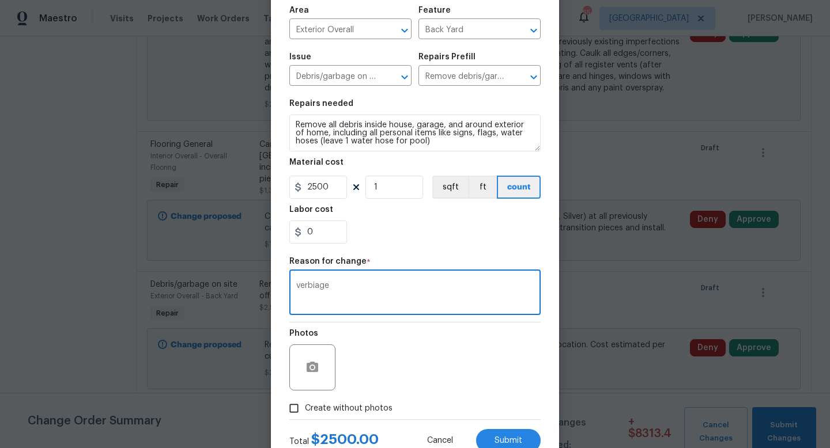
scroll to position [120, 0]
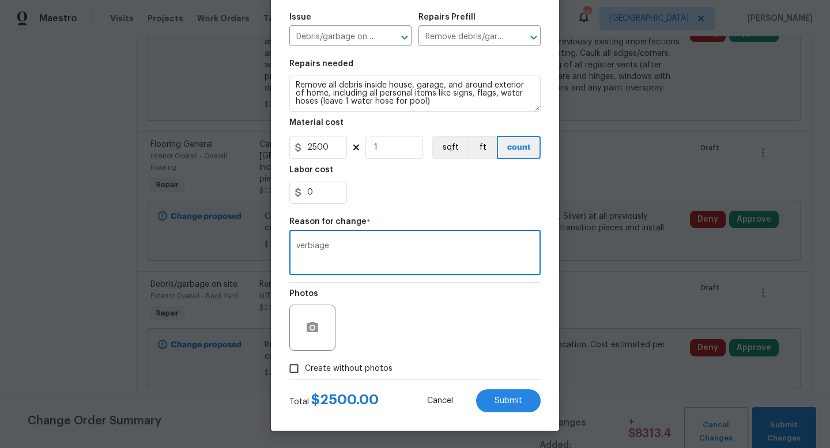
type textarea "verbiage"
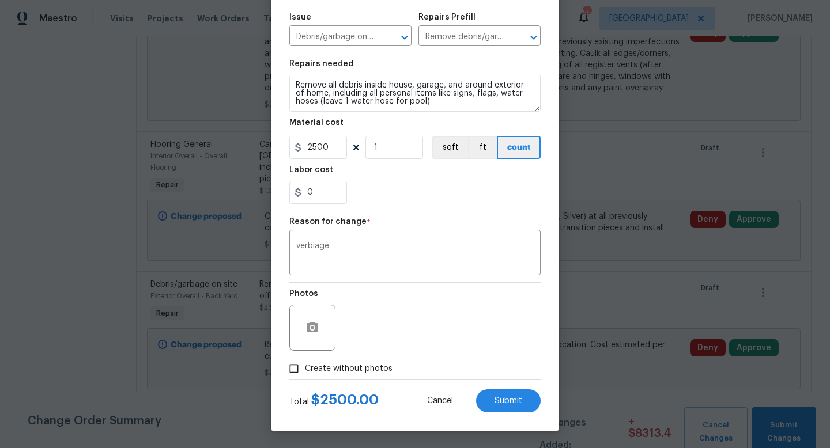
click at [338, 370] on span "Create without photos" at bounding box center [349, 369] width 88 height 12
click at [305, 370] on input "Create without photos" at bounding box center [294, 369] width 22 height 22
checkbox input "true"
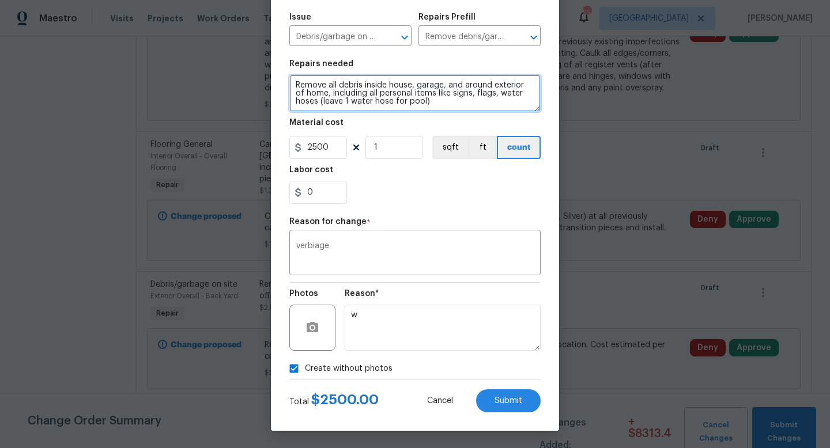
click at [461, 94] on textarea "Remove all debris inside house, garage, and around exterior of home, including …" at bounding box center [414, 93] width 251 height 37
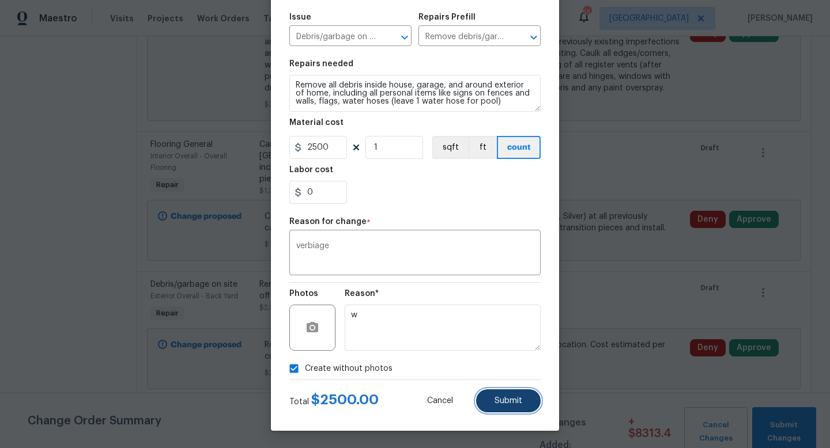
click at [499, 400] on span "Submit" at bounding box center [508, 401] width 28 height 9
type textarea "Remove, haul off, and properly dispose of any debris left by seller to offsite …"
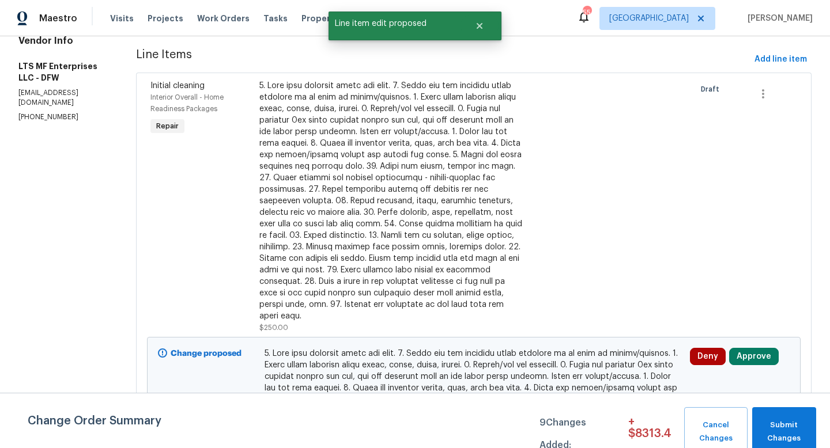
scroll to position [38, 0]
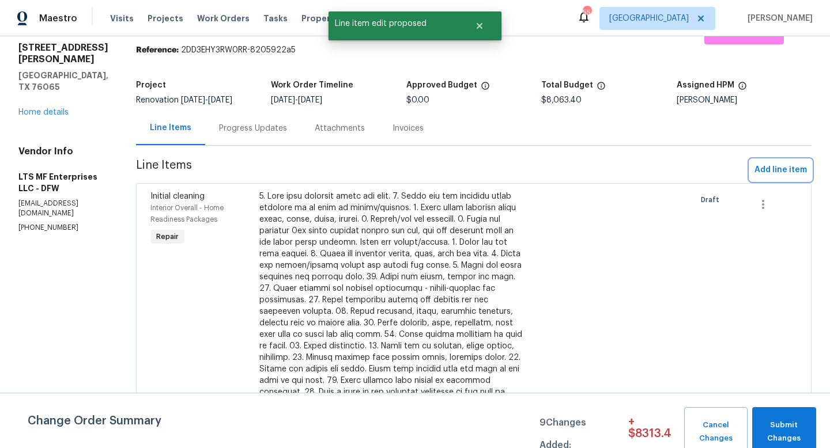
click at [765, 172] on span "Add line item" at bounding box center [780, 170] width 52 height 14
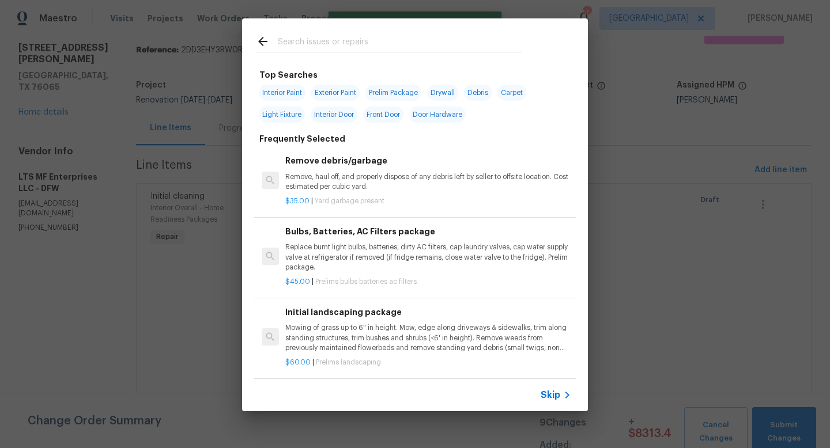
click at [555, 399] on span "Skip" at bounding box center [550, 395] width 20 height 12
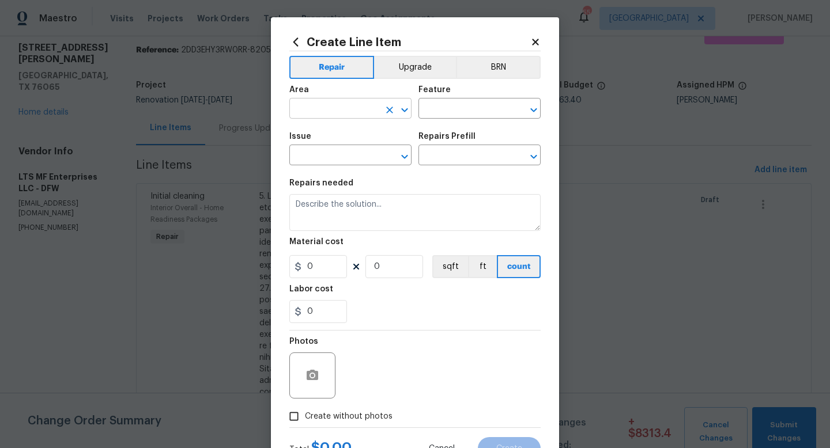
click at [342, 113] on input "text" at bounding box center [334, 110] width 90 height 18
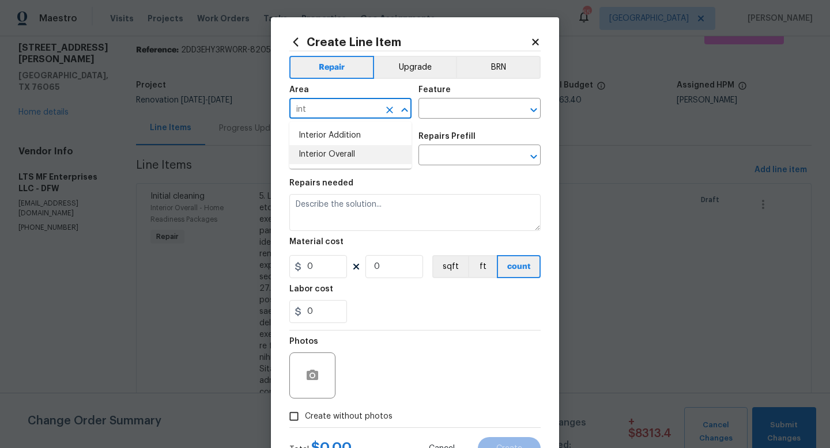
click at [347, 153] on li "Interior Overall" at bounding box center [350, 154] width 122 height 19
type input "Interior Overall"
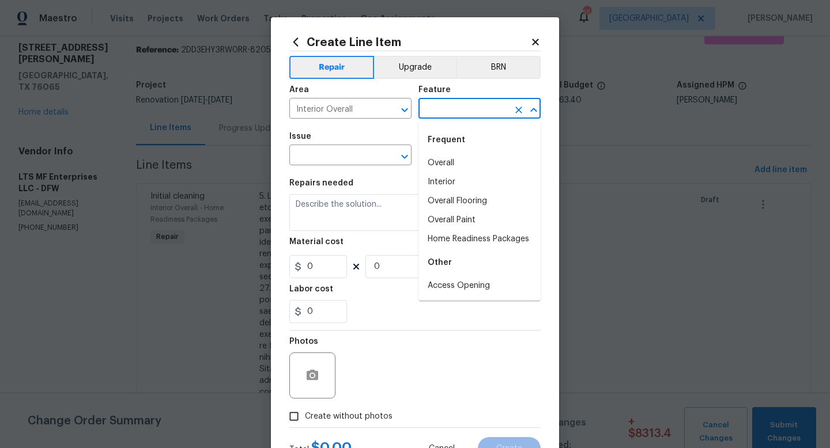
click at [440, 108] on input "text" at bounding box center [463, 110] width 90 height 18
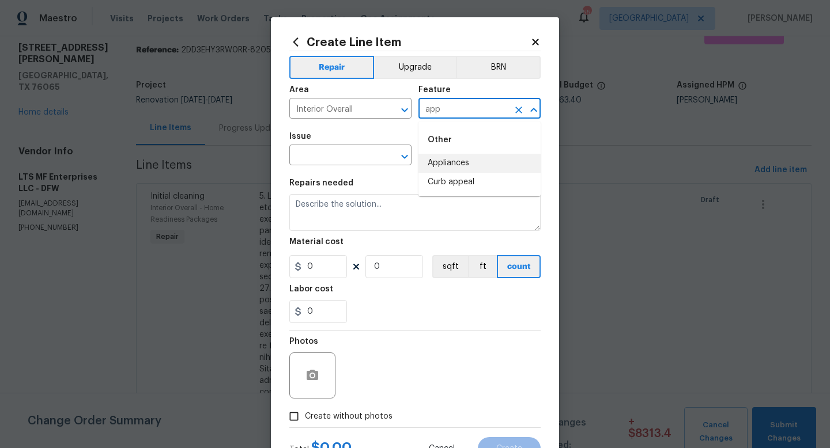
click at [442, 161] on li "Appliances" at bounding box center [479, 163] width 122 height 19
type input "Appliances"
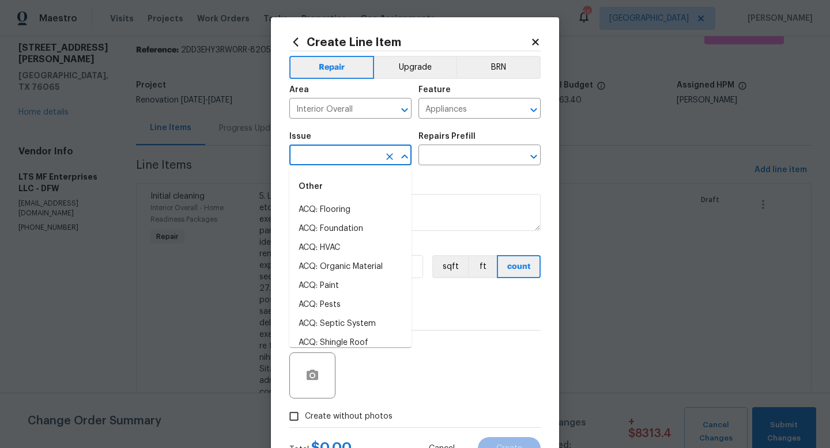
click at [349, 157] on input "text" at bounding box center [334, 156] width 90 height 18
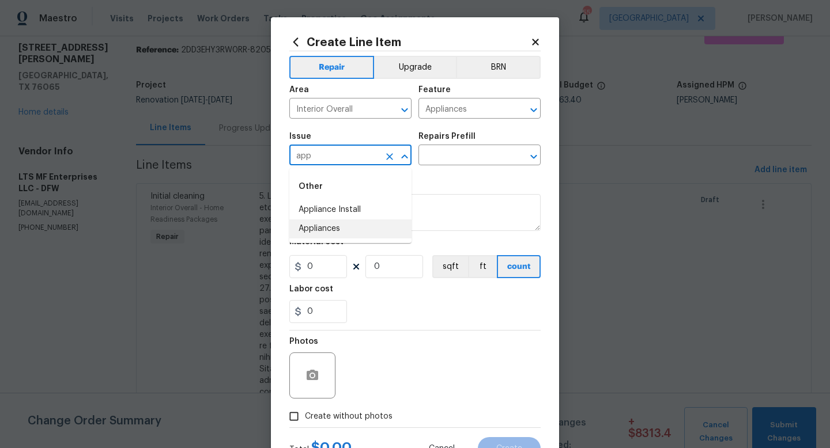
click at [346, 230] on li "Appliances" at bounding box center [350, 228] width 122 height 19
type input "Appliances"
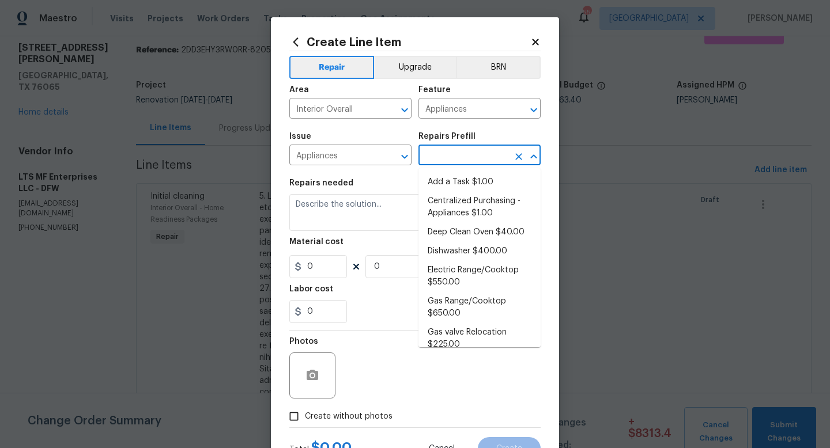
click at [440, 160] on input "text" at bounding box center [463, 156] width 90 height 18
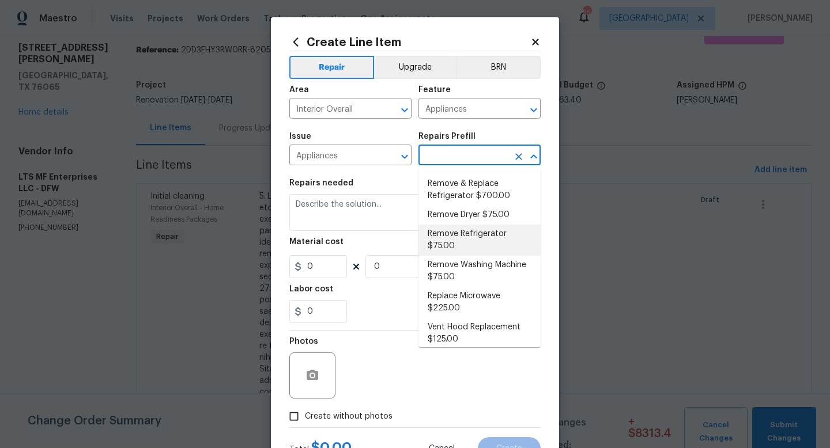
scroll to position [286, 0]
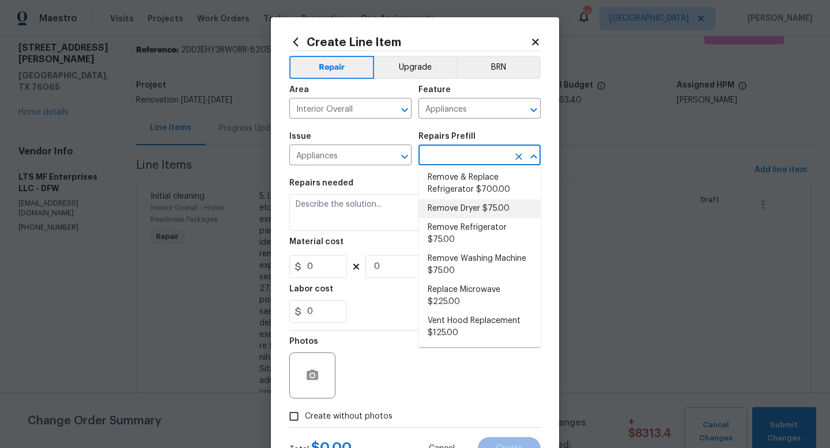
click at [464, 211] on li "Remove Dryer $75.00" at bounding box center [479, 208] width 122 height 19
type input "Remove Dryer $75.00"
type textarea "Remove the existing clothes dryer from the dwelling and donate or dispose of it…"
type input "75"
type input "1"
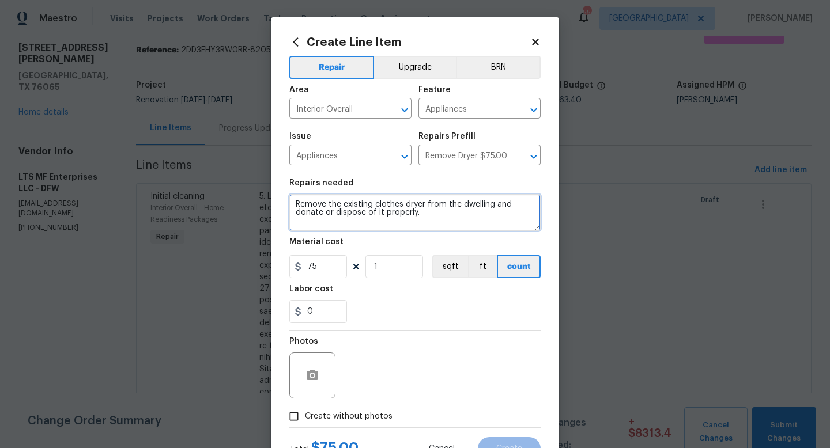
click at [296, 203] on textarea "Remove the existing clothes dryer from the dwelling and donate or dispose of it…" at bounding box center [414, 212] width 251 height 37
type textarea "Remove washer and dryer, haul off and dispose. Remove the existing clothes drye…"
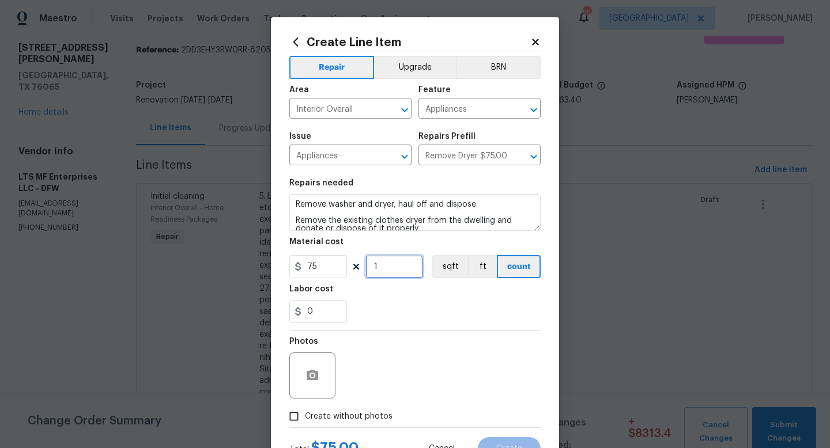
click at [387, 270] on input "1" at bounding box center [394, 266] width 58 height 23
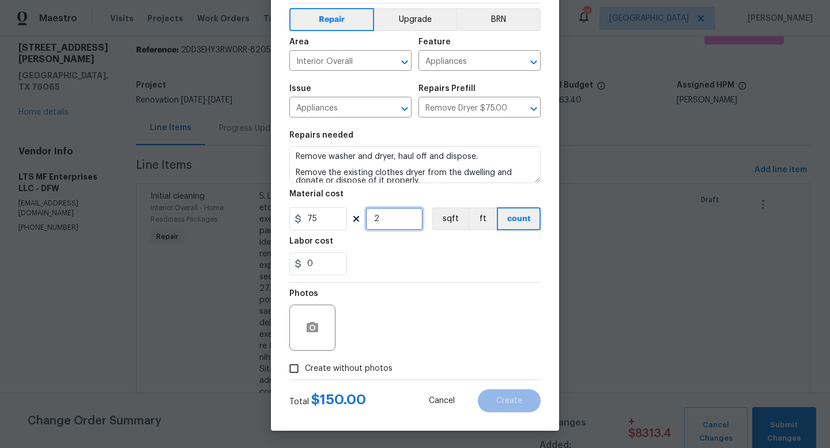
type input "2"
click at [358, 365] on span "Create without photos" at bounding box center [349, 369] width 88 height 12
click at [305, 365] on input "Create without photos" at bounding box center [294, 369] width 22 height 22
checkbox input "true"
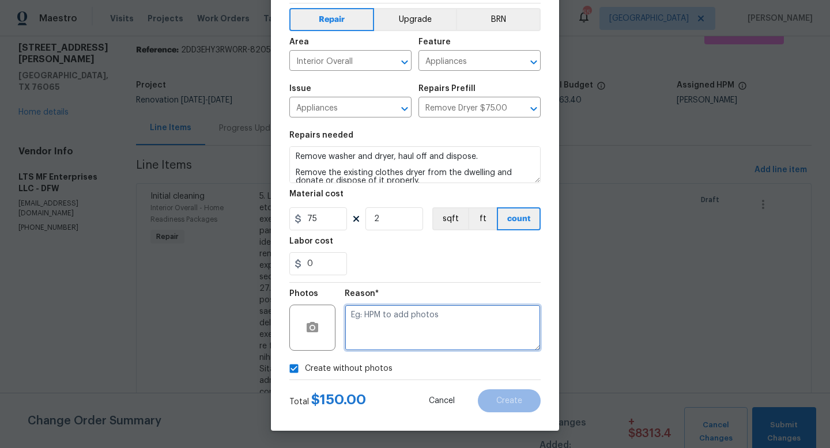
click at [398, 328] on textarea at bounding box center [443, 328] width 196 height 46
type textarea "w"
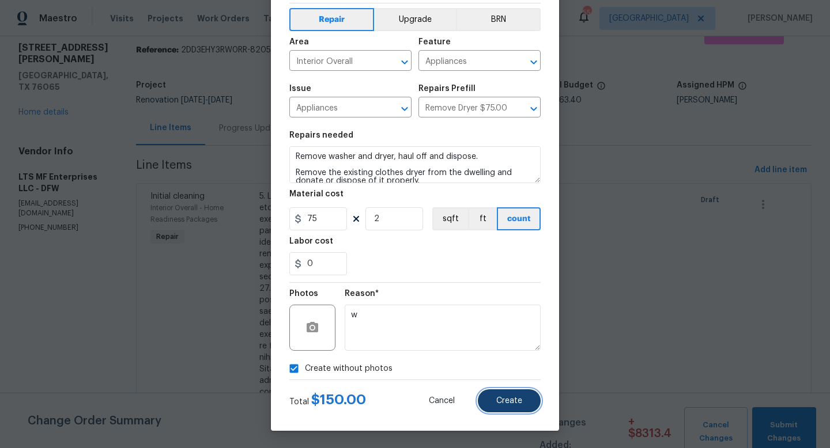
click at [506, 404] on span "Create" at bounding box center [509, 401] width 26 height 9
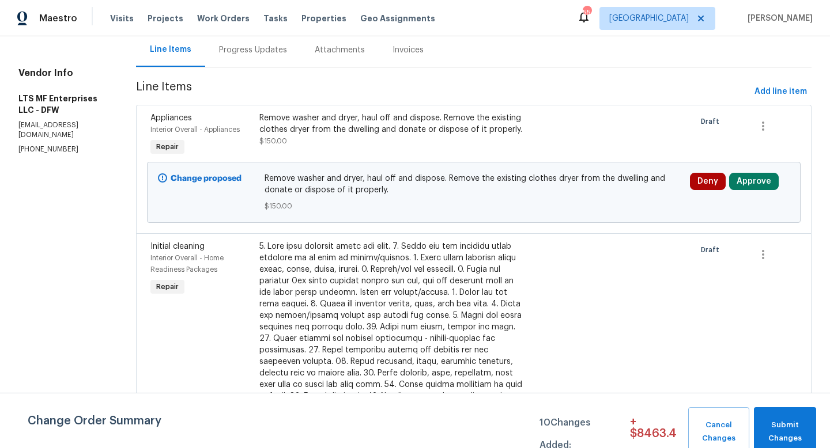
scroll to position [0, 0]
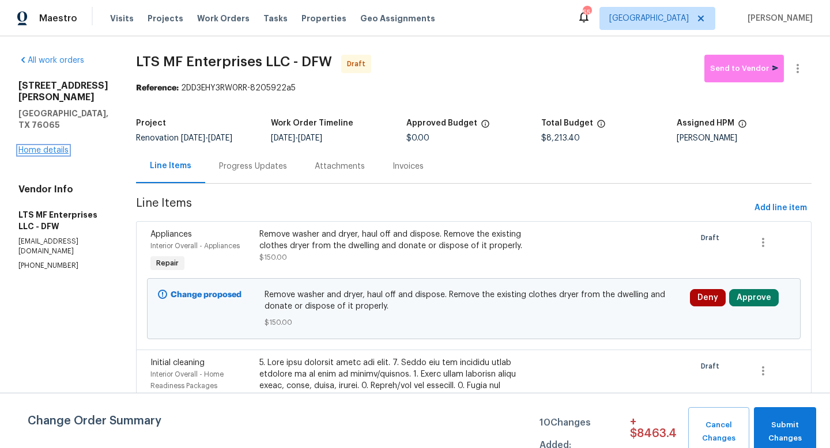
click at [35, 154] on link "Home details" at bounding box center [43, 150] width 50 height 8
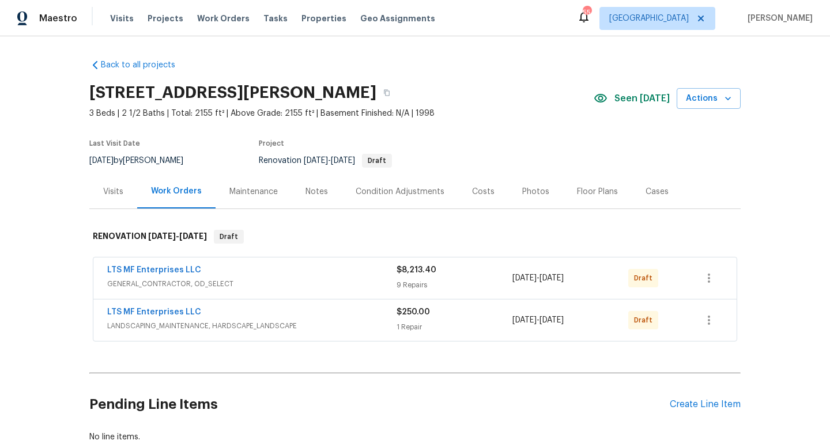
click at [475, 194] on div "Costs" at bounding box center [483, 192] width 22 height 12
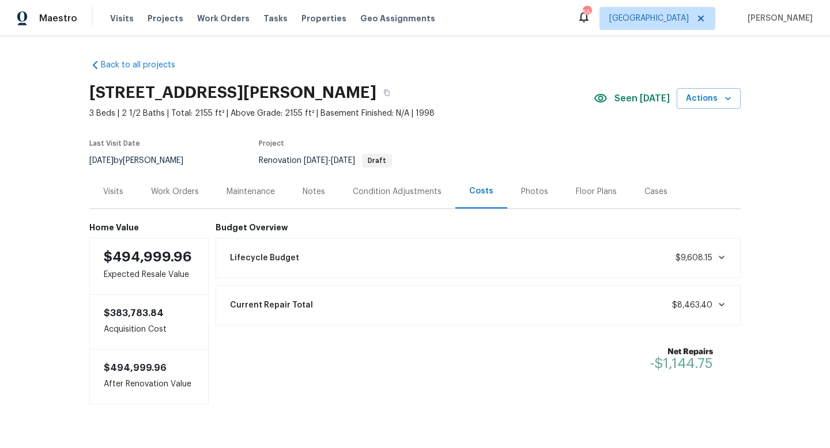
click at [721, 254] on icon at bounding box center [721, 257] width 9 height 9
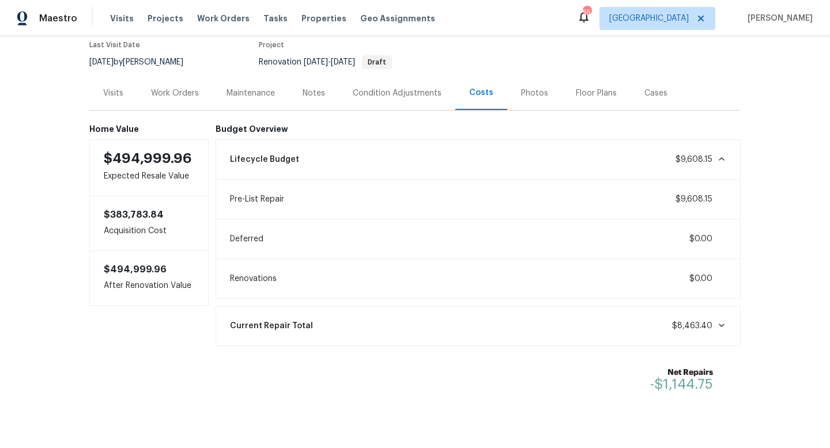
scroll to position [107, 0]
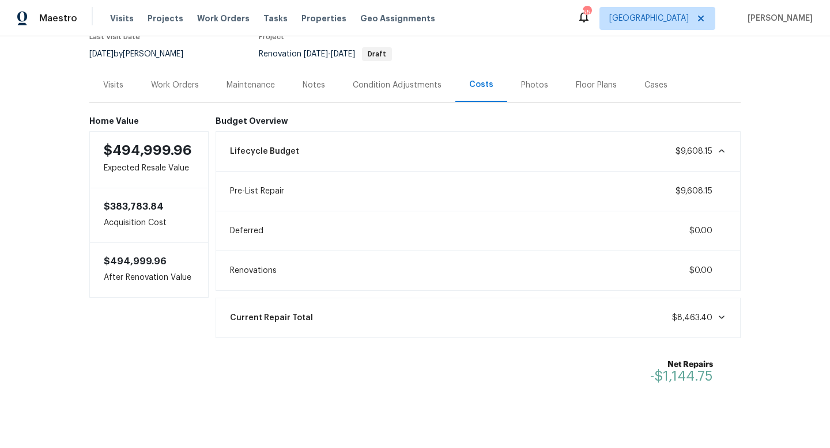
click at [714, 317] on span at bounding box center [719, 317] width 14 height 9
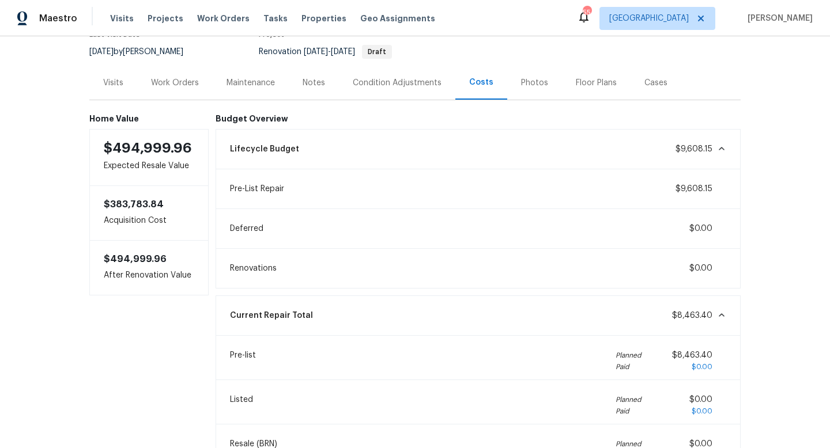
scroll to position [0, 0]
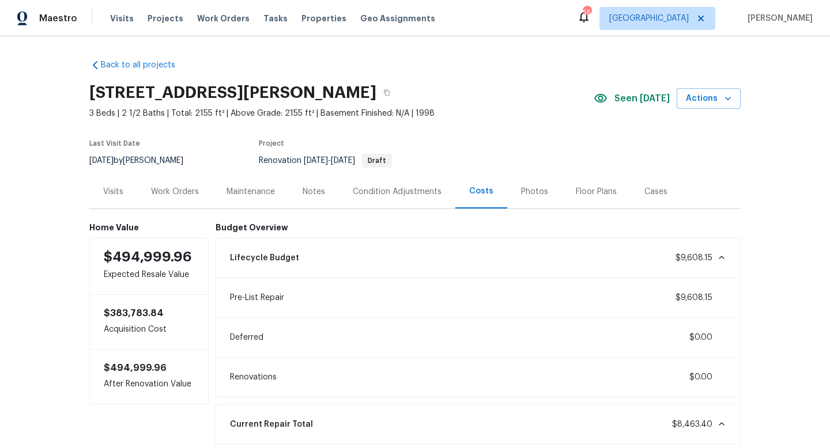
click at [188, 190] on div "Work Orders" at bounding box center [175, 192] width 48 height 12
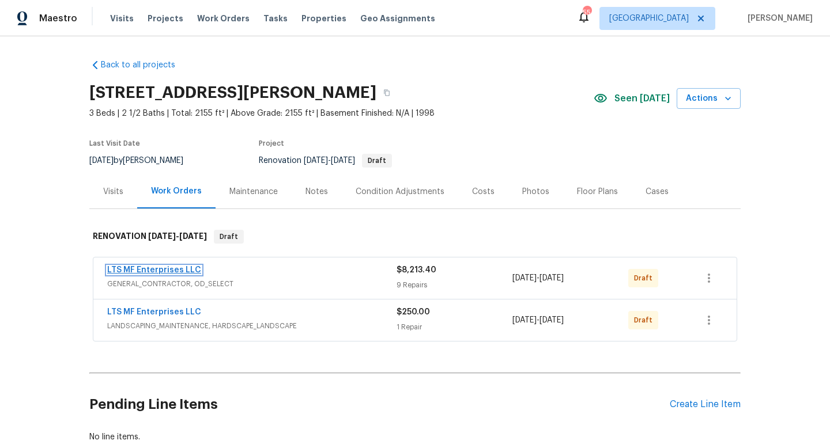
click at [180, 272] on link "LTS MF Enterprises LLC" at bounding box center [154, 270] width 94 height 8
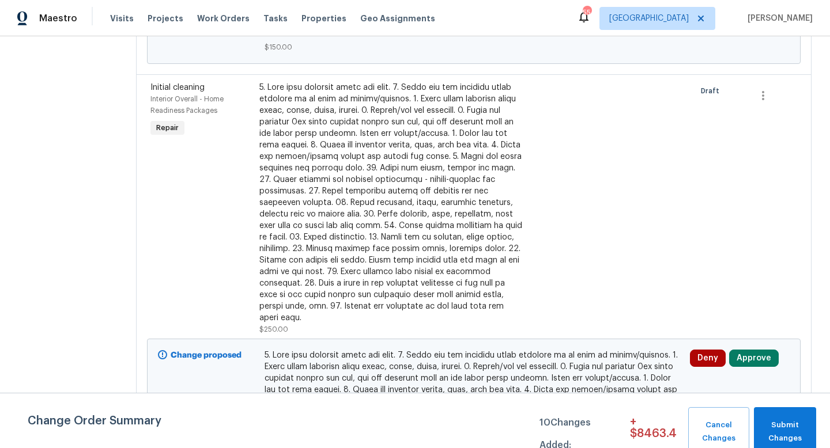
scroll to position [460, 0]
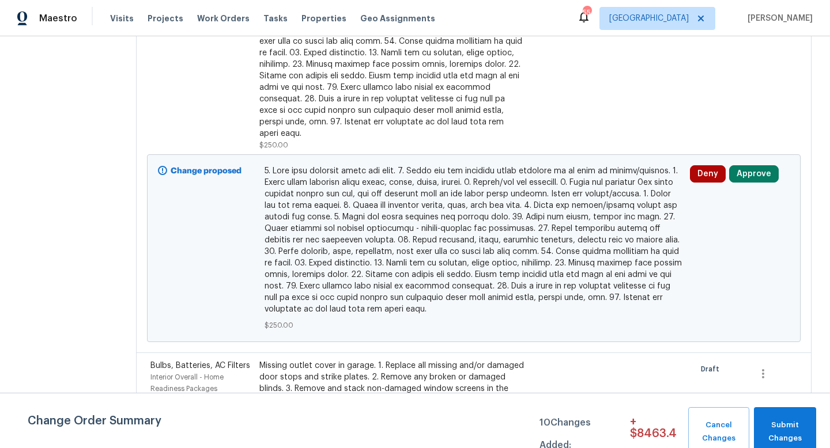
click at [330, 99] on div at bounding box center [392, 18] width 266 height 242
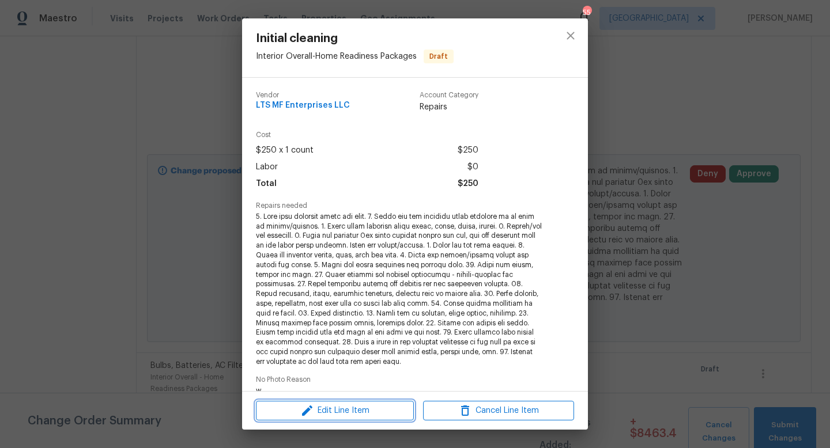
click at [353, 411] on span "Edit Line Item" at bounding box center [334, 411] width 151 height 14
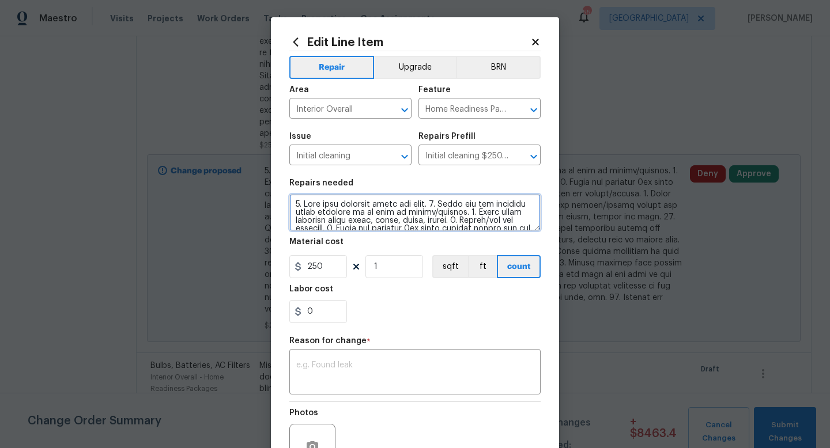
click at [295, 206] on textarea at bounding box center [414, 212] width 251 height 37
type textarea "Wipe down kitchen cabinets really good. 1. Wipe down exterior doors and trim. 2…"
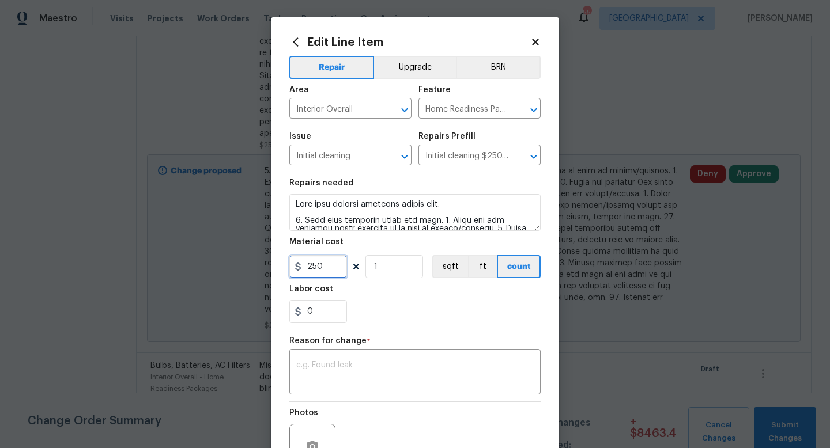
click at [336, 269] on input "250" at bounding box center [318, 266] width 58 height 23
type input "300"
click at [330, 380] on textarea at bounding box center [414, 373] width 237 height 24
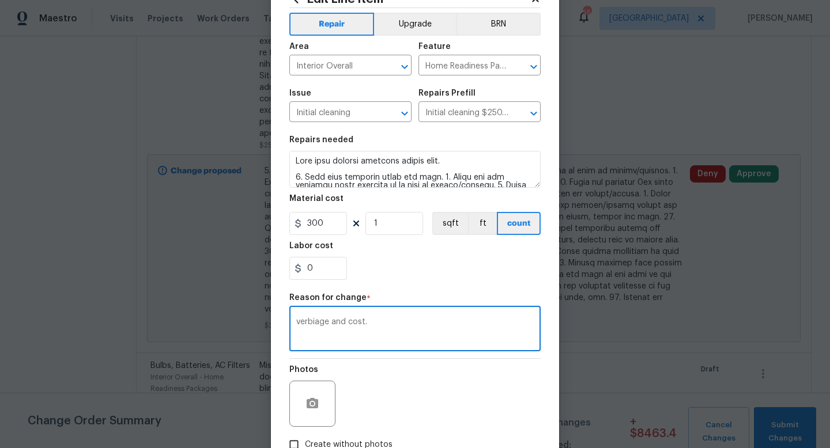
scroll to position [120, 0]
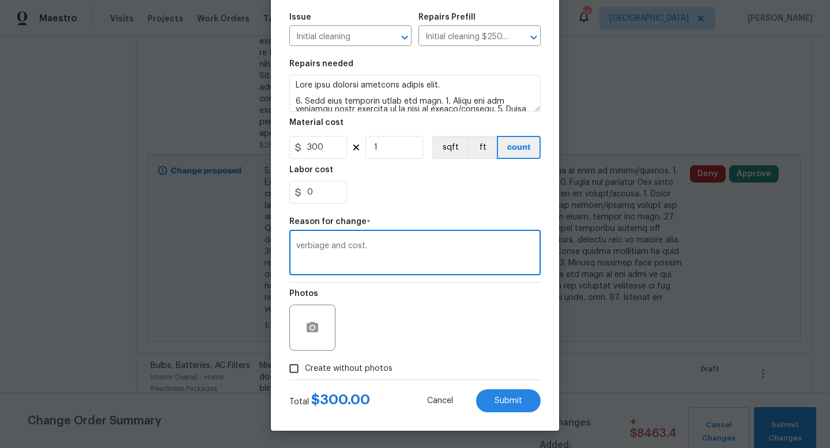
type textarea "verbiage and cost."
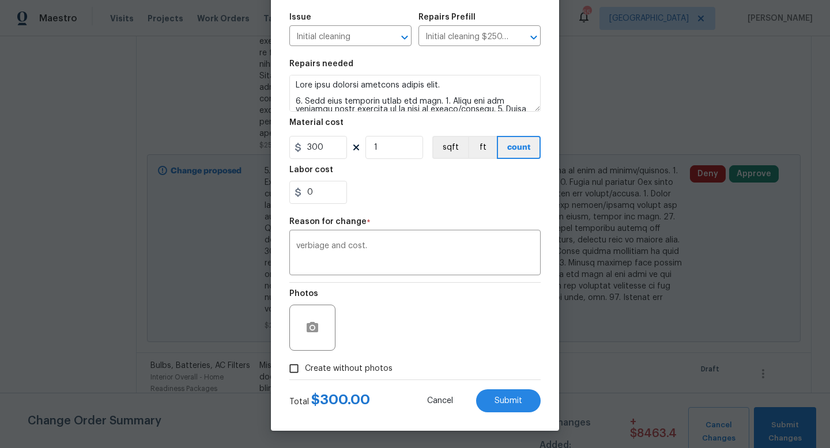
click at [359, 370] on span "Create without photos" at bounding box center [349, 369] width 88 height 12
click at [305, 370] on input "Create without photos" at bounding box center [294, 369] width 22 height 22
checkbox input "true"
click at [497, 401] on span "Submit" at bounding box center [508, 401] width 28 height 9
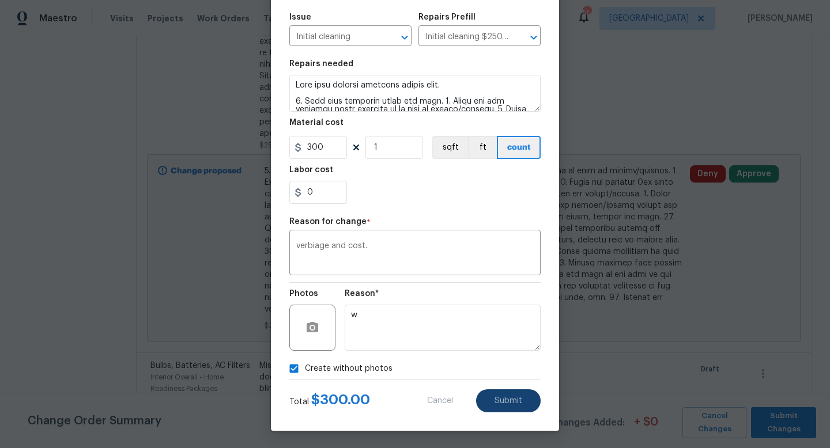
type textarea "1. Wipe down exterior doors and trim. 2. Clean out all exterior light fixtures …"
type input "250"
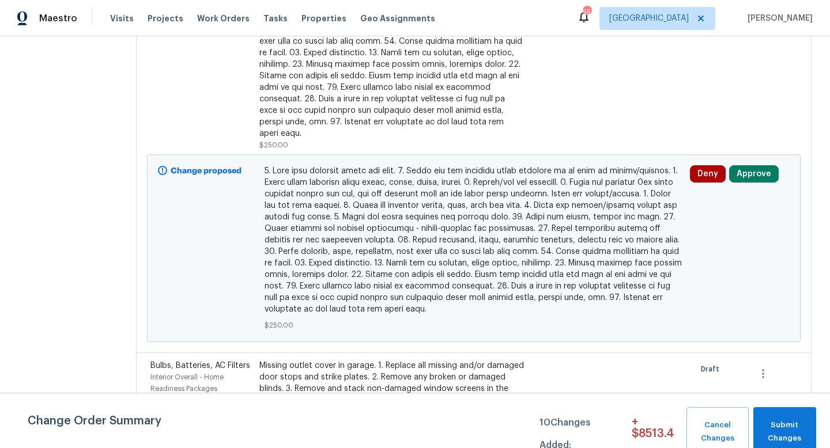
scroll to position [0, 0]
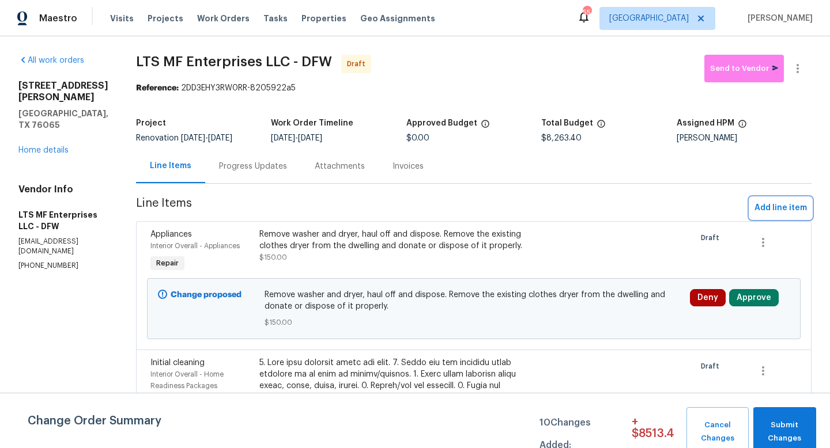
click at [796, 209] on span "Add line item" at bounding box center [780, 208] width 52 height 14
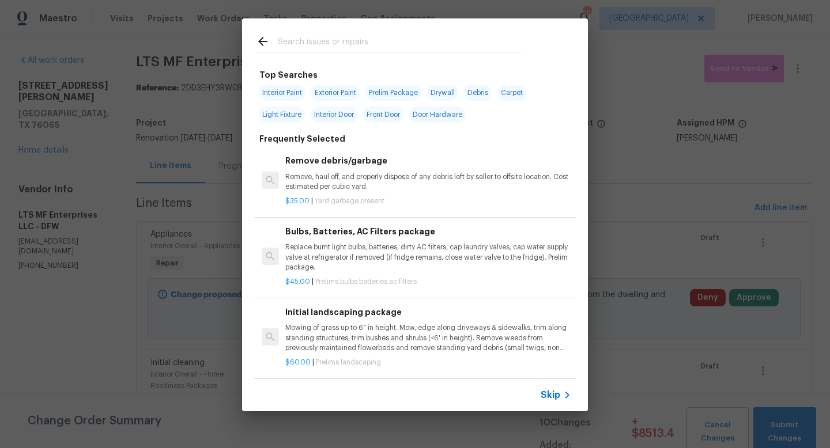
click at [556, 398] on span "Skip" at bounding box center [550, 395] width 20 height 12
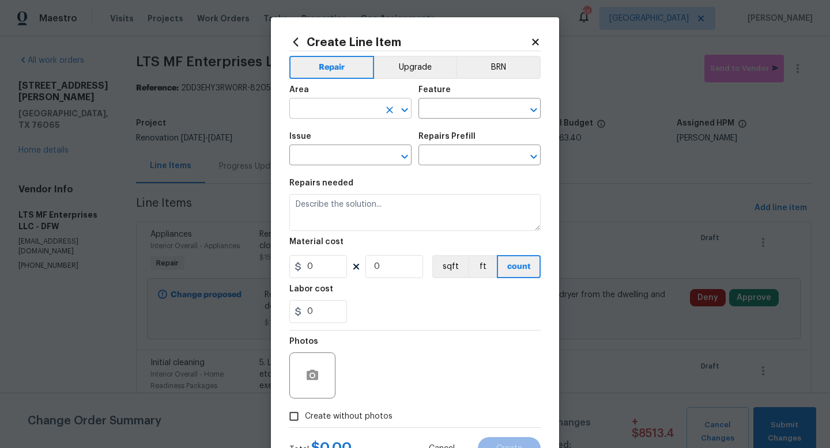
click at [336, 112] on input "text" at bounding box center [334, 110] width 90 height 18
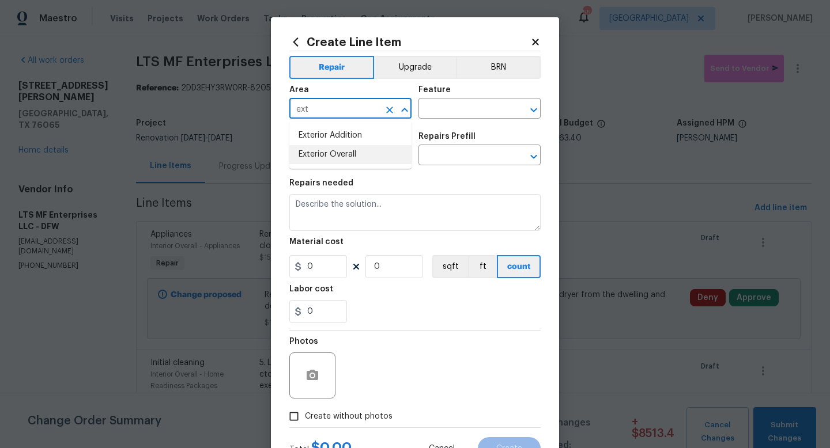
click at [340, 154] on li "Exterior Overall" at bounding box center [350, 154] width 122 height 19
type input "Exterior Overall"
click at [435, 118] on input "text" at bounding box center [463, 110] width 90 height 18
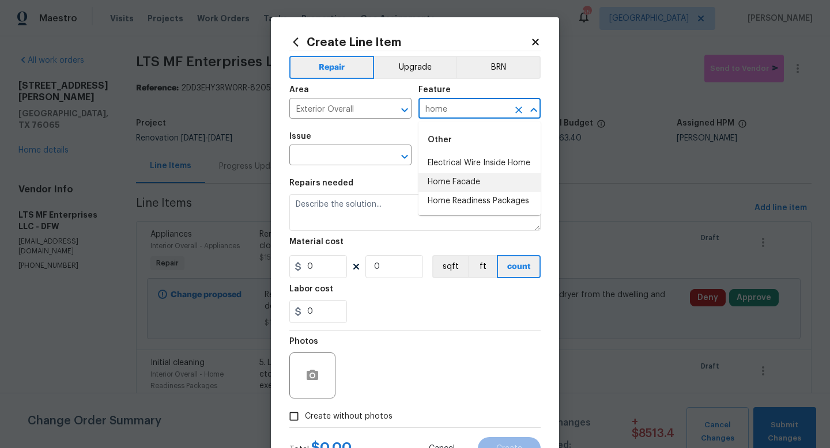
click at [440, 179] on li "Home Facade" at bounding box center [479, 182] width 122 height 19
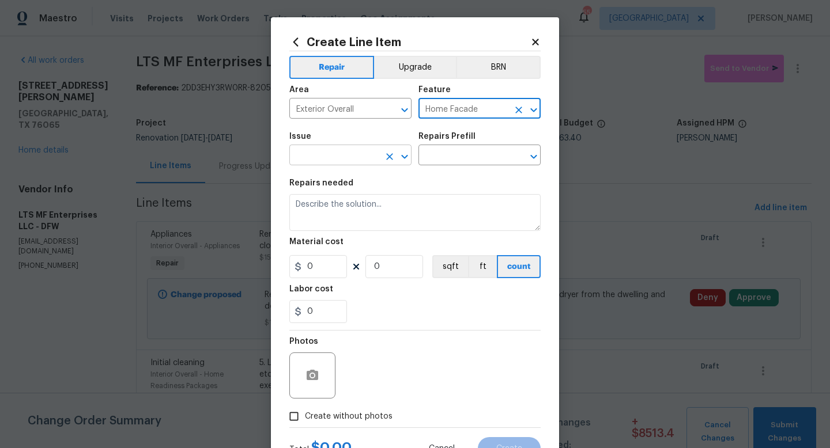
type input "Home Facade"
click at [342, 156] on input "text" at bounding box center [334, 156] width 90 height 18
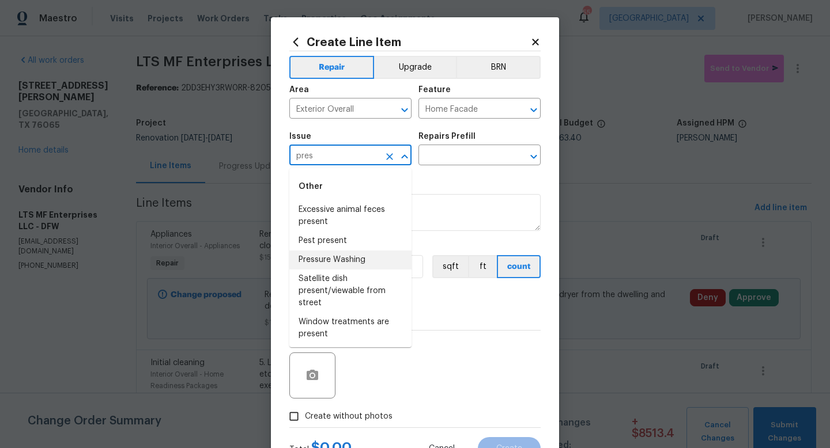
click at [343, 256] on li "Pressure Washing" at bounding box center [350, 260] width 122 height 19
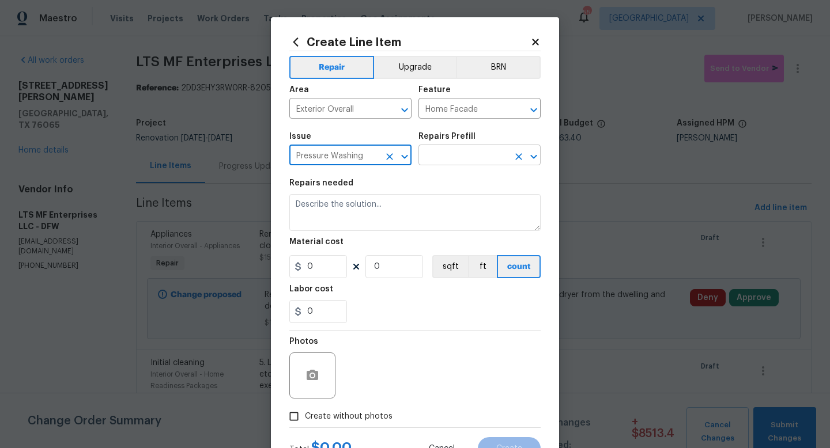
type input "Pressure Washing"
click at [440, 158] on input "text" at bounding box center [463, 156] width 90 height 18
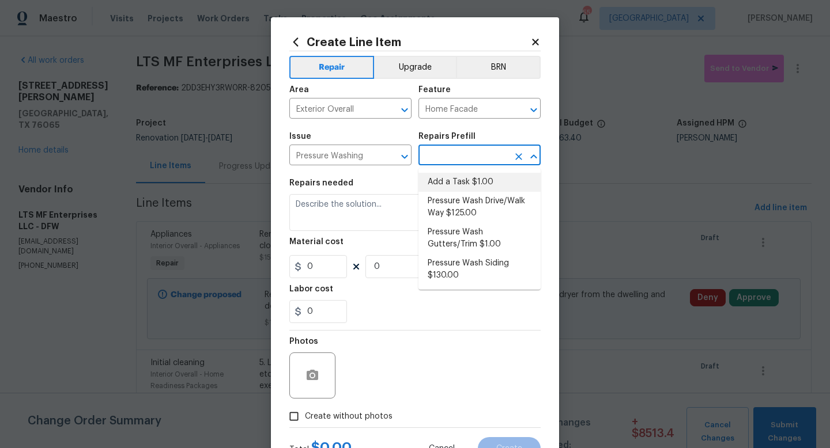
click at [446, 179] on li "Add a Task $1.00" at bounding box center [479, 182] width 122 height 19
type input "Siding"
type textarea "HPM to detail"
type input "1"
type input "Add a Task $1.00"
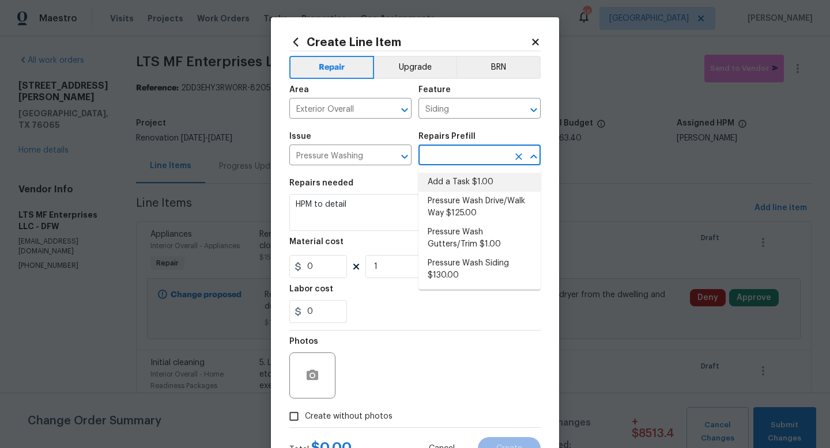
type input "1"
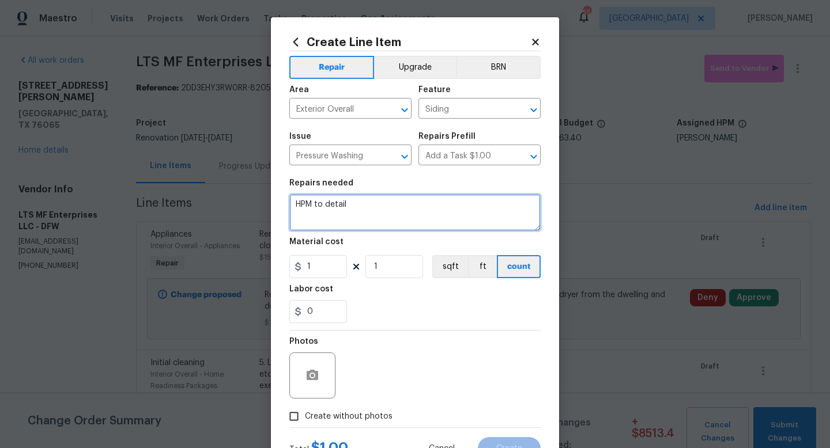
click at [372, 207] on textarea "HPM to detail" at bounding box center [414, 212] width 251 height 37
type textarea "Pressure wash patios, walkways, driveway."
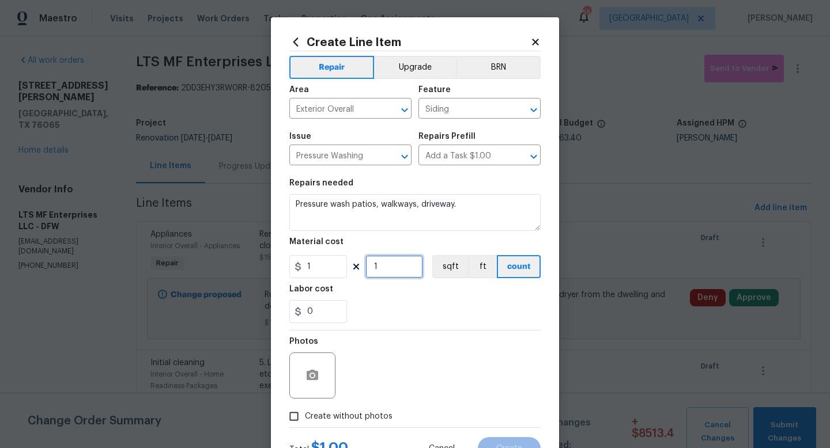
click at [389, 263] on input "1" at bounding box center [394, 266] width 58 height 23
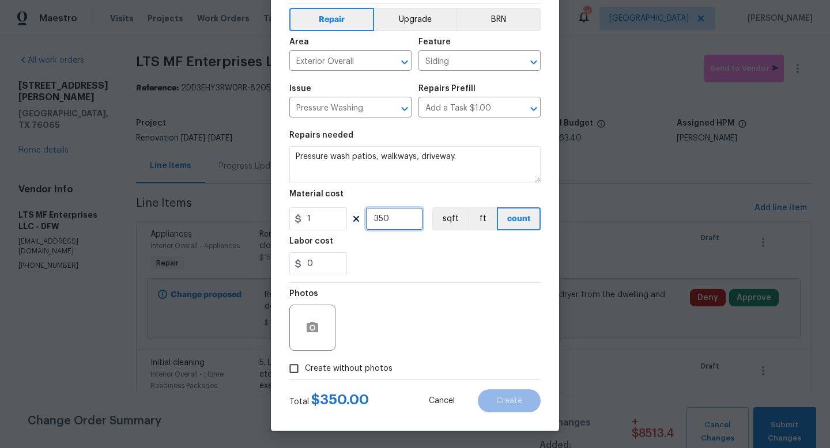
type input "350"
click at [353, 368] on span "Create without photos" at bounding box center [349, 369] width 88 height 12
click at [305, 368] on input "Create without photos" at bounding box center [294, 369] width 22 height 22
checkbox input "true"
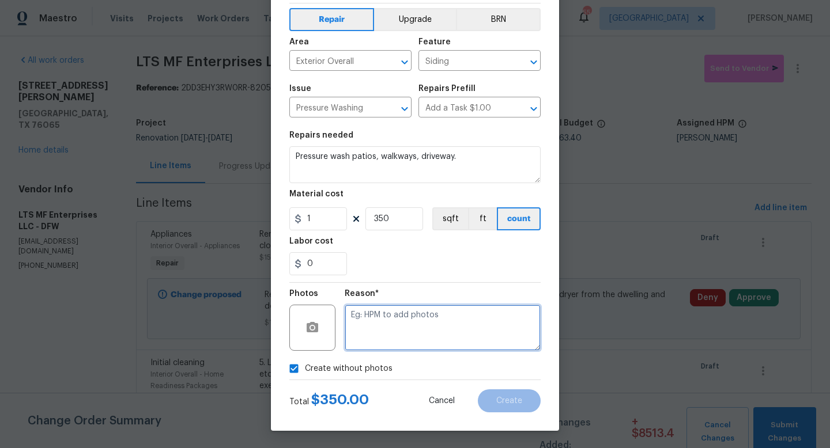
click at [391, 330] on textarea at bounding box center [443, 328] width 196 height 46
type textarea "w"
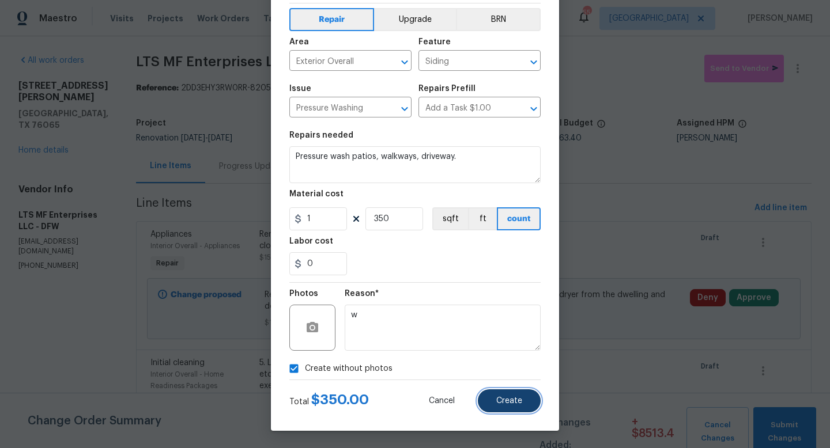
click at [515, 407] on button "Create" at bounding box center [509, 400] width 63 height 23
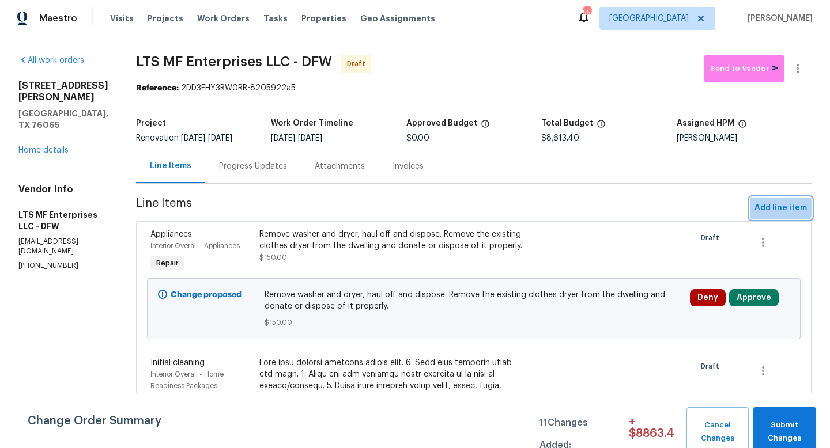
click at [766, 207] on span "Add line item" at bounding box center [780, 208] width 52 height 14
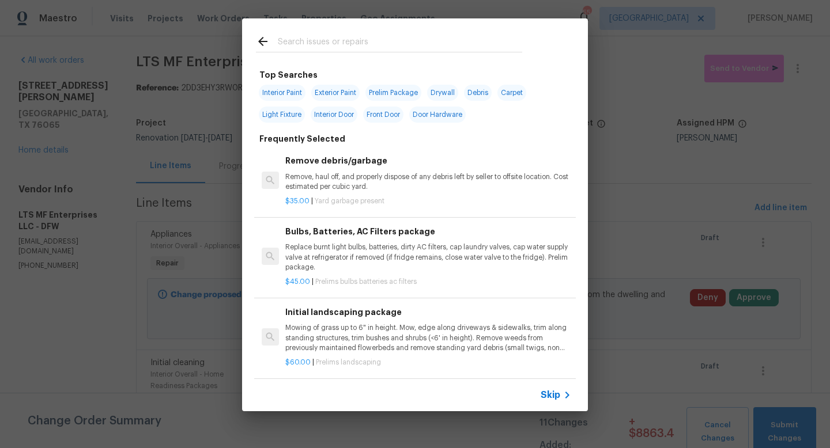
click at [552, 394] on span "Skip" at bounding box center [550, 395] width 20 height 12
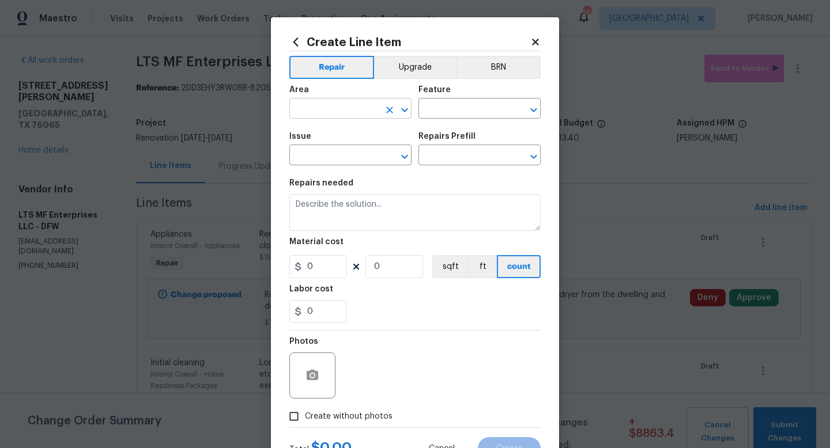
click at [336, 105] on input "text" at bounding box center [334, 110] width 90 height 18
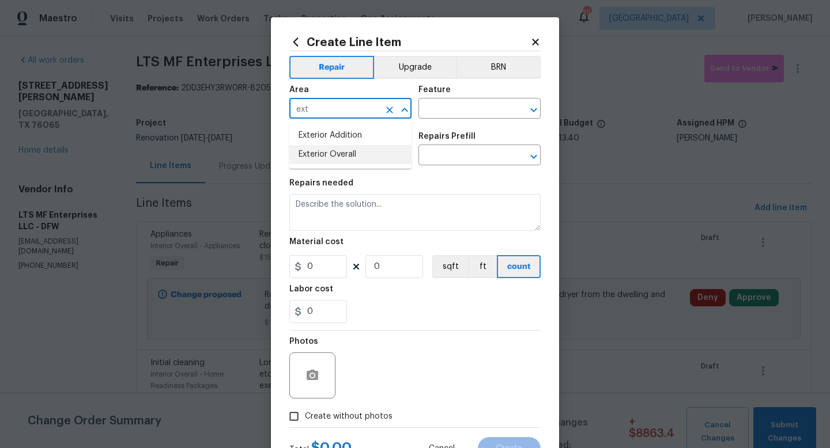
click at [343, 150] on li "Exterior Overall" at bounding box center [350, 154] width 122 height 19
type input "Exterior Overall"
click at [433, 112] on input "text" at bounding box center [463, 110] width 90 height 18
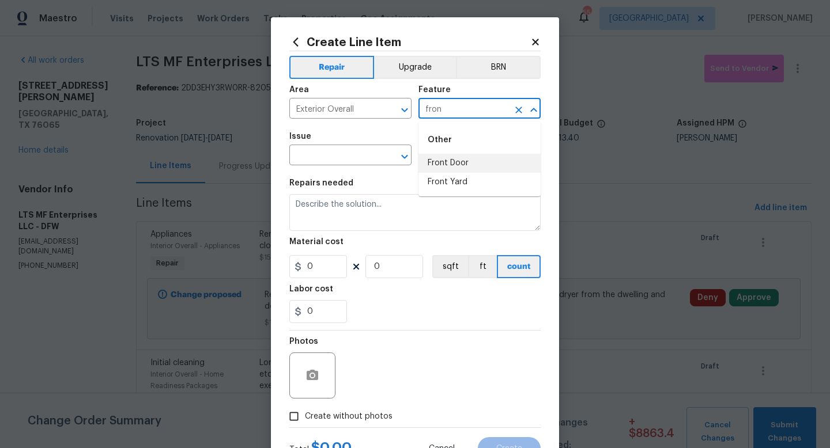
click at [444, 160] on li "Front Door" at bounding box center [479, 163] width 122 height 19
type input "Front Door"
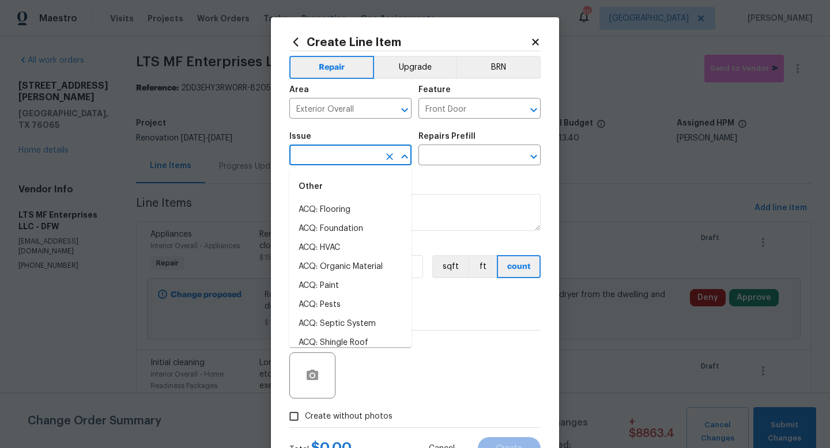
click at [366, 153] on input "text" at bounding box center [334, 156] width 90 height 18
click at [353, 282] on li "Exterior Paint" at bounding box center [350, 286] width 122 height 19
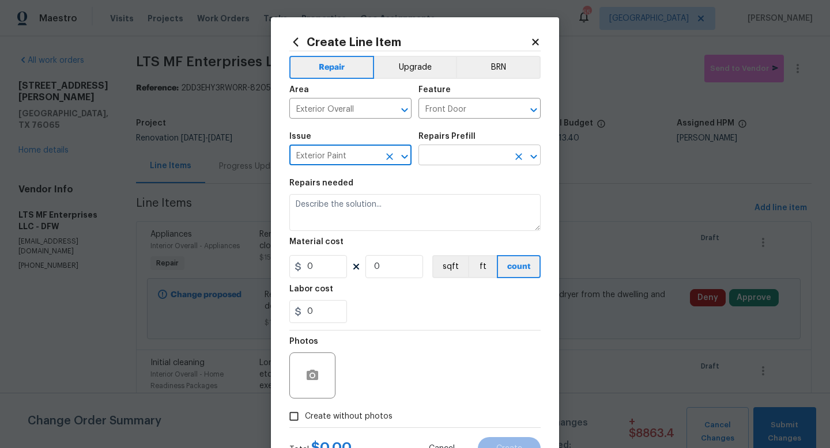
type input "Exterior Paint"
click at [453, 154] on input "text" at bounding box center [463, 156] width 90 height 18
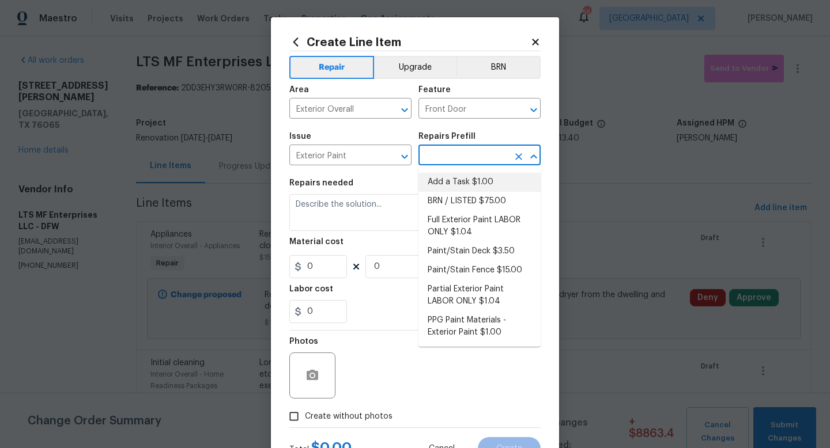
click at [455, 180] on li "Add a Task $1.00" at bounding box center [479, 182] width 122 height 19
type input "Overall Paint"
type input "Add a Task $1.00"
type textarea "HPM to detail"
type input "1"
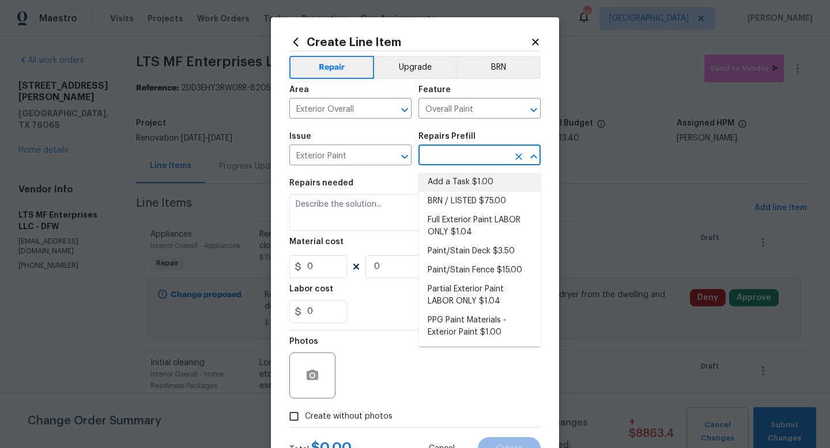
type input "1"
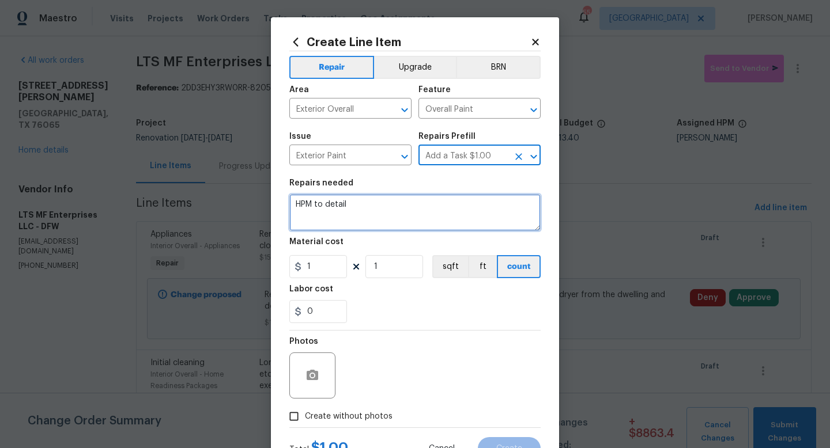
click at [385, 207] on textarea "HPM to detail" at bounding box center [414, 212] width 251 height 37
type textarea "Paint front door."
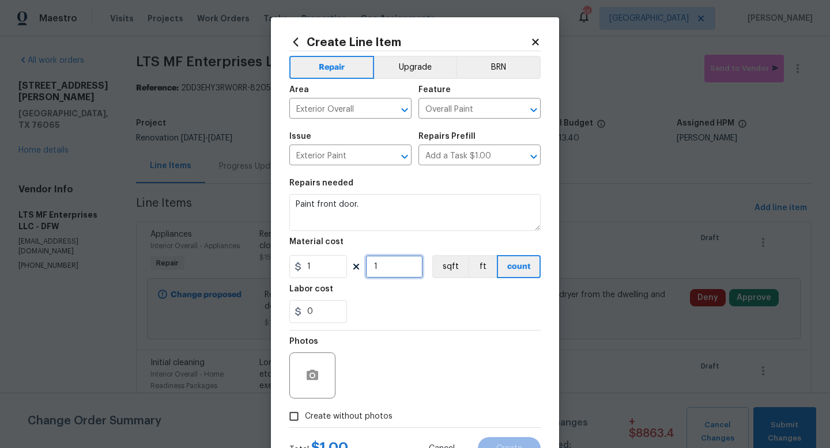
click at [390, 266] on input "1" at bounding box center [394, 266] width 58 height 23
type input "50"
click at [352, 421] on span "Create without photos" at bounding box center [349, 417] width 88 height 12
click at [305, 421] on input "Create without photos" at bounding box center [294, 417] width 22 height 22
checkbox input "true"
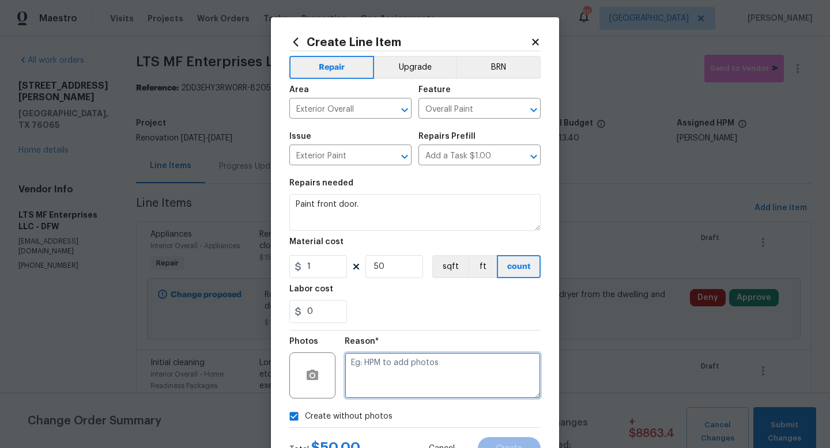
click at [384, 376] on textarea at bounding box center [443, 376] width 196 height 46
type textarea "w"
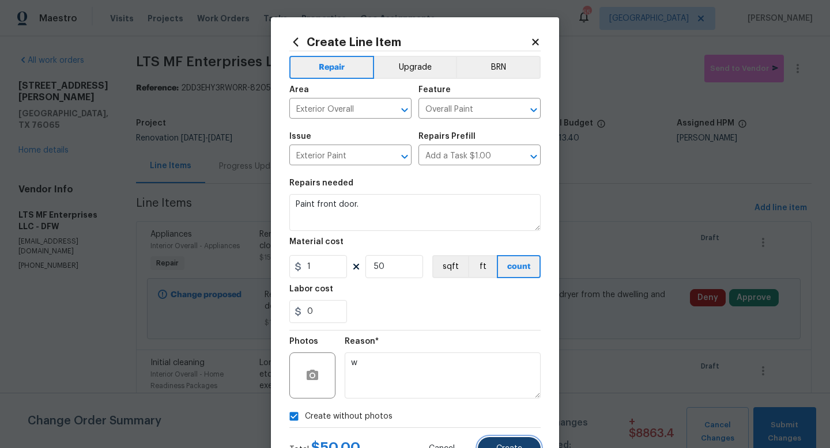
click at [495, 445] on button "Create" at bounding box center [509, 448] width 63 height 23
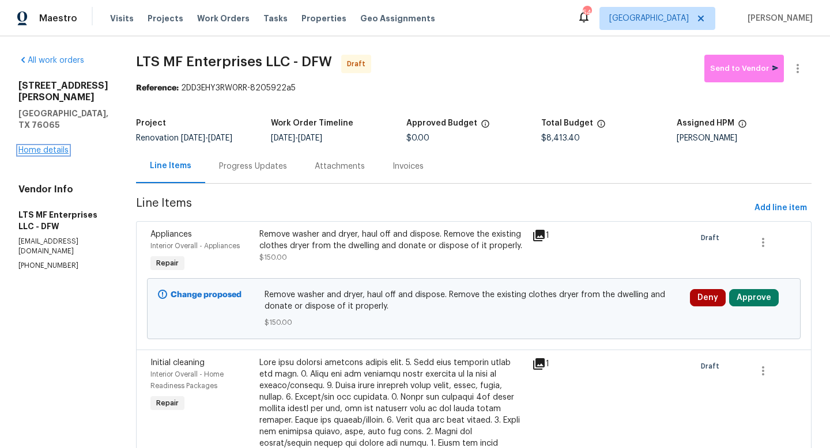
click at [39, 154] on link "Home details" at bounding box center [43, 150] width 50 height 8
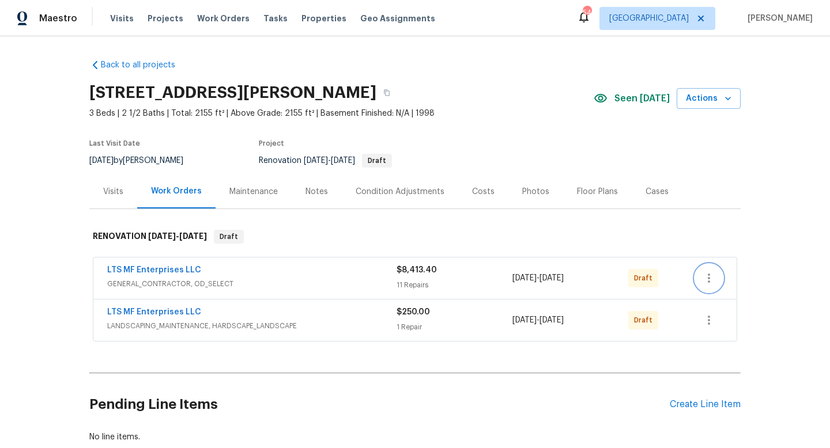
click at [710, 281] on icon "button" at bounding box center [709, 278] width 14 height 14
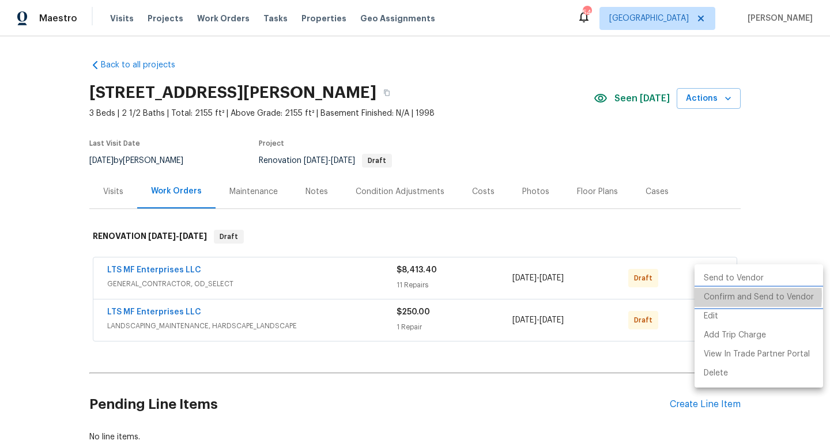
click at [714, 296] on li "Confirm and Send to Vendor" at bounding box center [758, 297] width 128 height 19
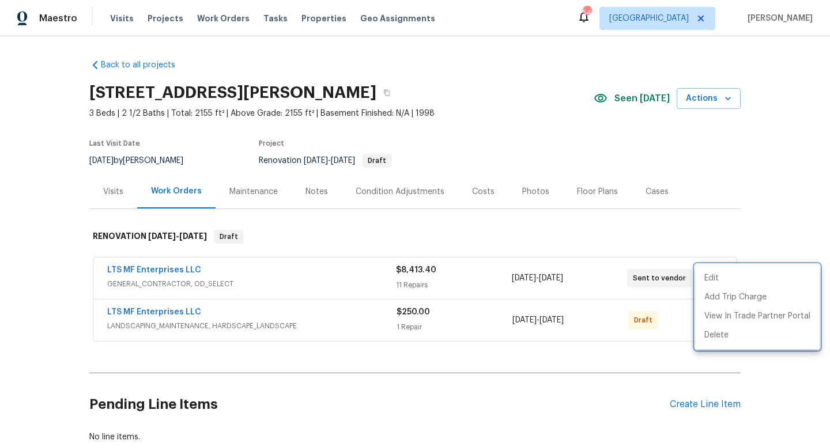
click at [708, 232] on div at bounding box center [415, 224] width 830 height 448
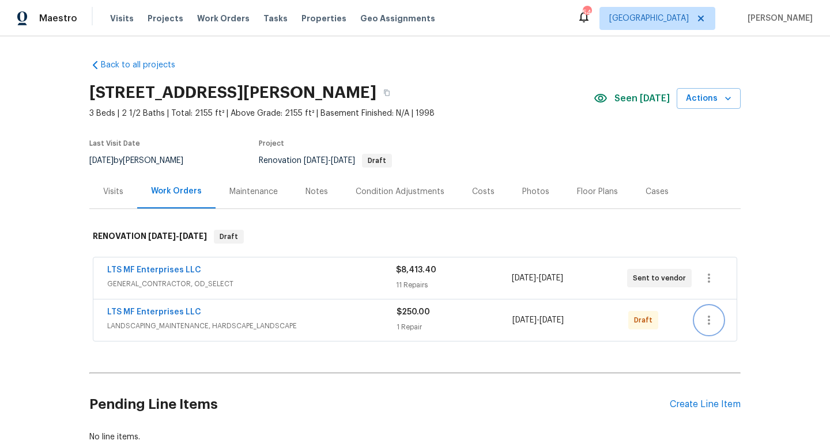
click at [710, 322] on icon "button" at bounding box center [709, 320] width 14 height 14
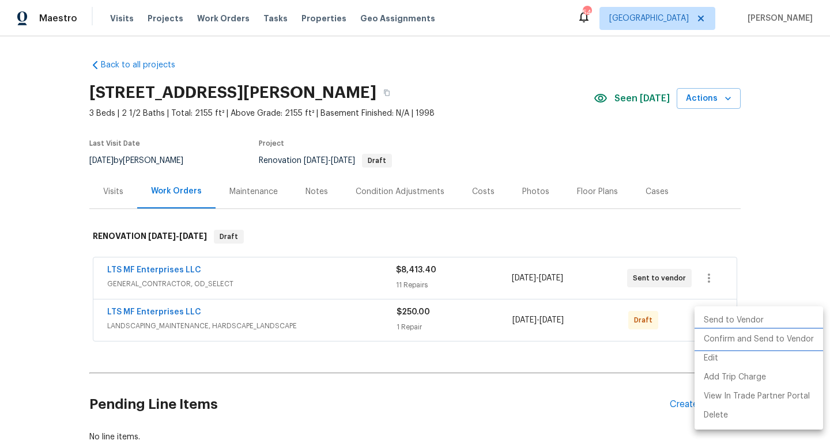
click at [711, 338] on li "Confirm and Send to Vendor" at bounding box center [758, 339] width 128 height 19
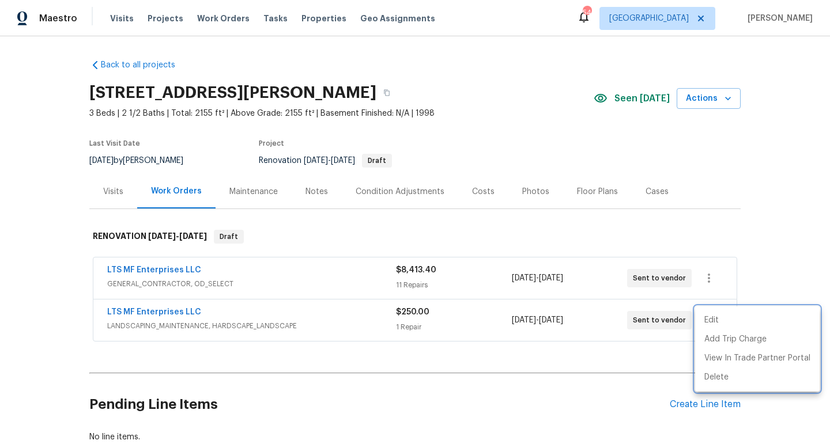
click at [704, 248] on div at bounding box center [415, 224] width 830 height 448
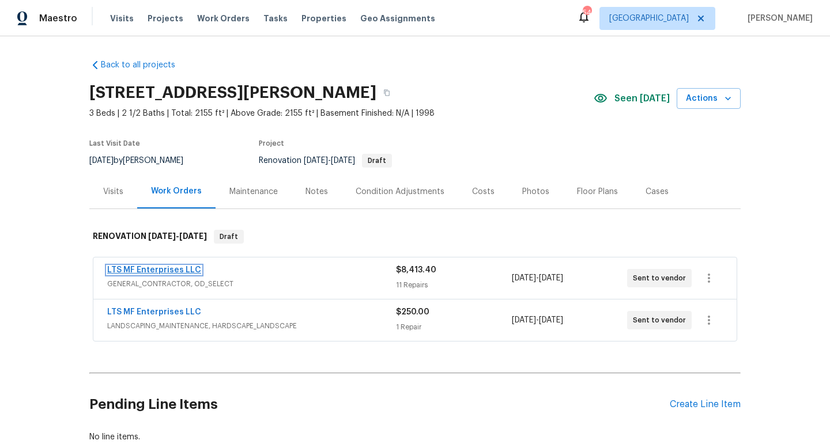
click at [188, 268] on link "LTS MF Enterprises LLC" at bounding box center [154, 270] width 94 height 8
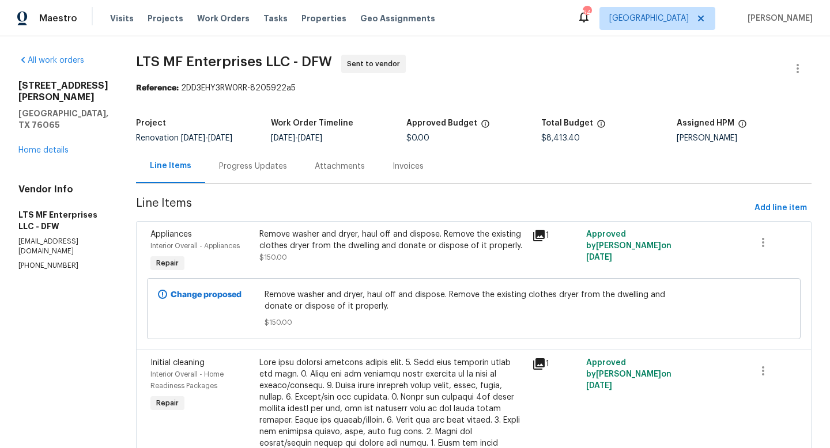
click at [27, 156] on div "[STREET_ADDRESS][PERSON_NAME] Home details" at bounding box center [63, 118] width 90 height 76
click at [28, 154] on link "Home details" at bounding box center [43, 150] width 50 height 8
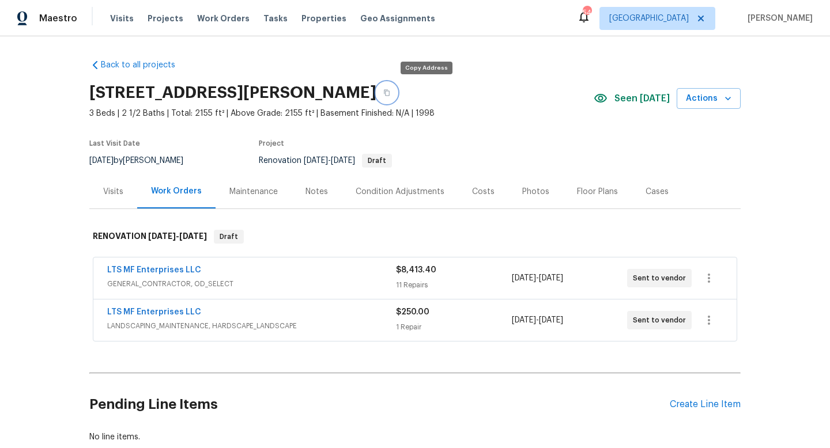
click at [389, 96] on icon "button" at bounding box center [387, 93] width 6 height 6
